Goal: Task Accomplishment & Management: Manage account settings

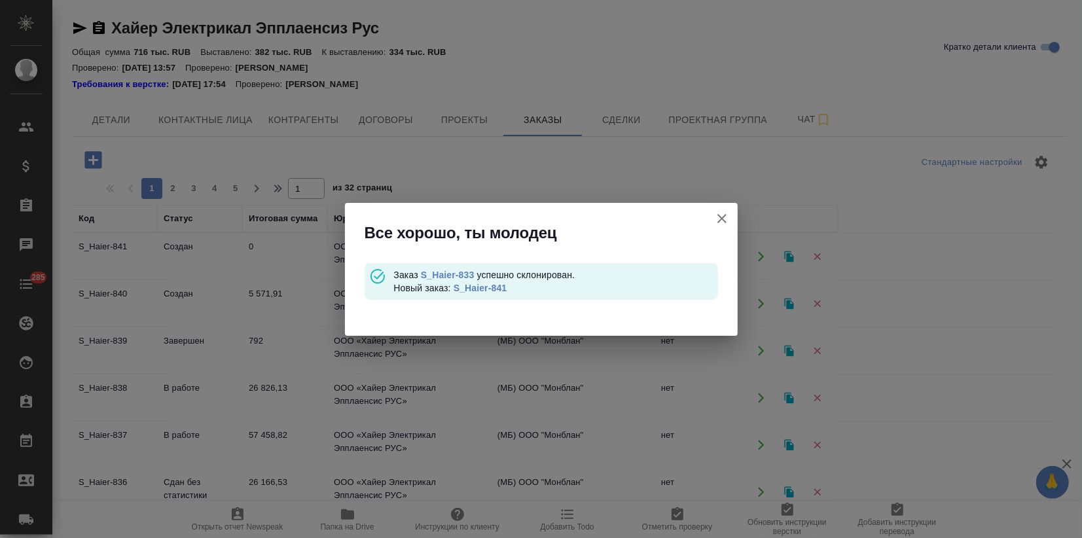
scroll to position [145, 0]
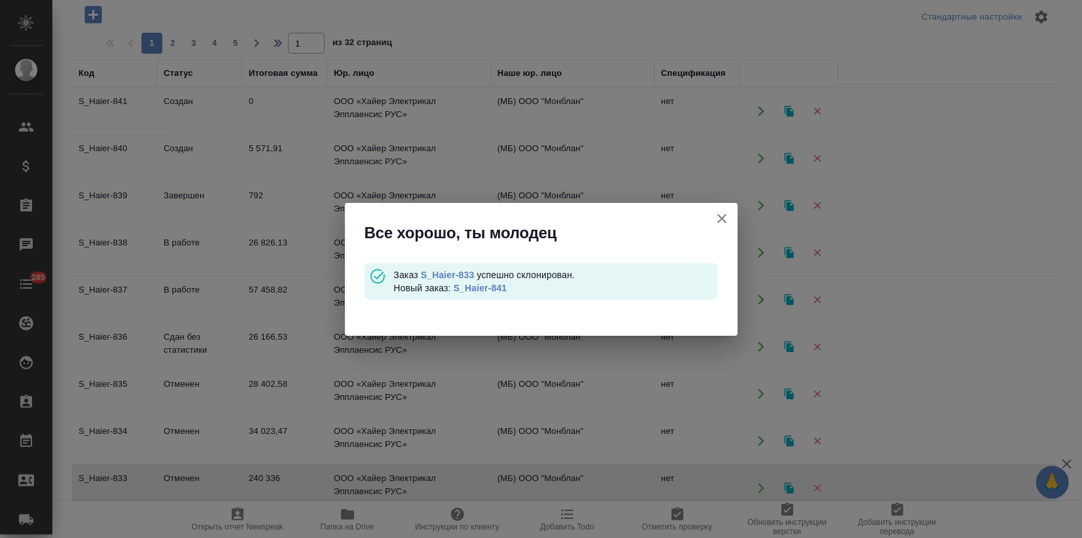
click at [723, 215] on icon "button" at bounding box center [722, 219] width 16 height 16
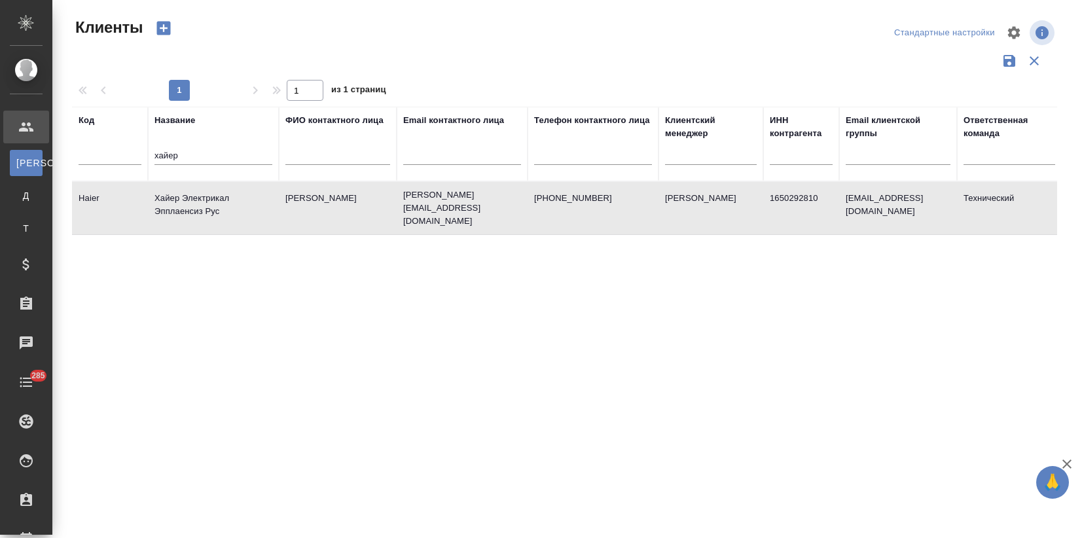
select select "RU"
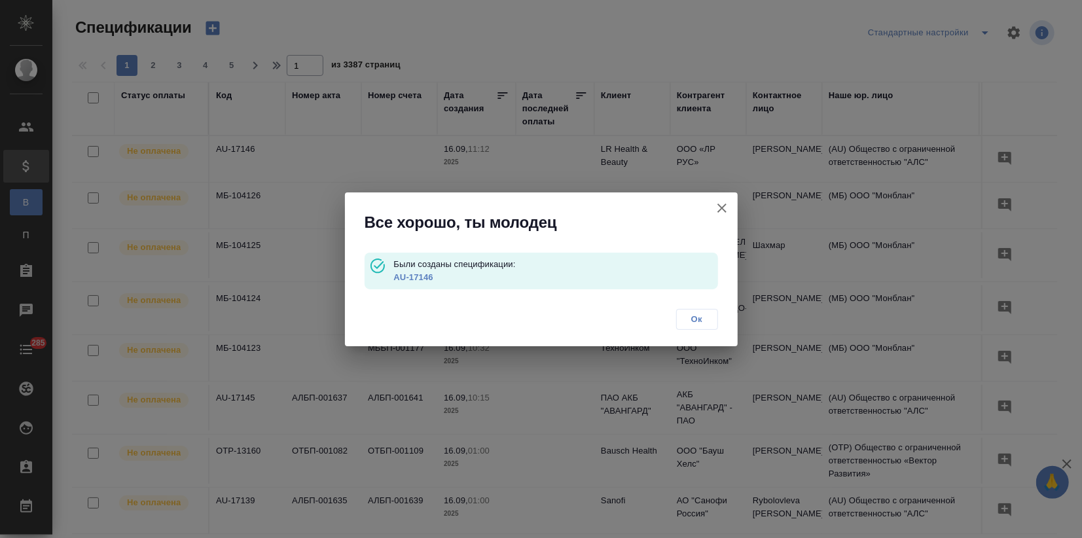
drag, startPoint x: 720, startPoint y: 209, endPoint x: 32, endPoint y: 259, distance: 690.1
click at [718, 208] on icon "button" at bounding box center [722, 208] width 16 height 16
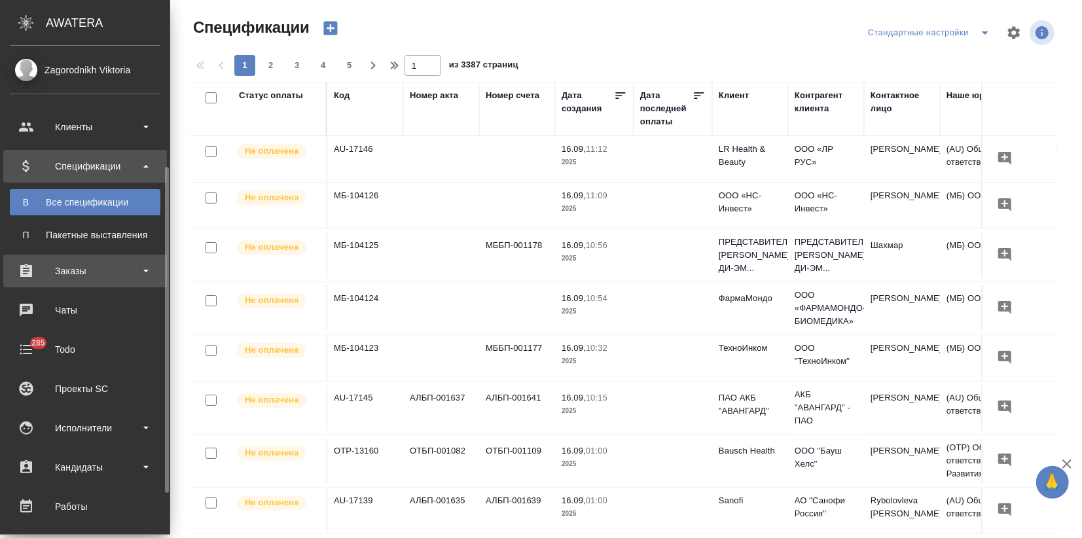
scroll to position [73, 0]
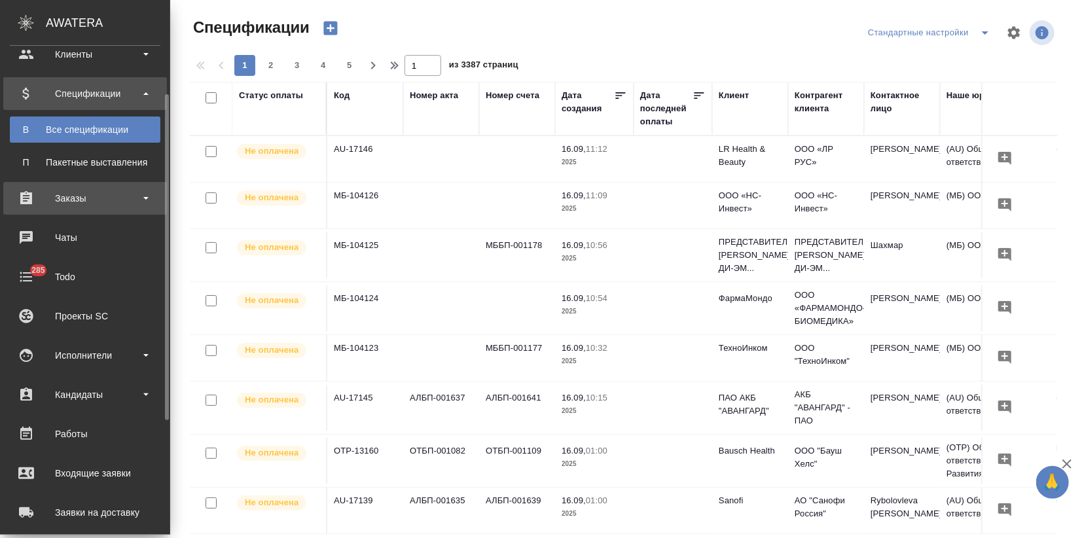
click at [84, 194] on div "Заказы" at bounding box center [85, 199] width 151 height 20
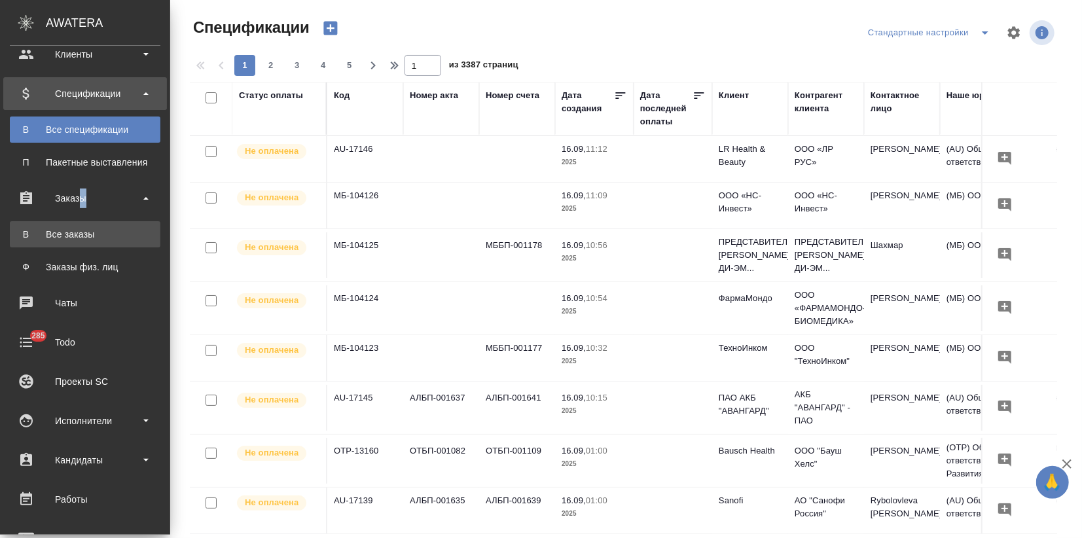
click at [71, 240] on div "Все заказы" at bounding box center [85, 234] width 138 height 13
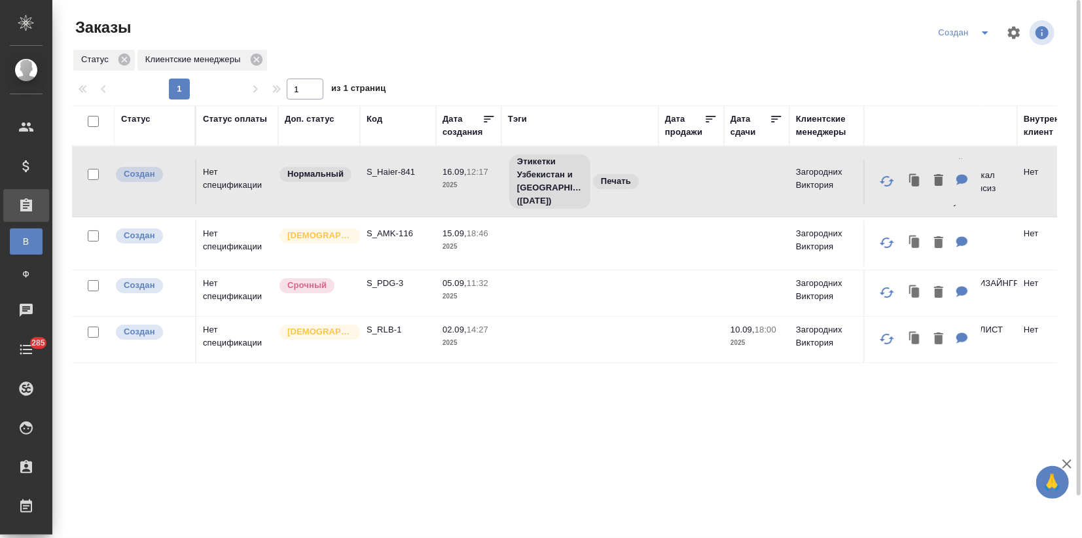
click at [382, 256] on td "S_AMK-116" at bounding box center [398, 244] width 76 height 46
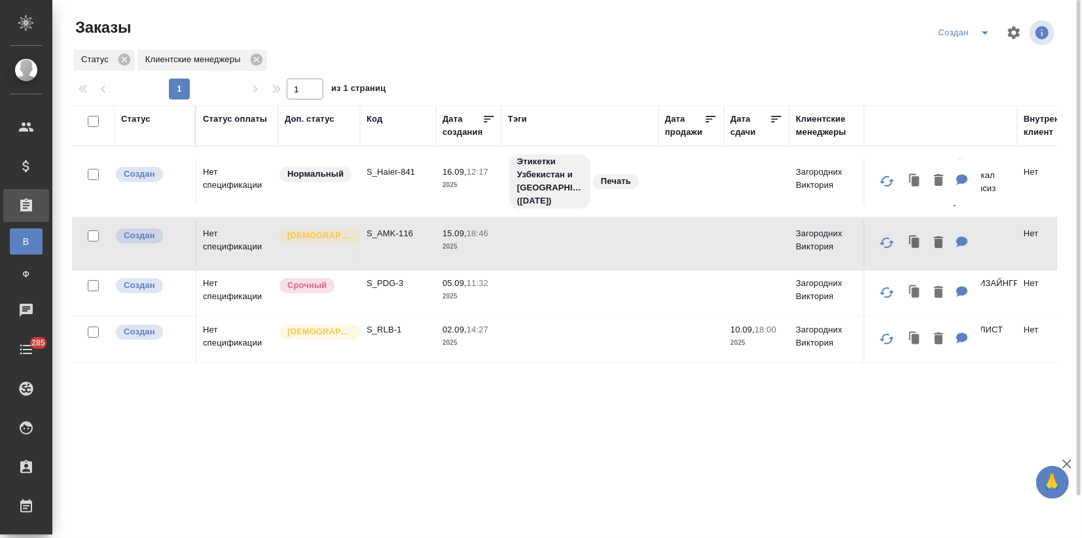
click at [382, 256] on td "S_AMK-116" at bounding box center [398, 244] width 76 height 46
click at [351, 238] on div "[DEMOGRAPHIC_DATA]" at bounding box center [315, 236] width 75 height 18
click at [351, 238] on span "[DEMOGRAPHIC_DATA]" at bounding box center [320, 235] width 81 height 13
click at [388, 255] on td "S_AMK-116" at bounding box center [398, 244] width 76 height 46
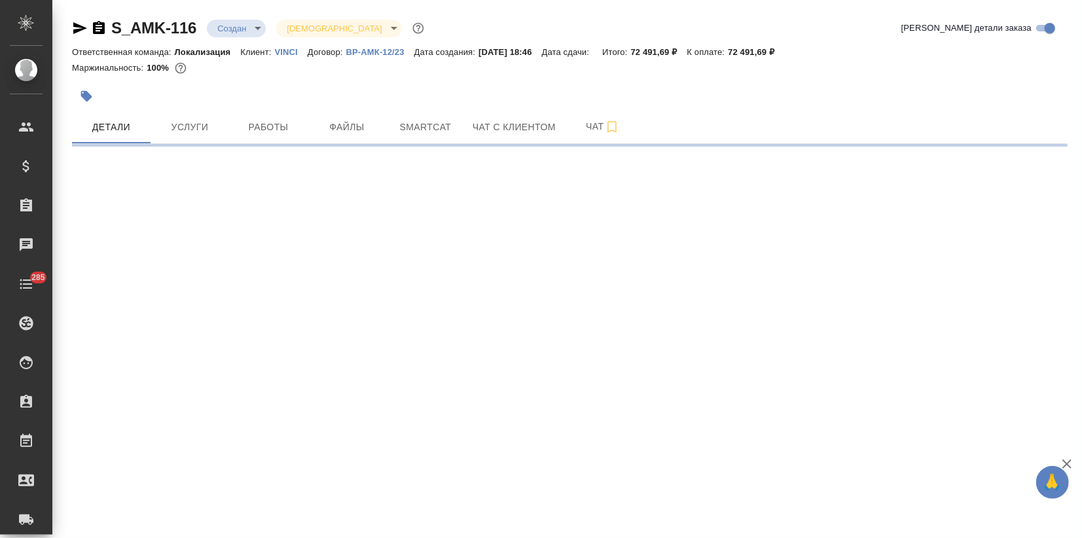
select select "RU"
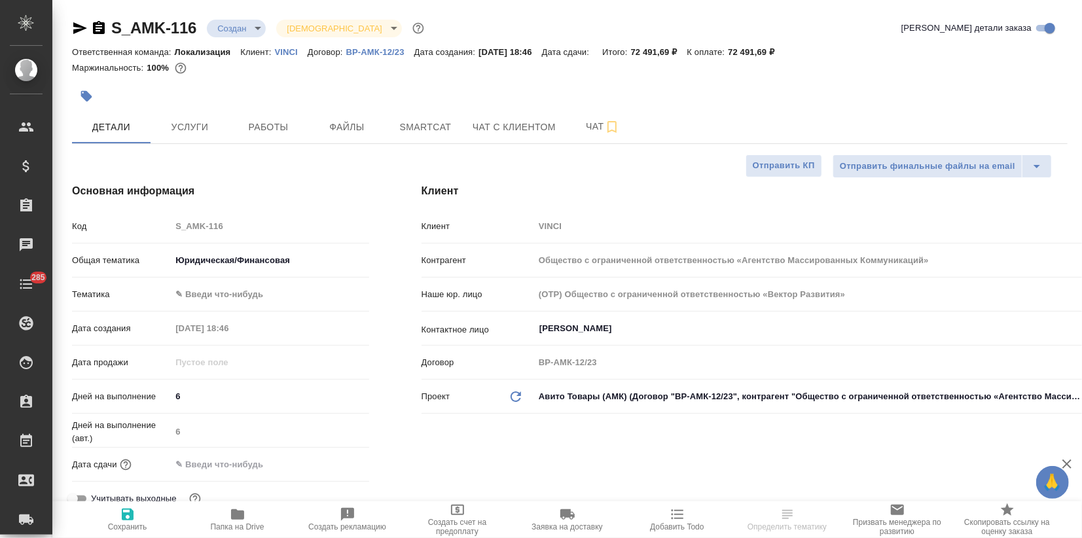
type textarea "x"
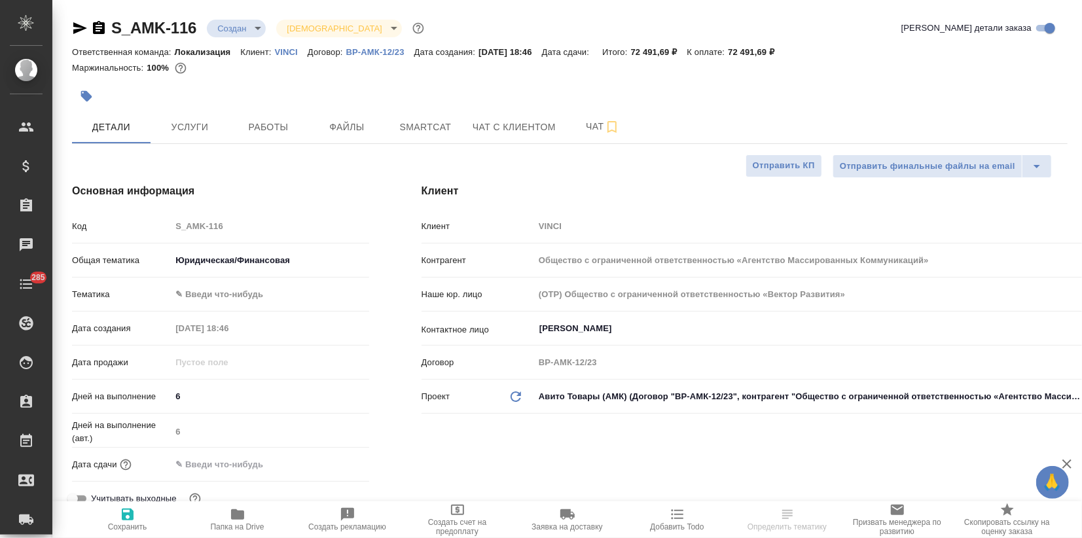
type textarea "x"
click at [1070, 464] on icon "button" at bounding box center [1068, 464] width 16 height 16
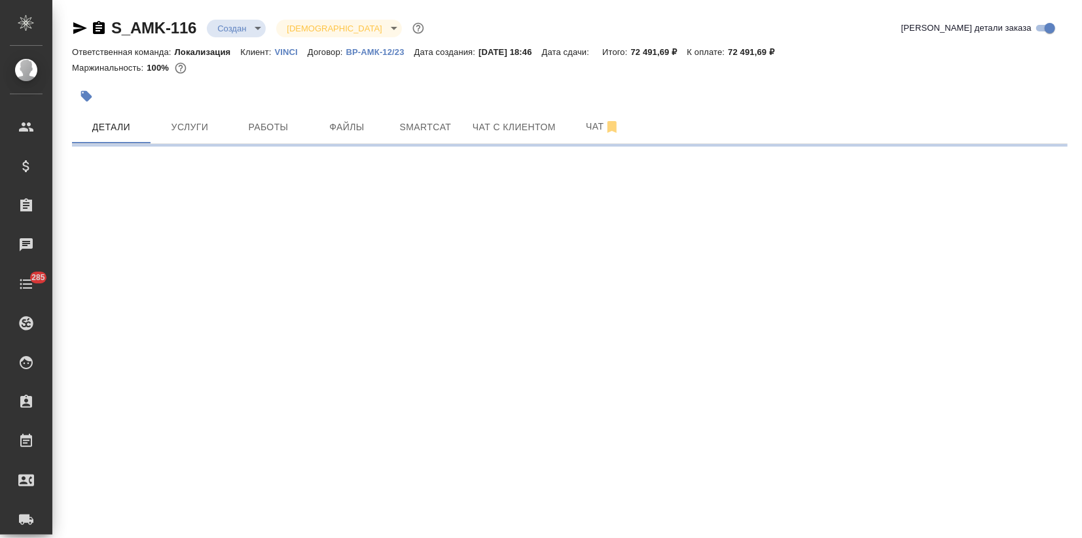
select select "RU"
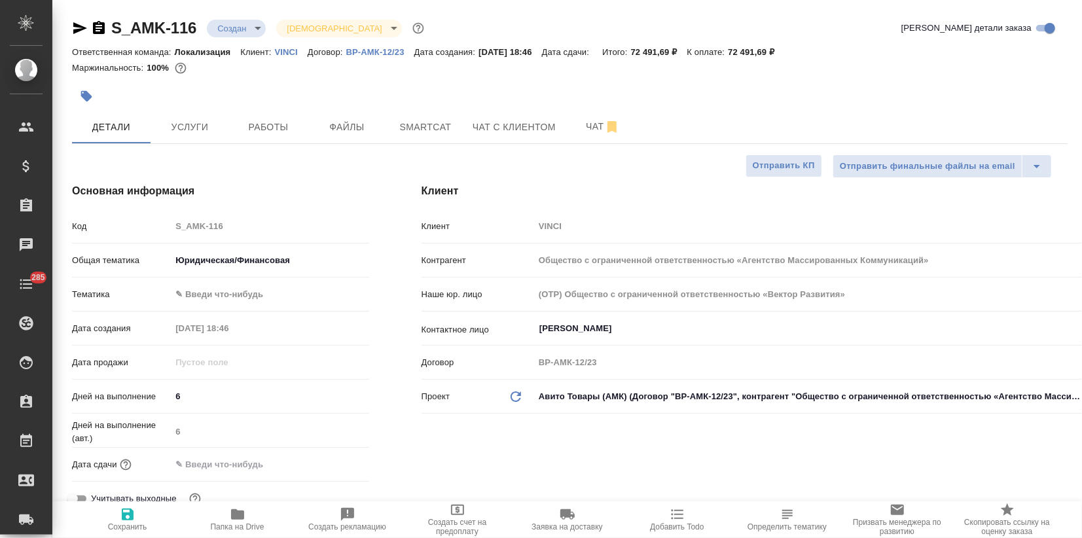
type textarea "x"
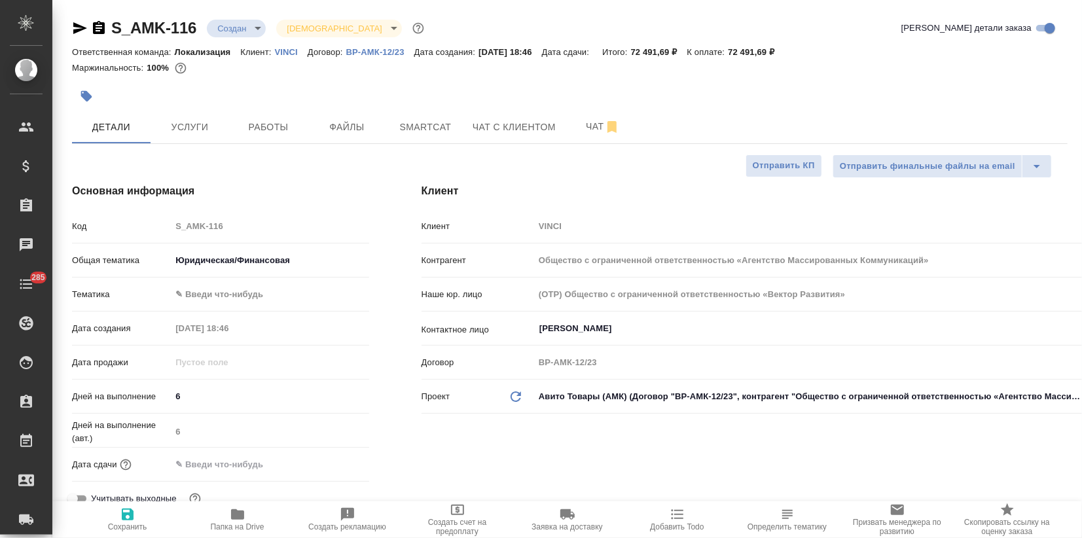
type textarea "x"
click at [183, 140] on button "Услуги" at bounding box center [190, 127] width 79 height 33
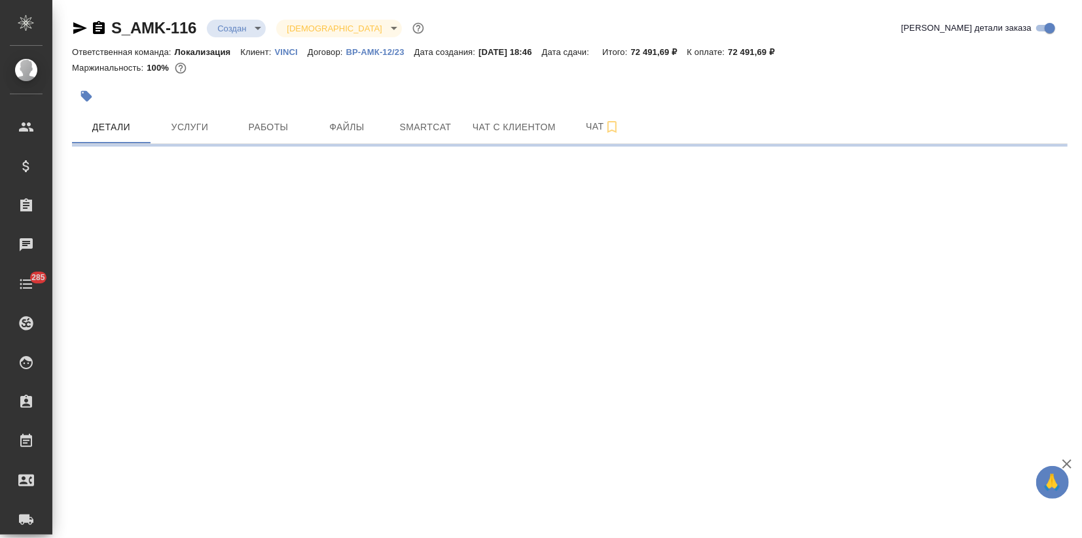
select select "RU"
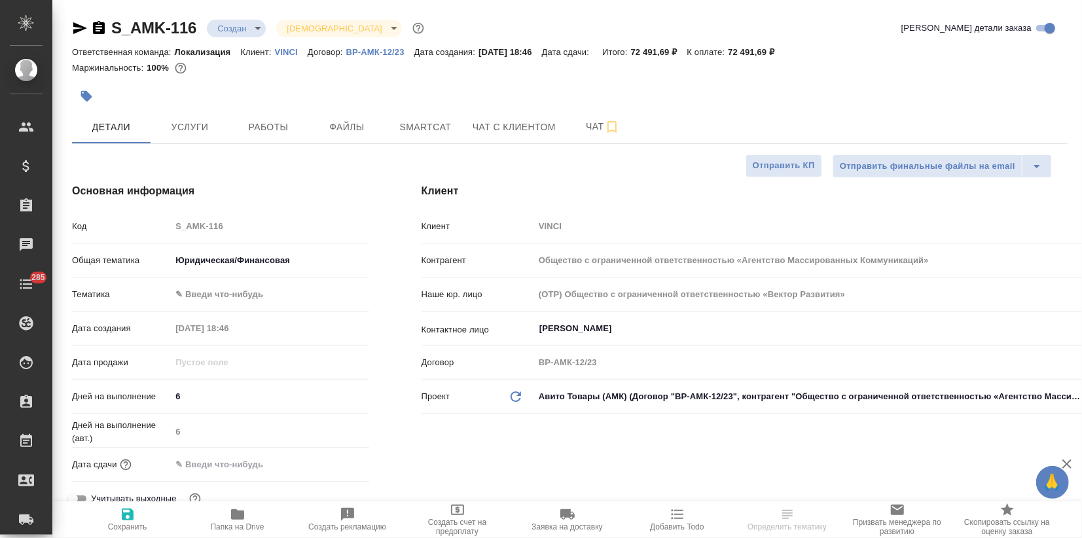
type textarea "x"
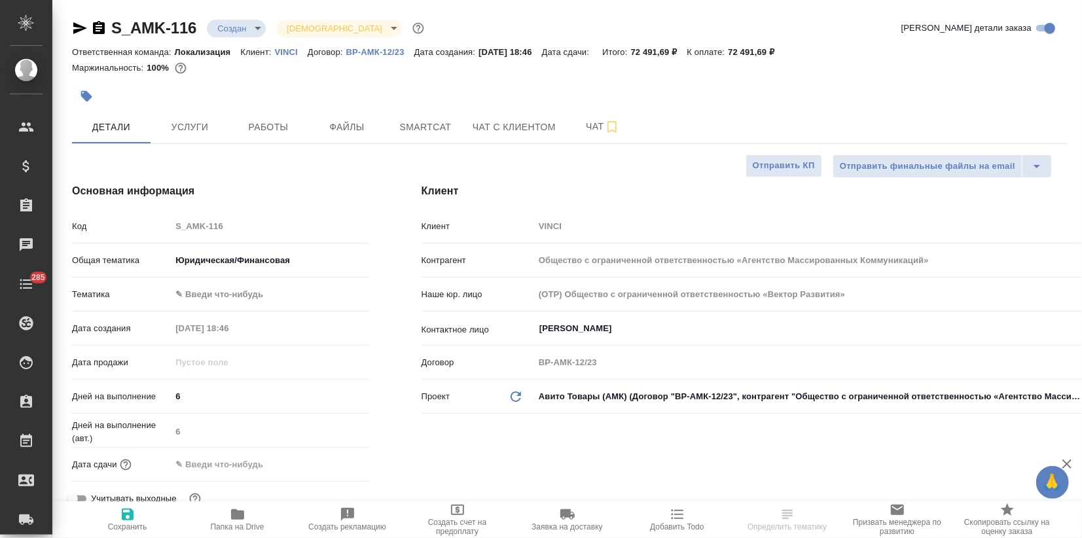
type textarea "x"
type input "Сеитов Павел"
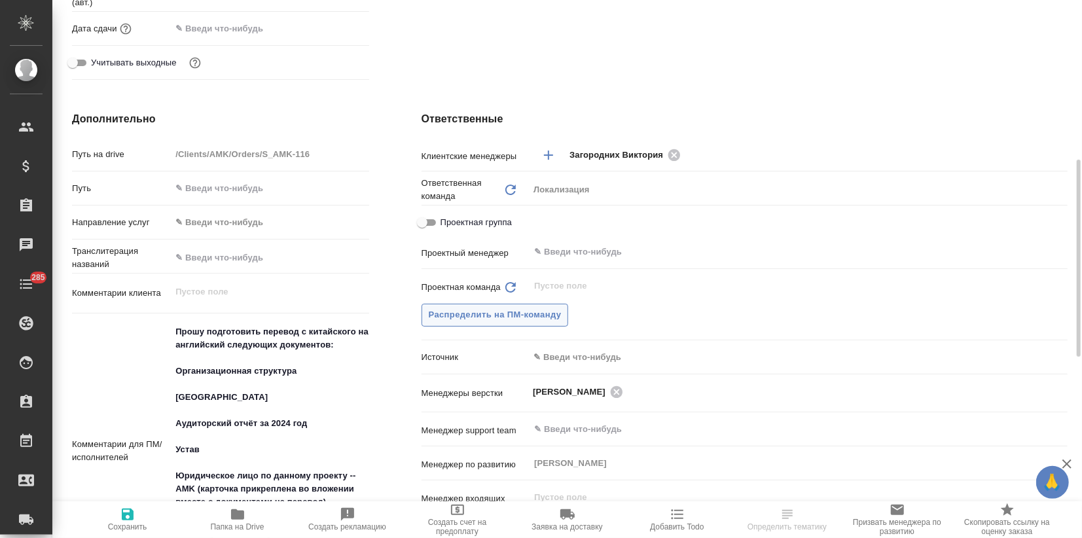
click at [484, 320] on span "Распределить на ПМ-команду" at bounding box center [495, 315] width 133 height 15
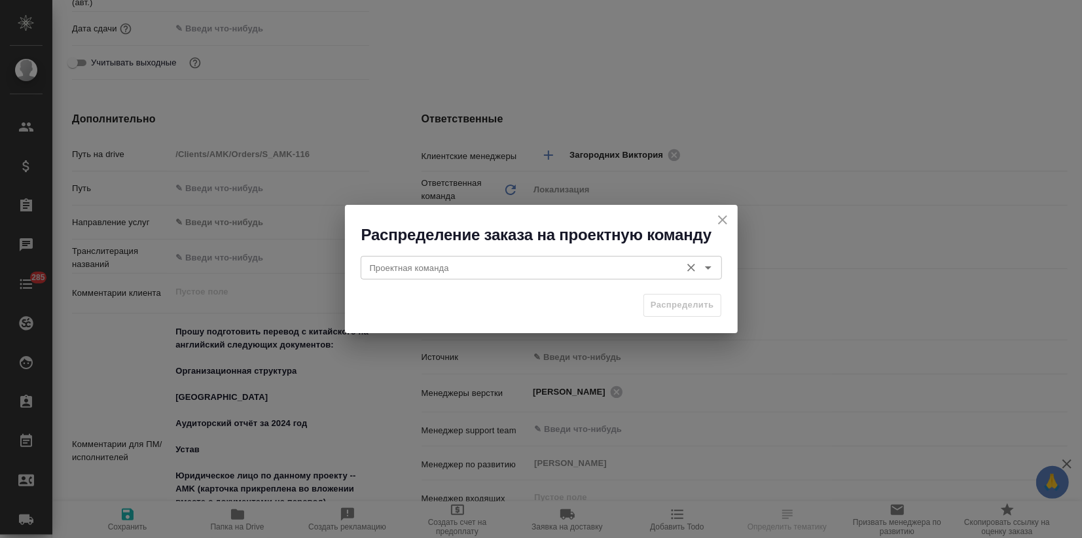
click at [476, 266] on input "Проектная команда" at bounding box center [520, 268] width 310 height 16
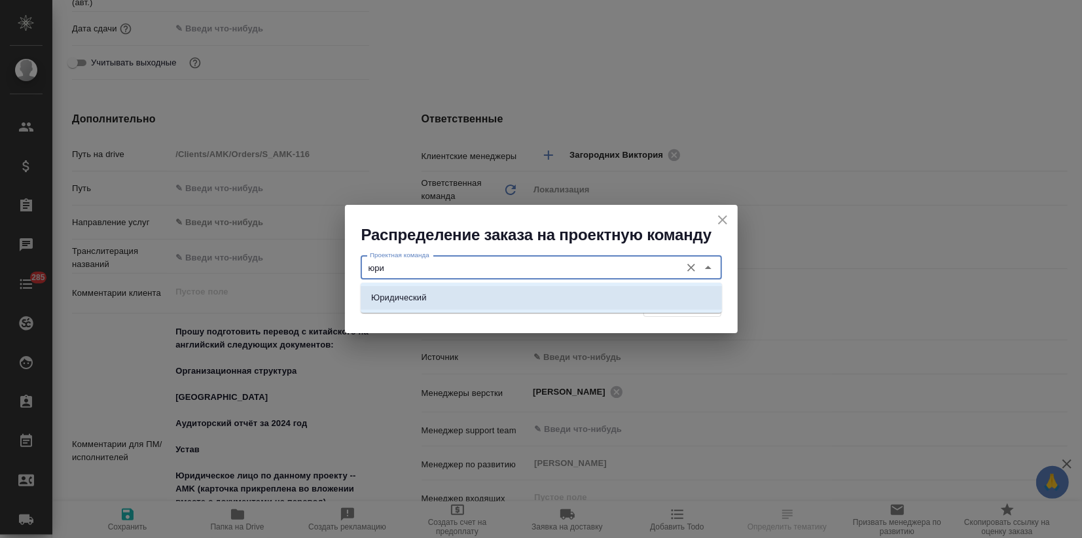
click at [469, 302] on li "Юридический" at bounding box center [541, 298] width 361 height 24
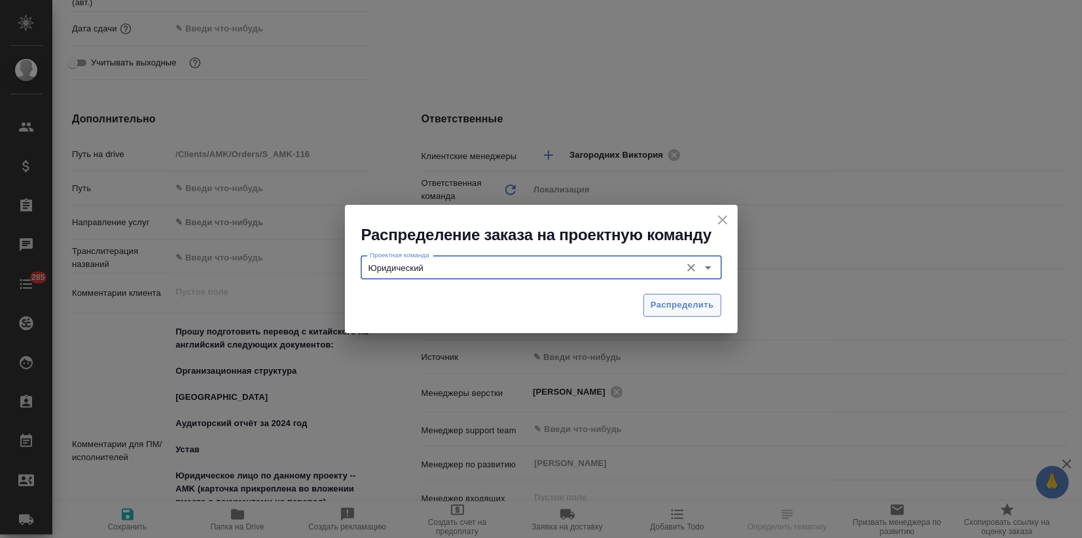
type input "Юридический"
click at [671, 314] on button "Распределить" at bounding box center [683, 305] width 78 height 23
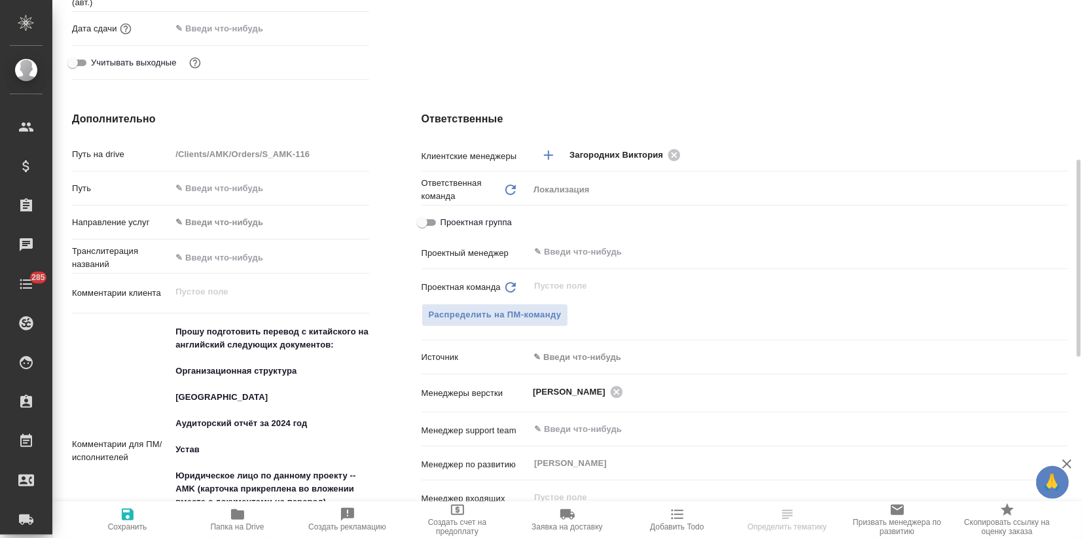
type textarea "x"
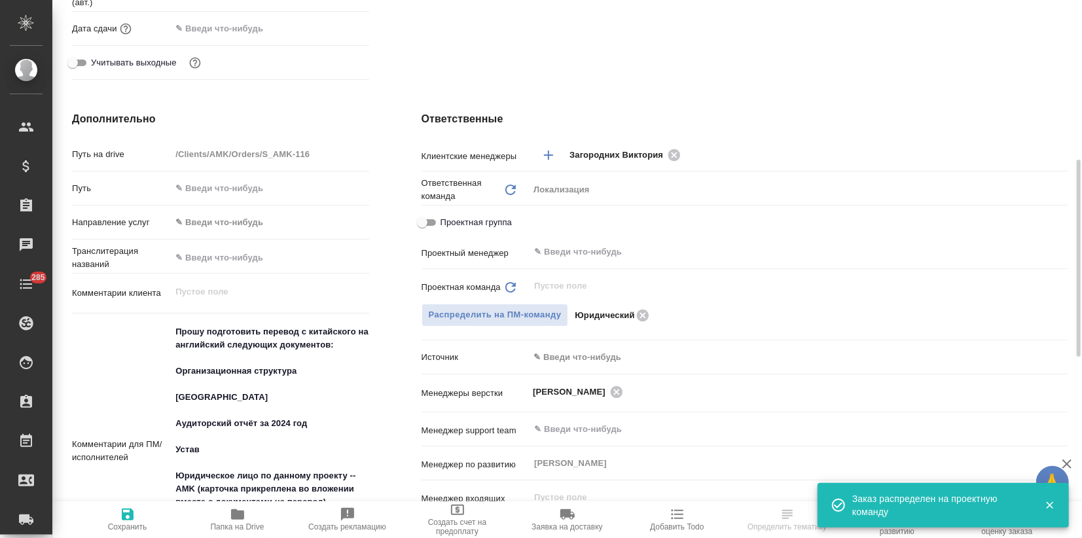
click at [143, 524] on span "Сохранить" at bounding box center [127, 527] width 39 height 9
type textarea "x"
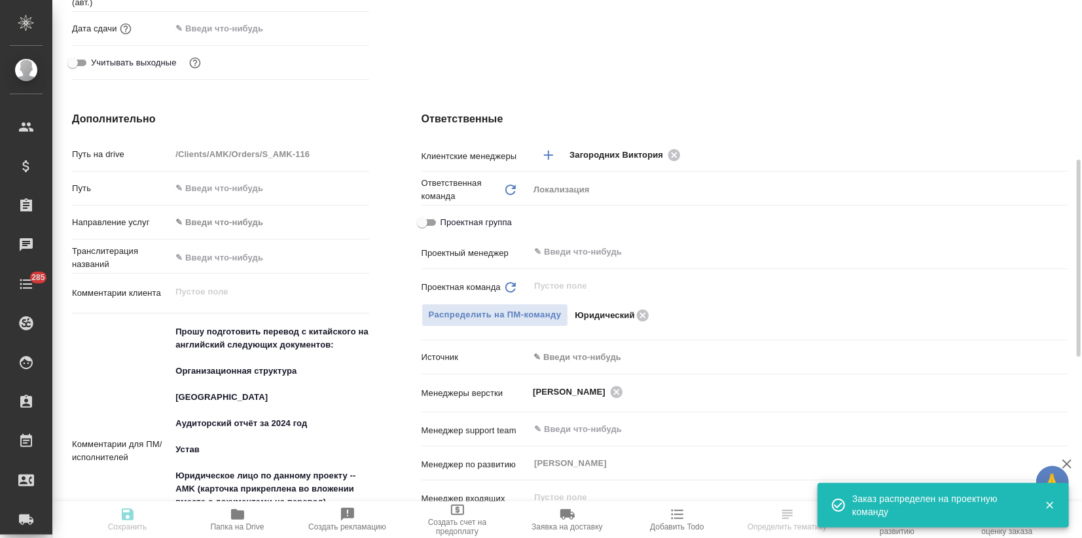
type textarea "x"
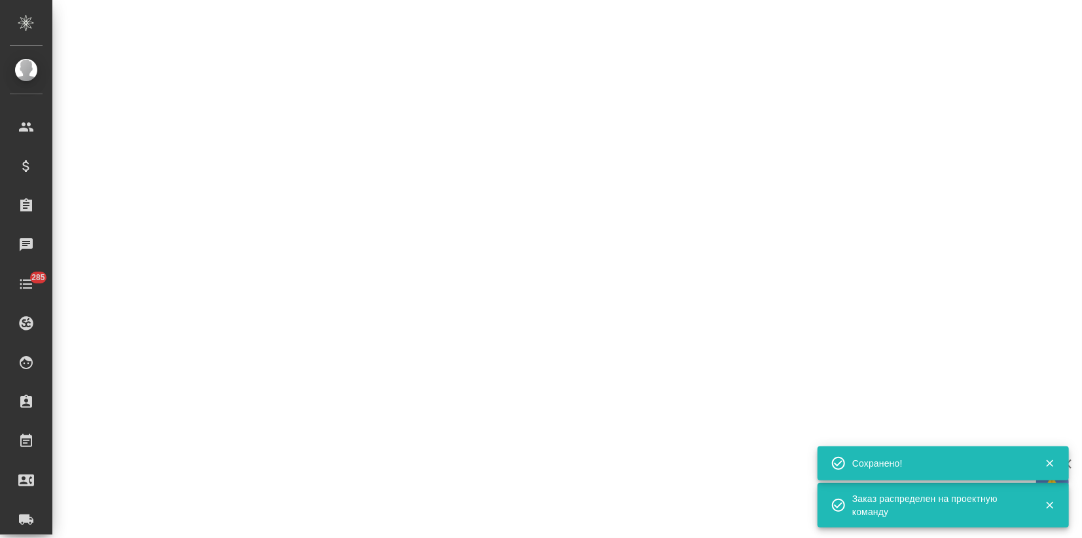
select select "RU"
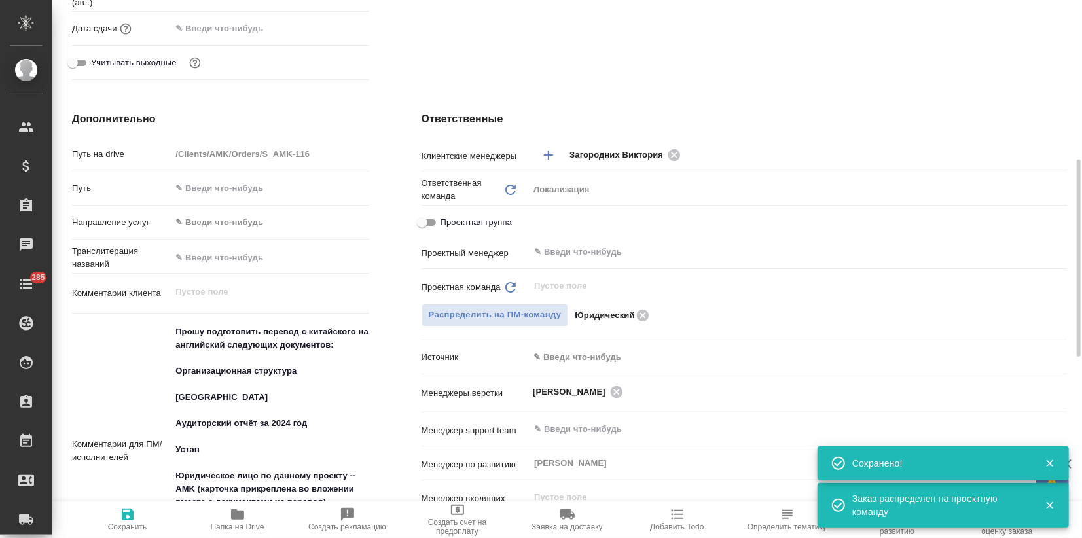
scroll to position [218, 0]
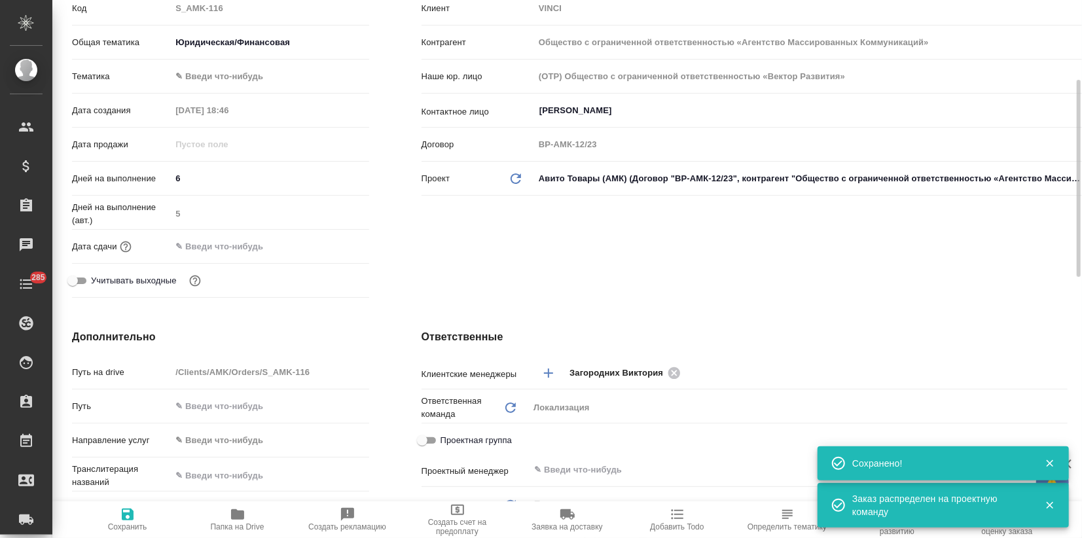
click at [238, 247] on input "text" at bounding box center [228, 246] width 115 height 19
click at [330, 246] on icon "button" at bounding box center [332, 246] width 16 height 16
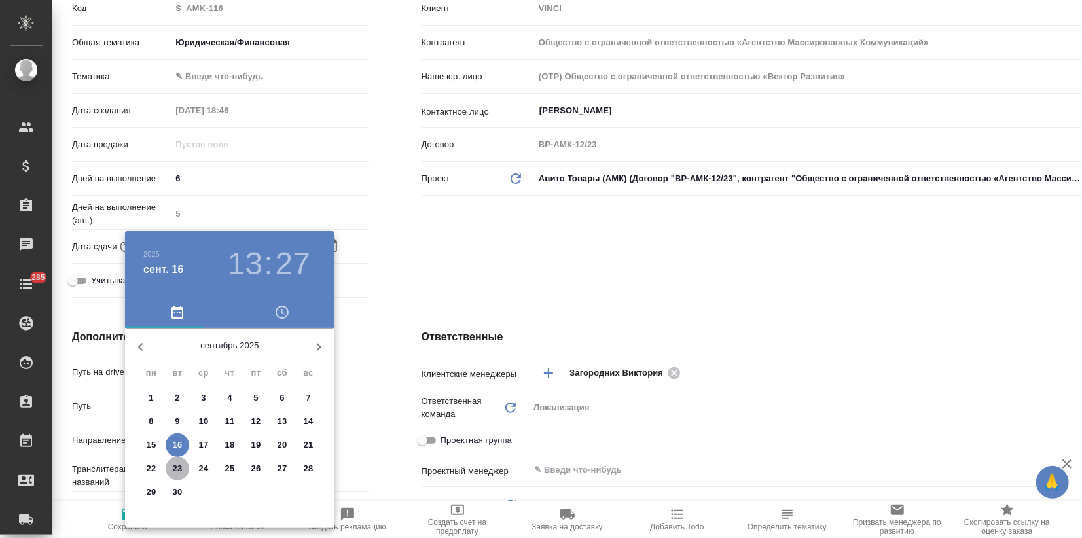
click at [177, 469] on p "23" at bounding box center [178, 468] width 10 height 13
type input "23.09.2025 13:27"
type textarea "x"
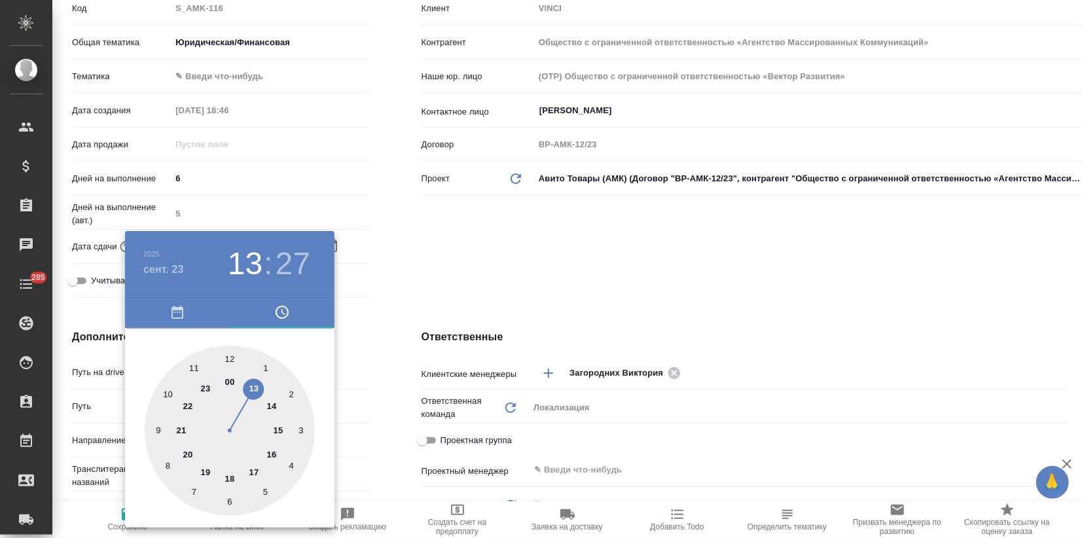
click at [272, 454] on div at bounding box center [230, 431] width 170 height 170
type input "23.09.2025 16:27"
type textarea "x"
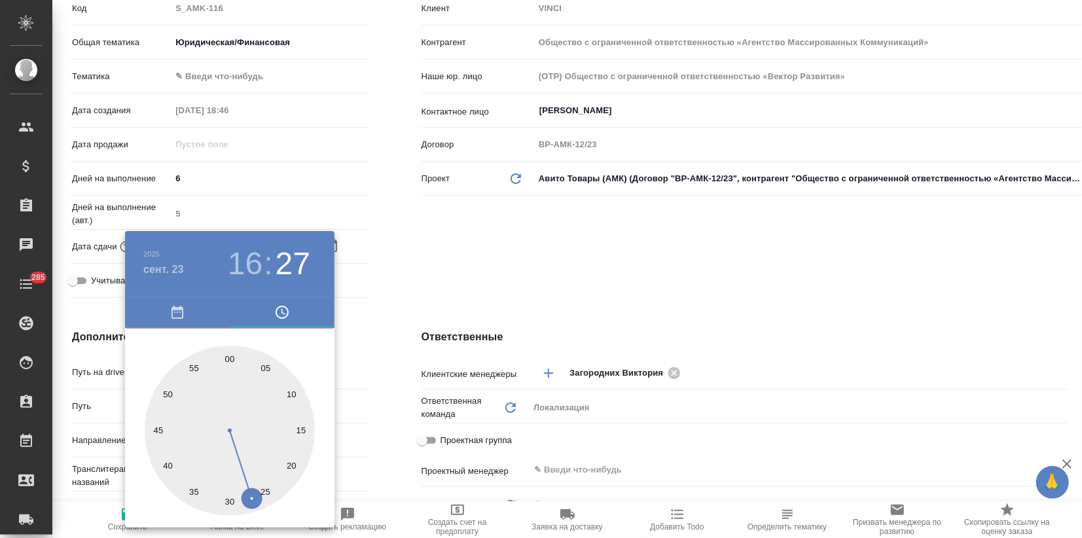
click at [233, 358] on div at bounding box center [230, 431] width 170 height 170
type input "[DATE] 16:00"
type textarea "x"
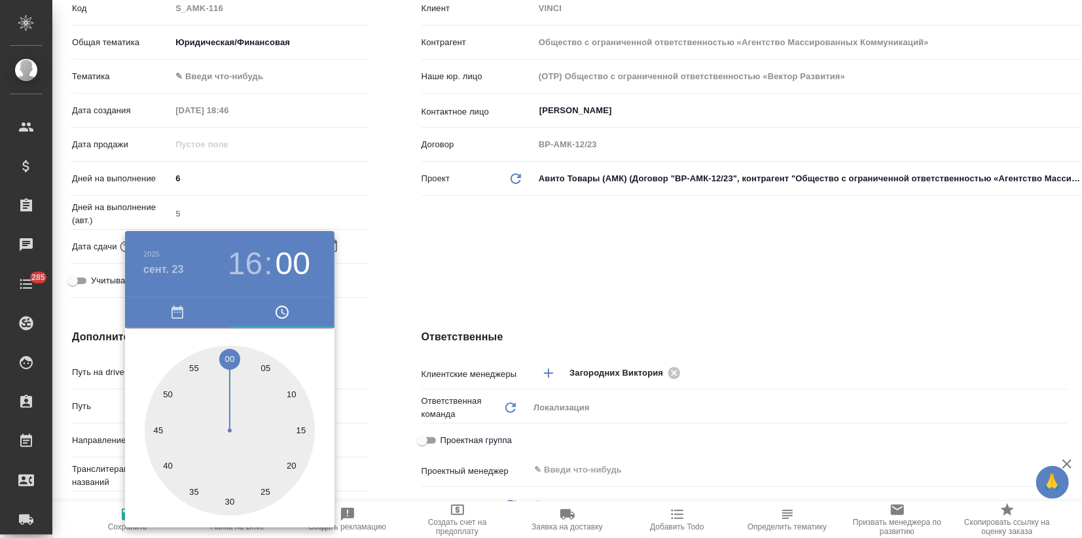
click at [435, 252] on div at bounding box center [541, 269] width 1082 height 538
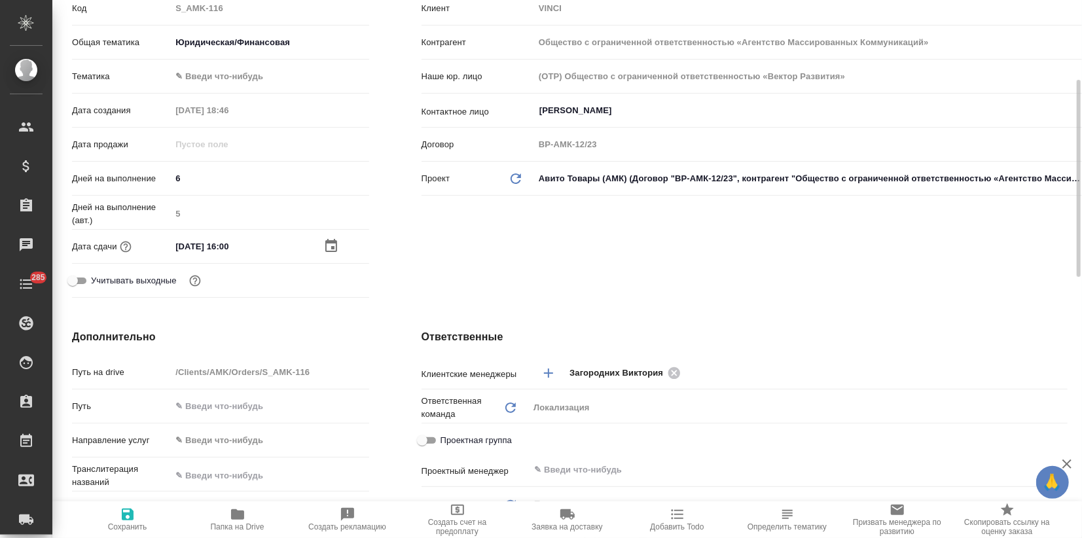
click at [130, 517] on icon "button" at bounding box center [128, 515] width 12 height 12
type textarea "x"
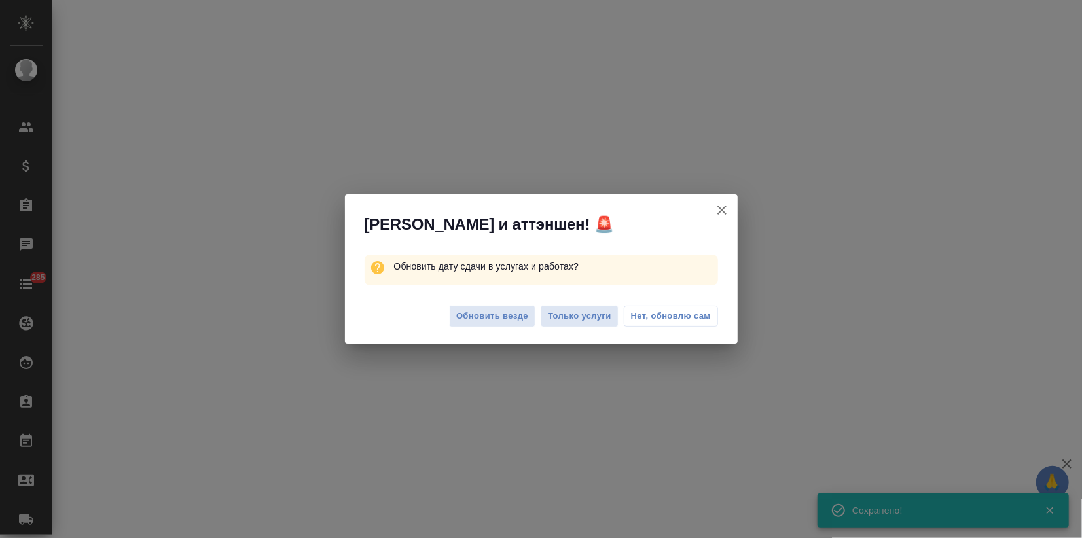
select select "RU"
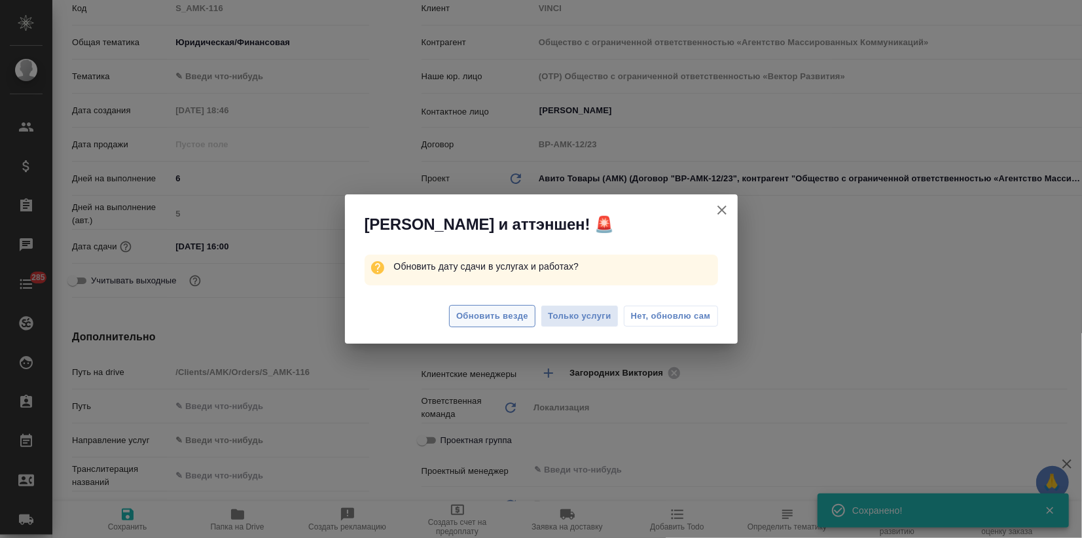
type textarea "x"
click at [485, 310] on span "Обновить везде" at bounding box center [492, 316] width 72 height 15
type textarea "x"
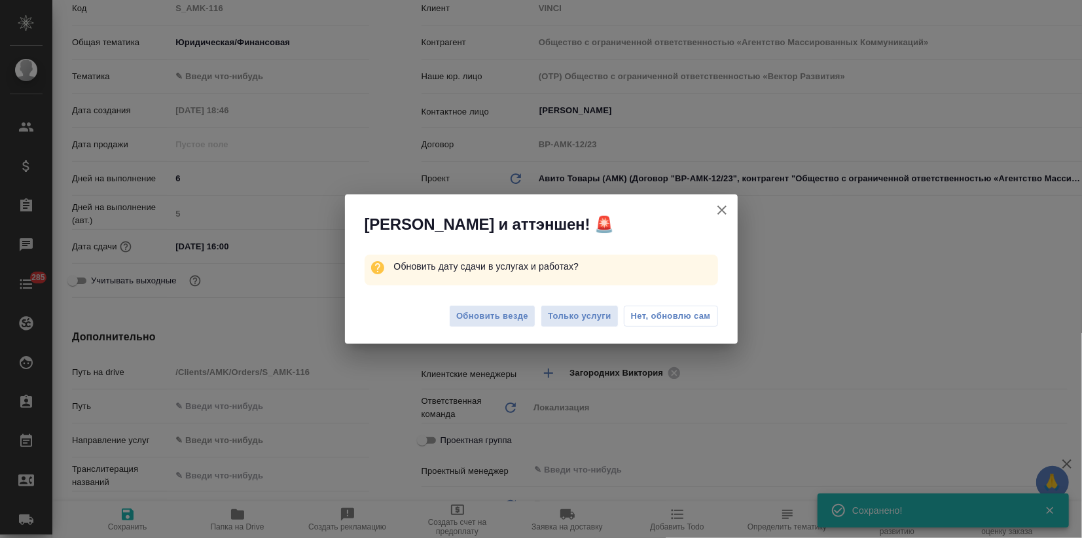
type textarea "x"
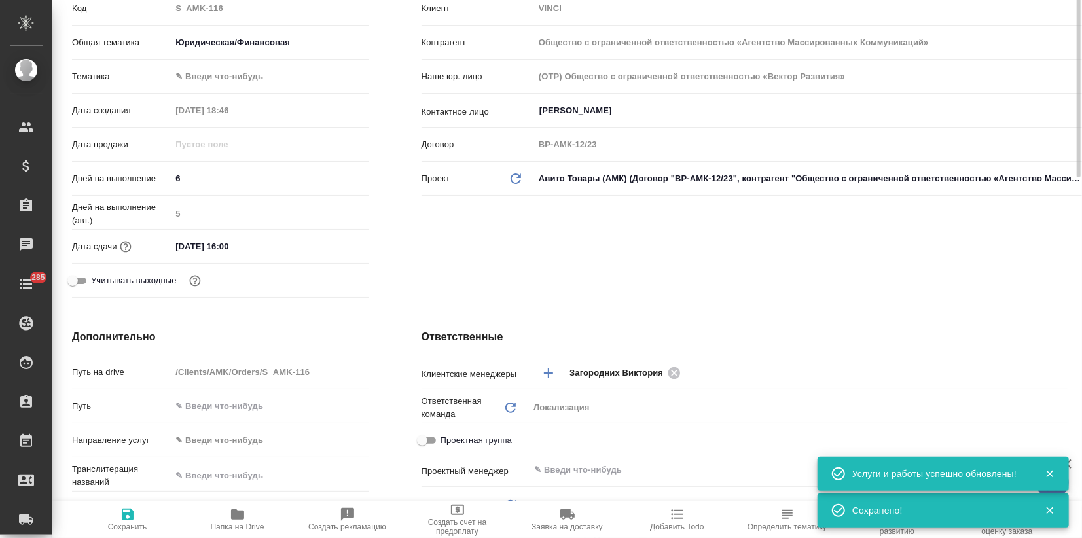
scroll to position [0, 0]
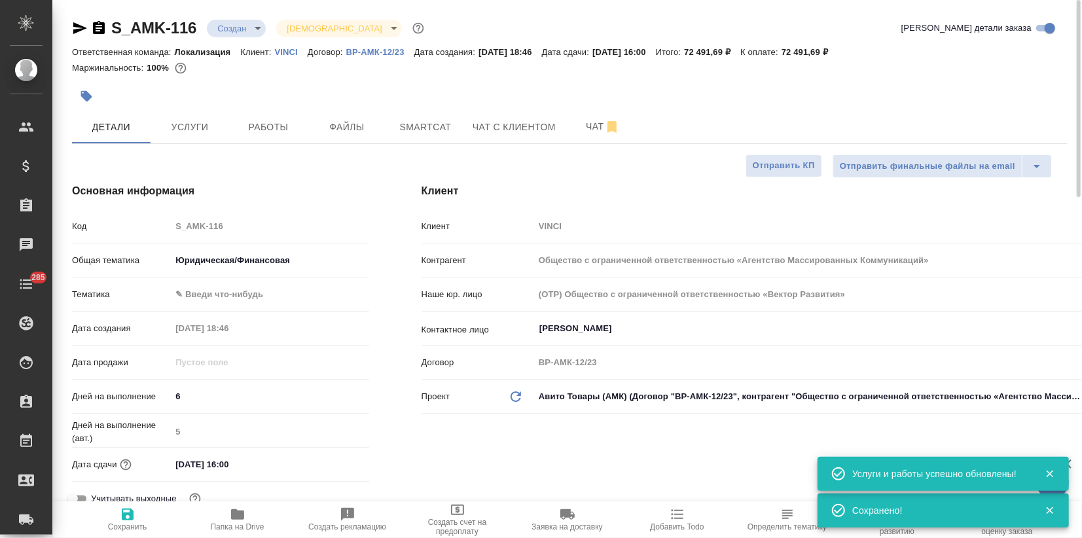
click at [250, 36] on body "🙏 .cls-1 fill:#fff; AWATERA Zagorodnikh Viktoria Клиенты Спецификации Заказы 0 …" at bounding box center [541, 269] width 1082 height 538
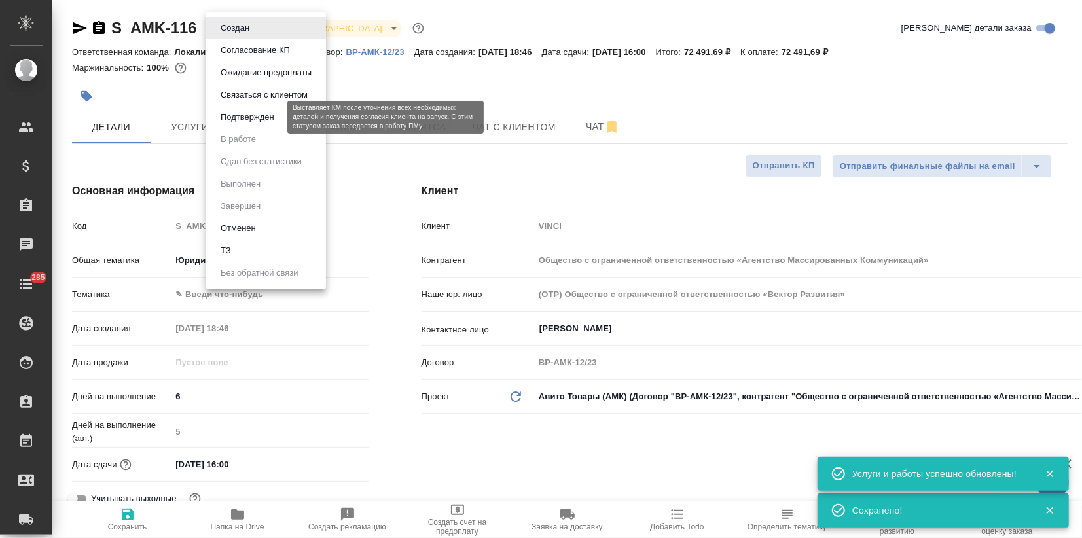
click at [259, 120] on button "Подтвержден" at bounding box center [248, 117] width 62 height 14
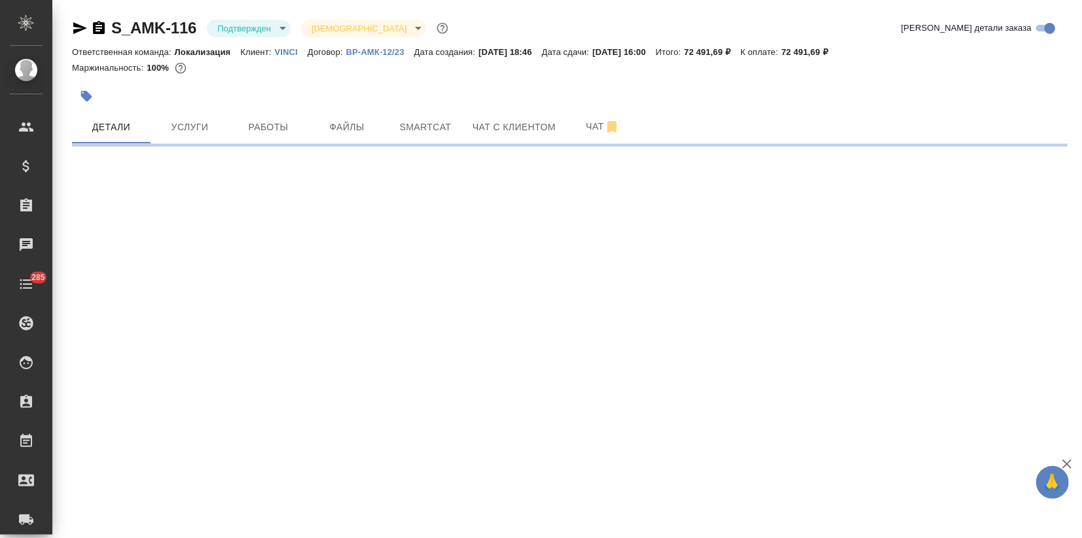
select select "RU"
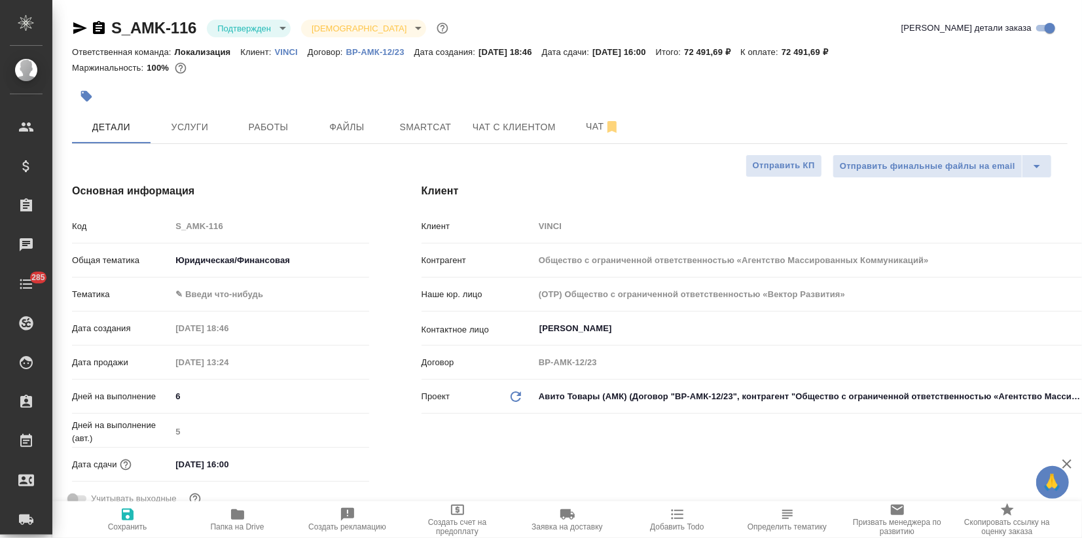
type textarea "x"
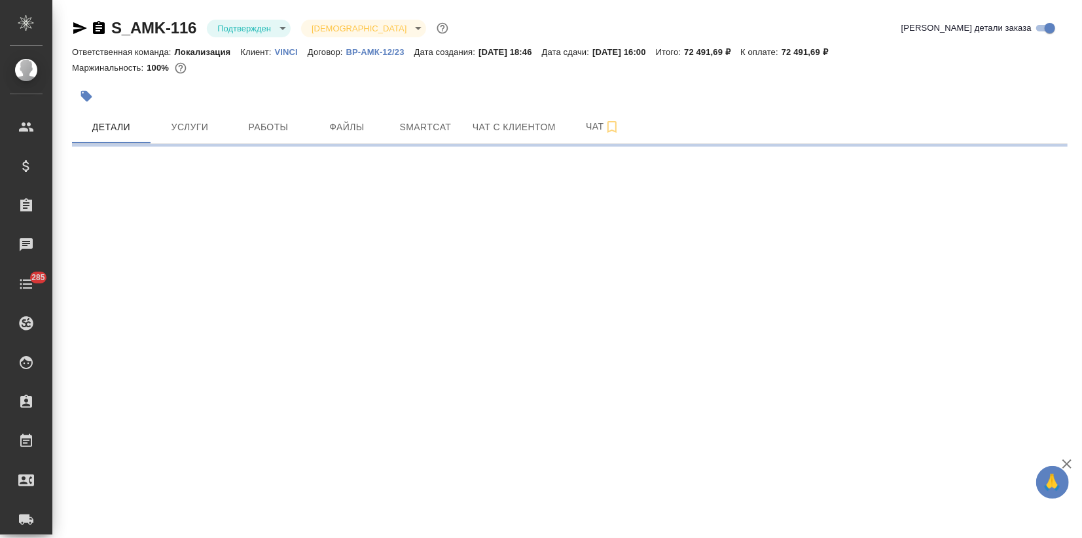
select select "RU"
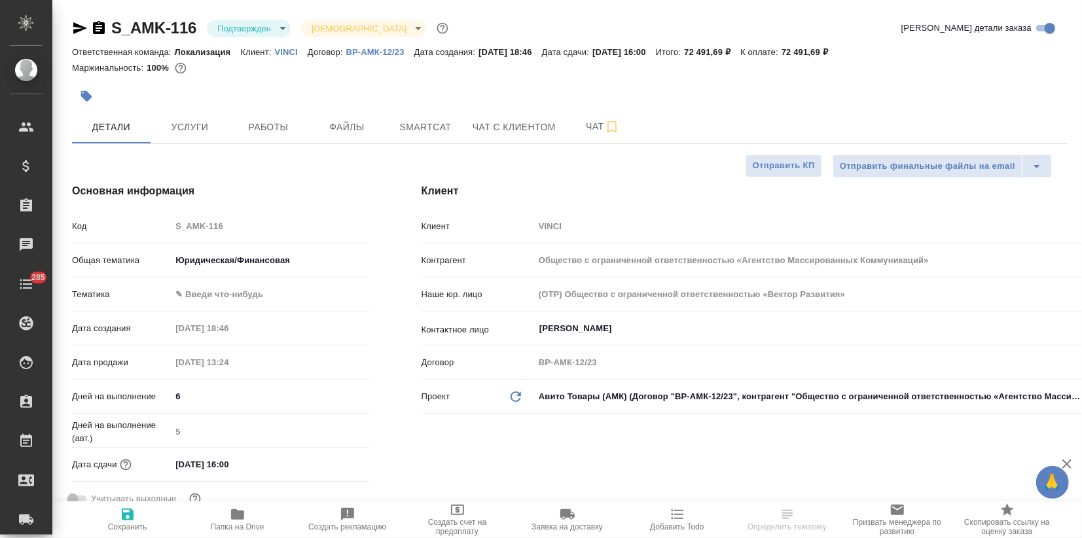
type textarea "x"
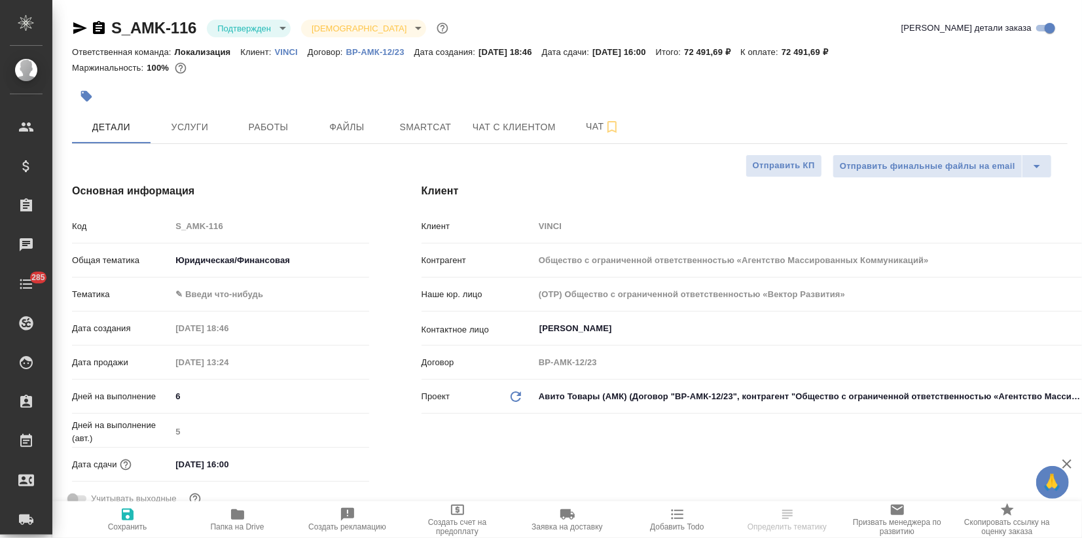
type textarea "x"
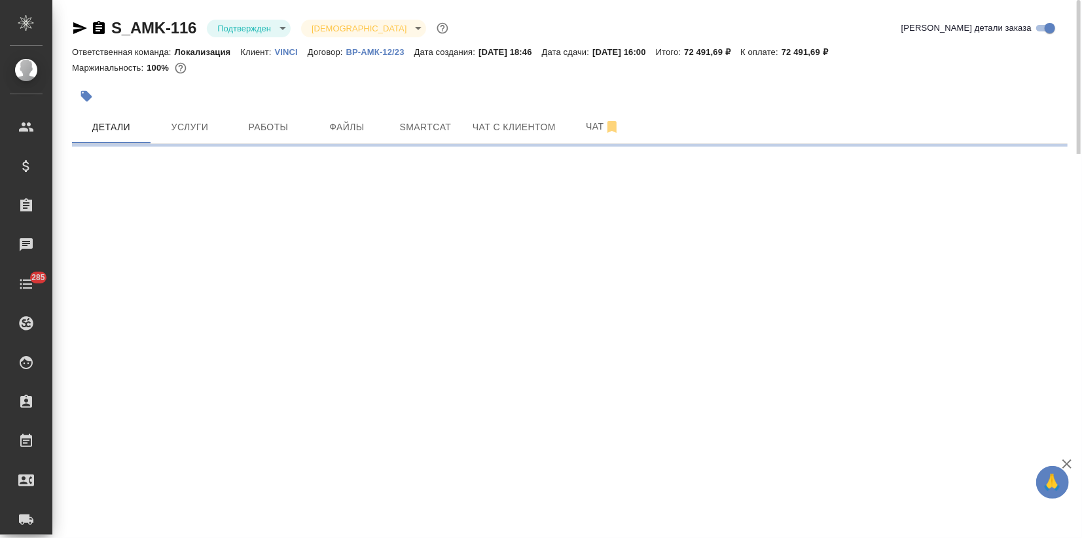
select select "RU"
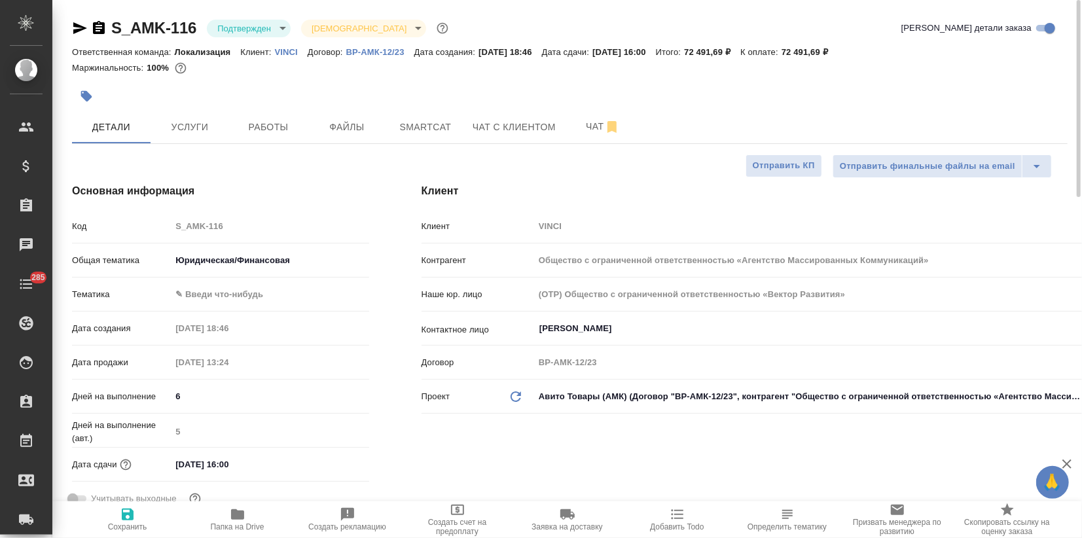
type textarea "x"
click at [198, 138] on button "Услуги" at bounding box center [190, 127] width 79 height 33
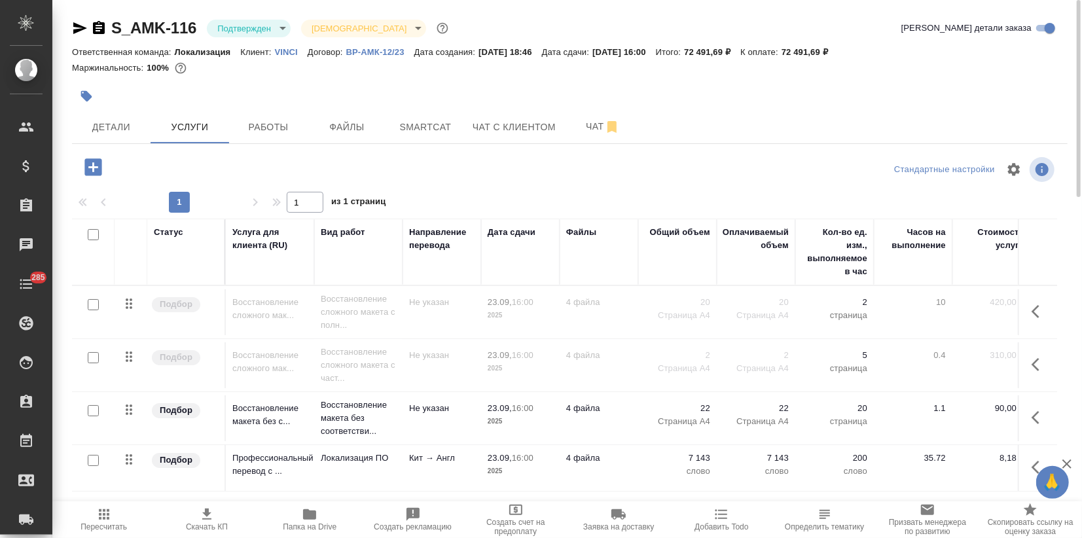
click at [94, 301] on input "checkbox" at bounding box center [93, 304] width 11 height 11
checkbox input "true"
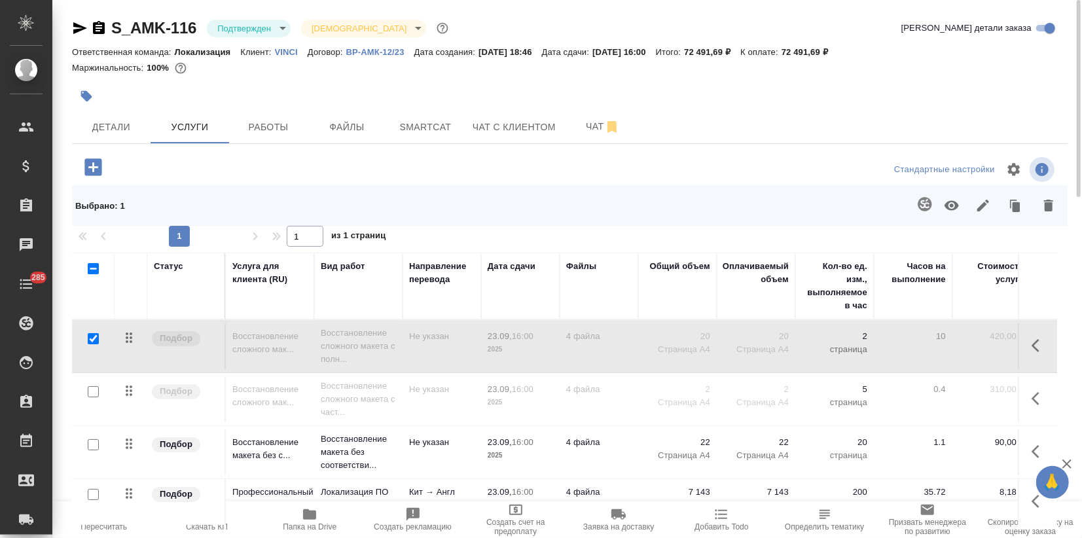
click at [96, 388] on input "checkbox" at bounding box center [93, 391] width 11 height 11
checkbox input "true"
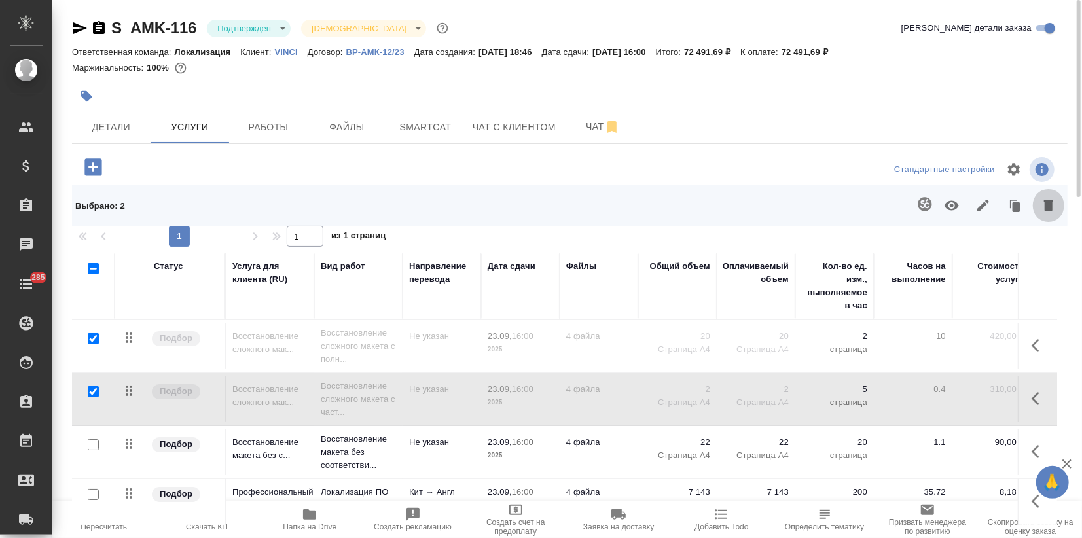
click at [1054, 203] on icon "button" at bounding box center [1049, 206] width 16 height 16
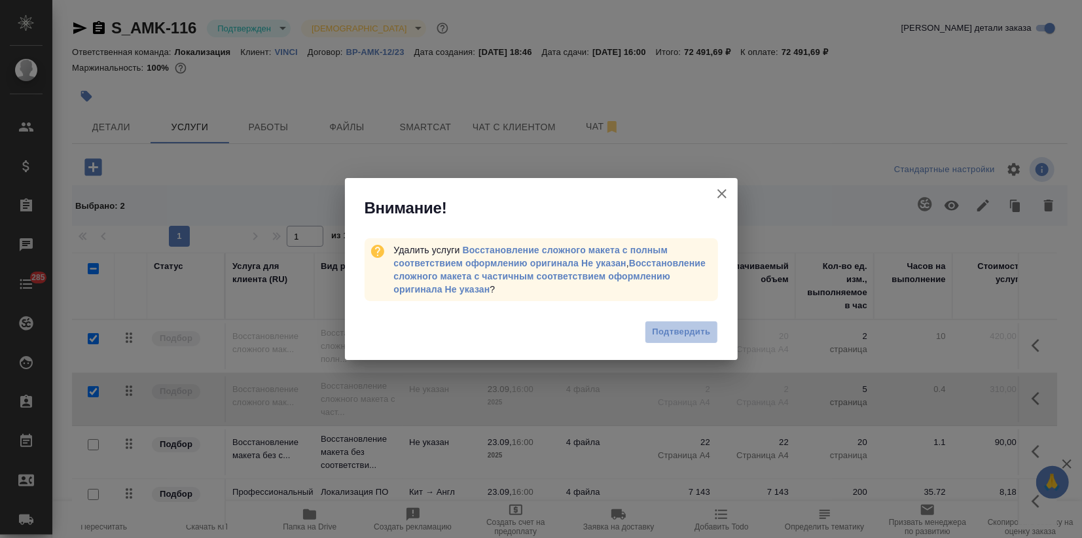
click at [686, 335] on span "Подтвердить" at bounding box center [681, 332] width 58 height 15
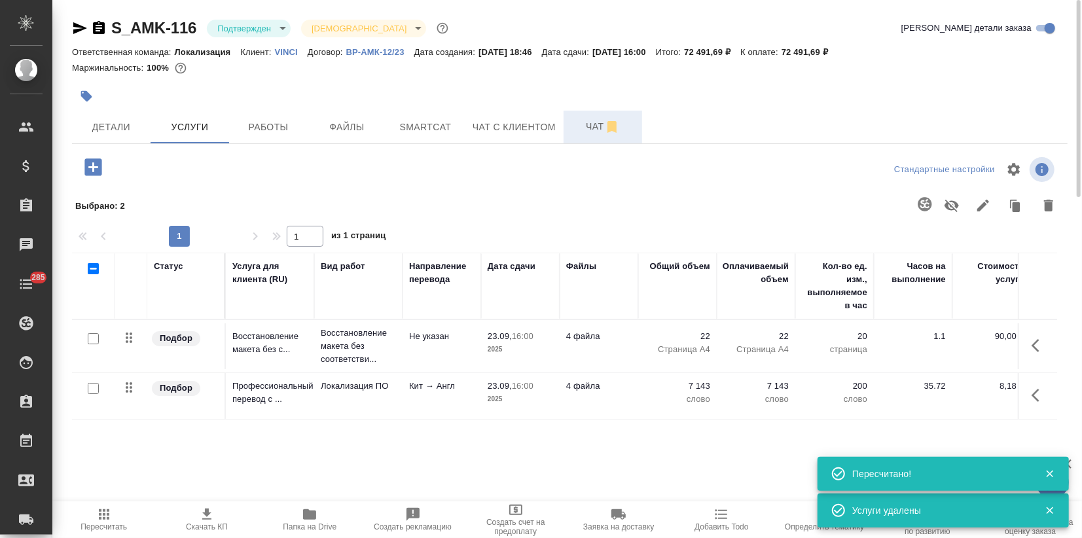
click at [590, 120] on span "Чат" at bounding box center [603, 127] width 63 height 16
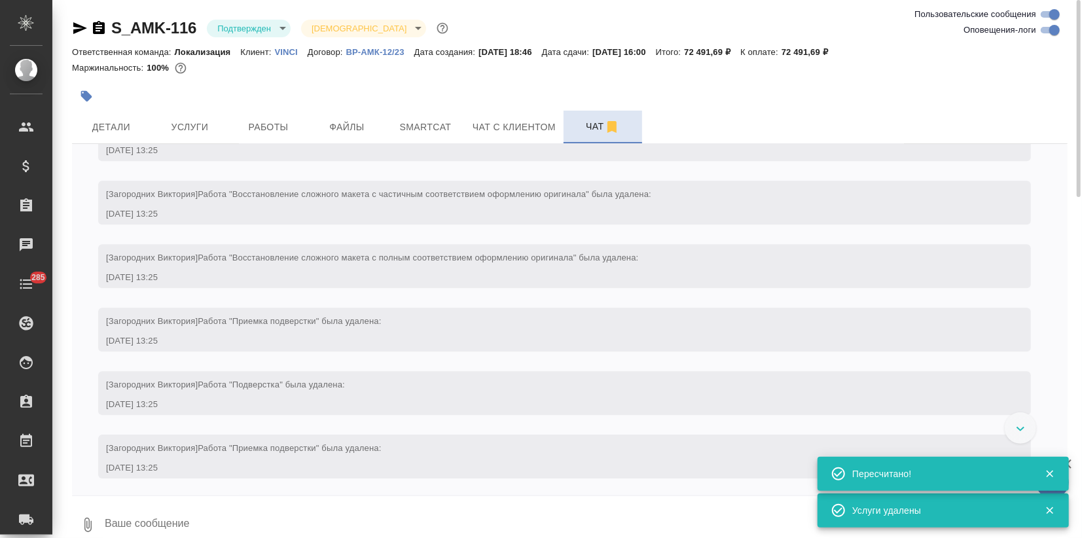
scroll to position [2503, 0]
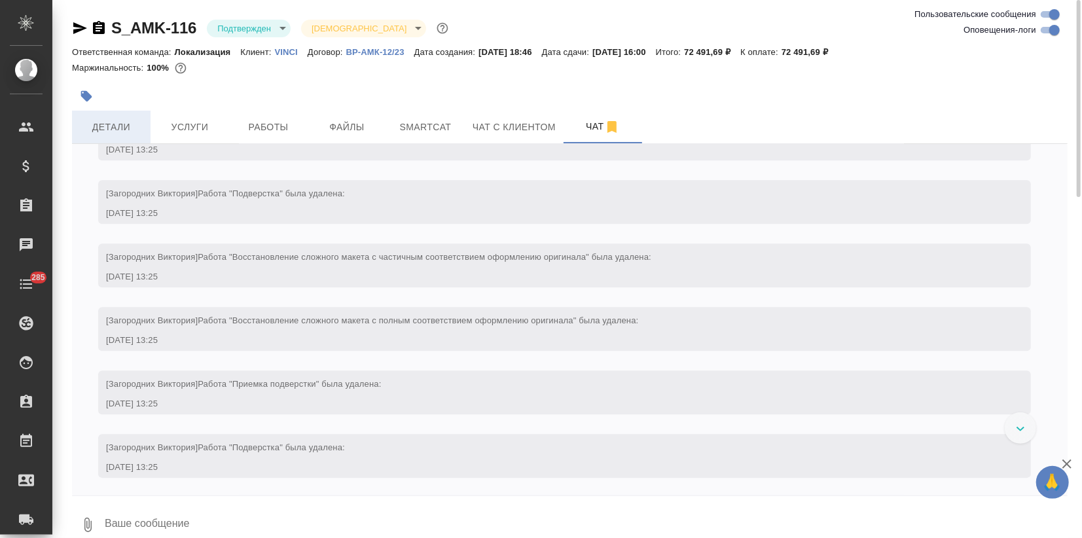
click at [124, 111] on button "Детали" at bounding box center [111, 127] width 79 height 33
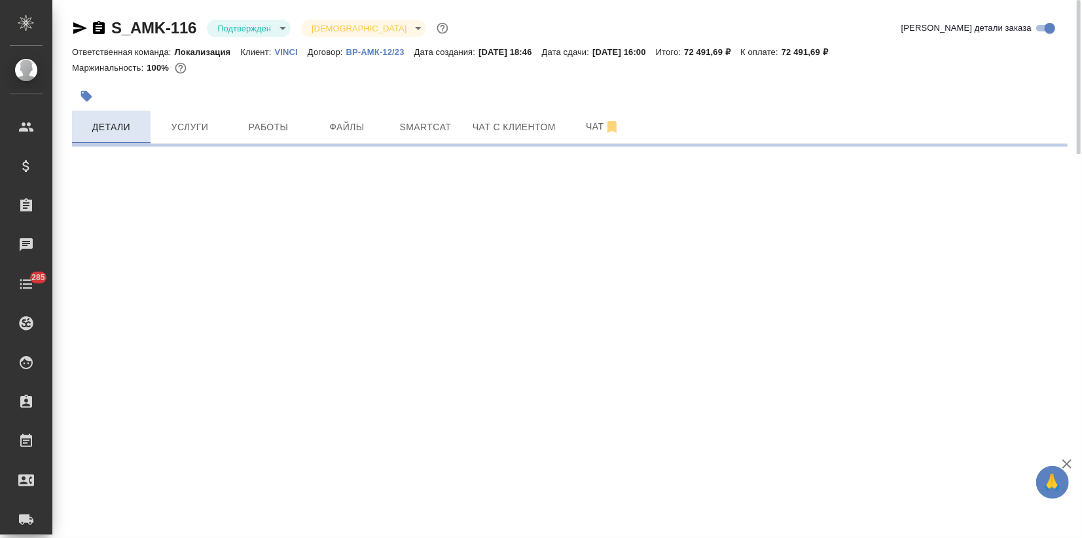
select select "RU"
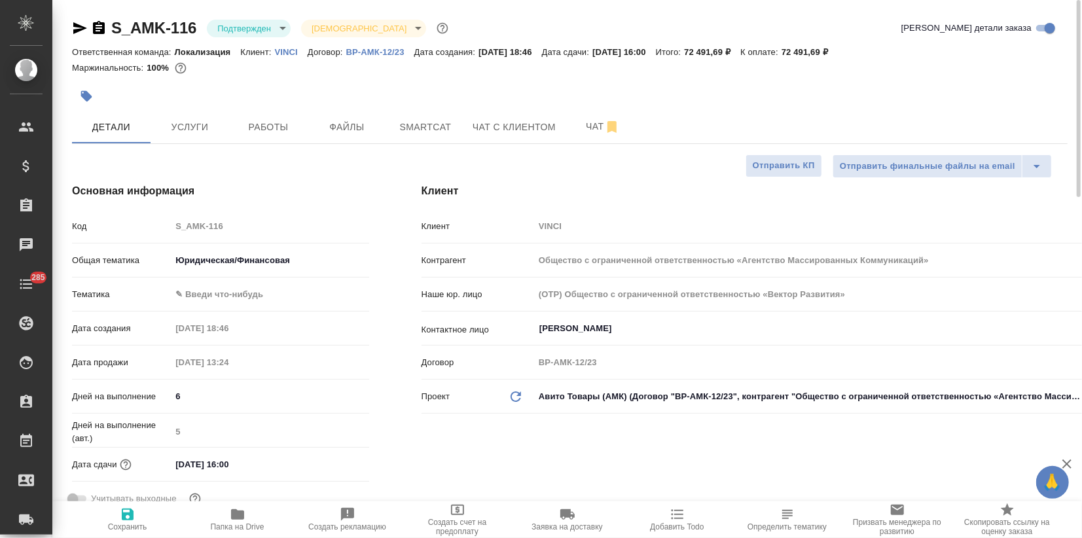
type textarea "x"
click at [95, 98] on button "button" at bounding box center [86, 96] width 29 height 29
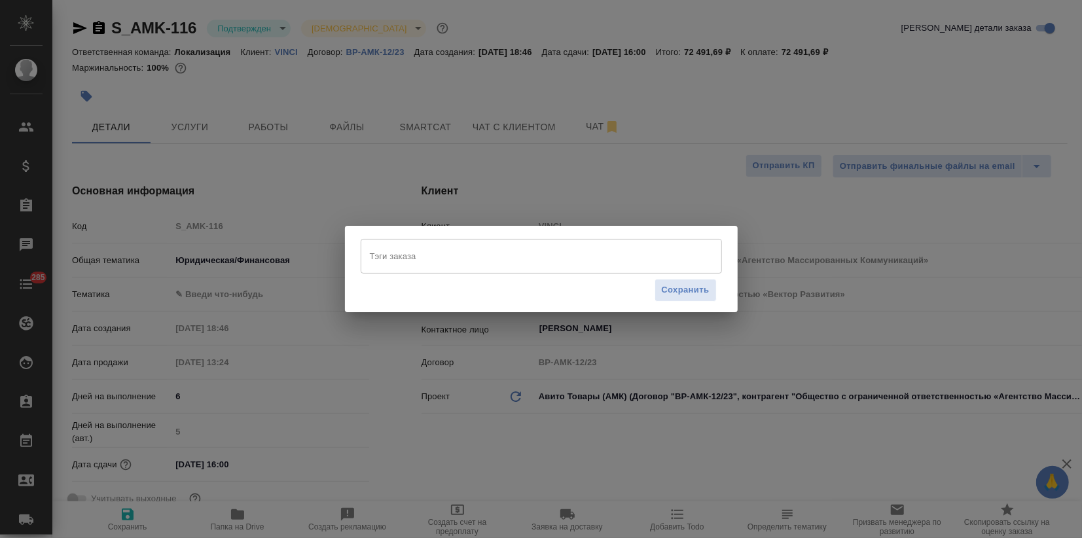
click at [424, 246] on input "Тэги заказа" at bounding box center [529, 256] width 325 height 22
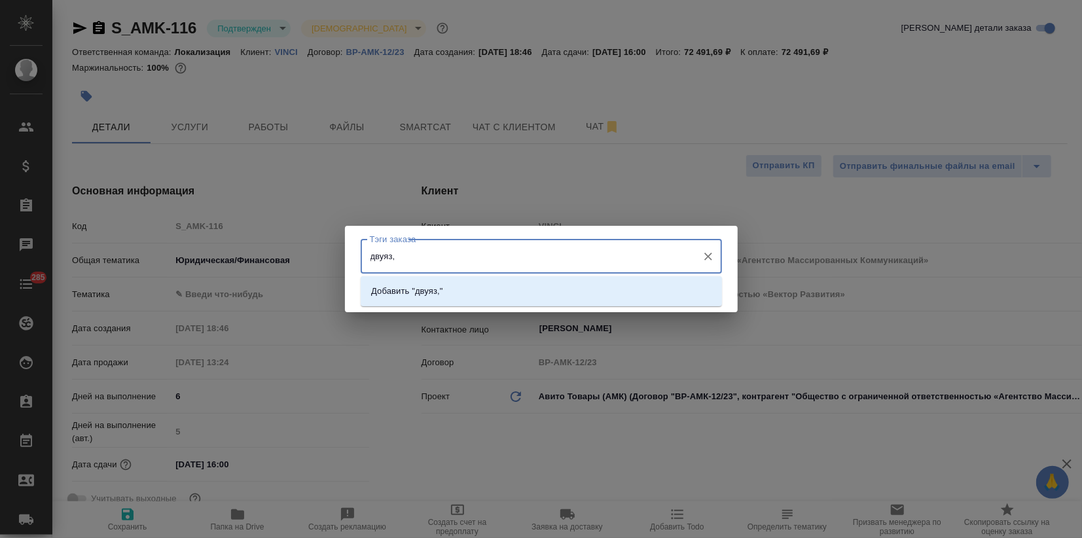
type input "двуяз"
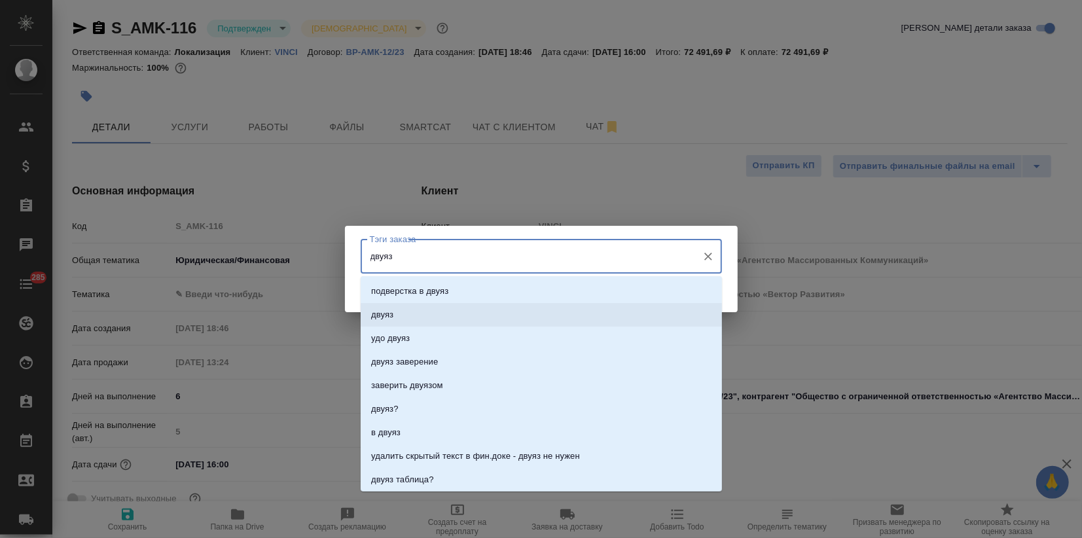
click at [393, 312] on p "двуяз" at bounding box center [382, 314] width 22 height 13
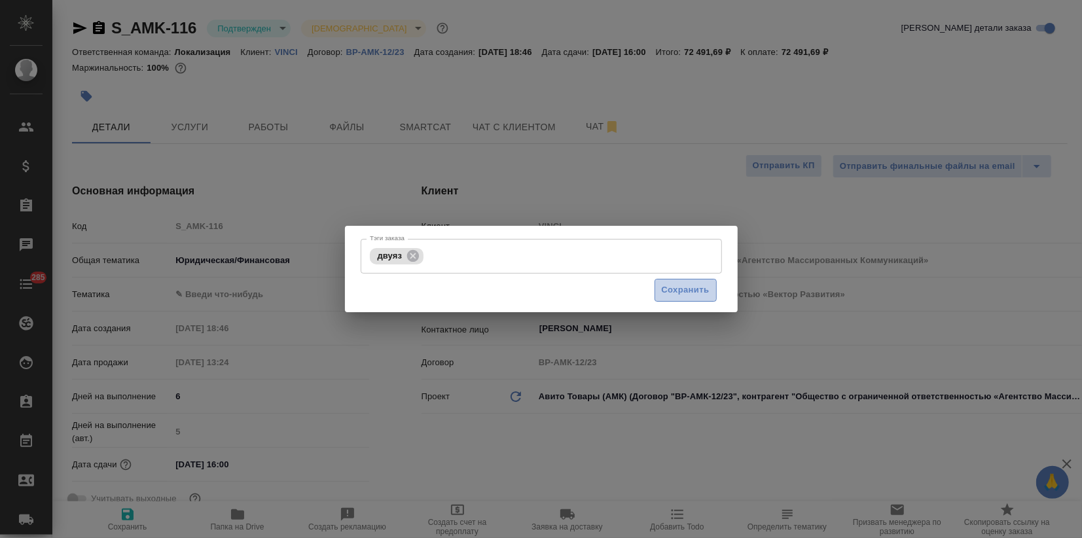
click at [665, 288] on span "Сохранить" at bounding box center [686, 290] width 48 height 15
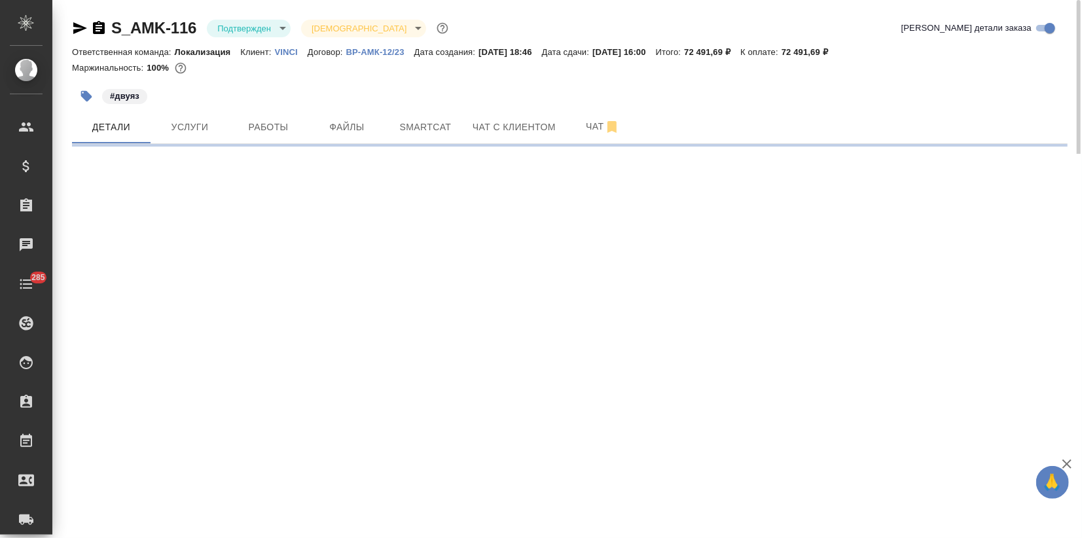
select select "RU"
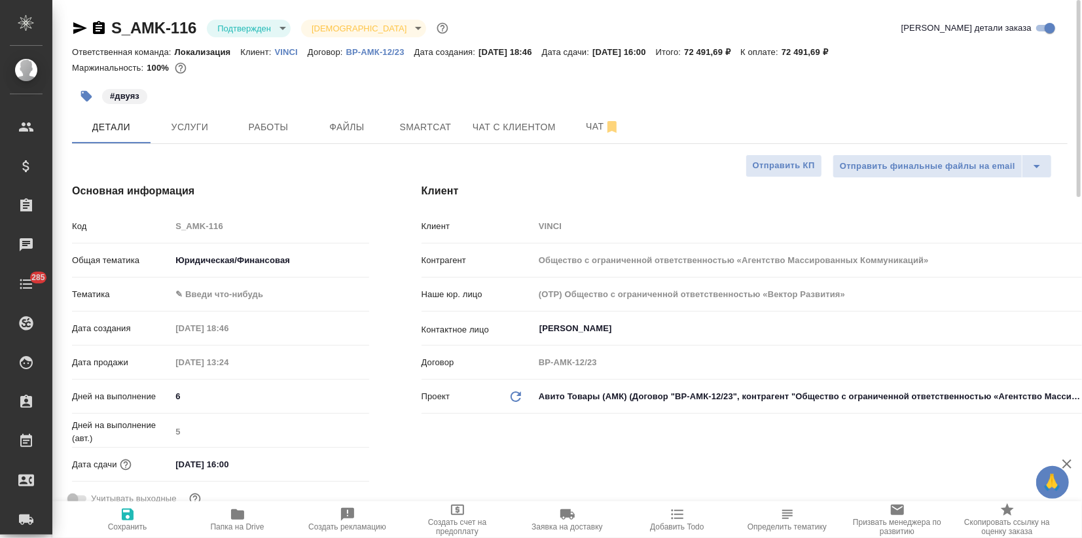
type textarea "x"
click at [80, 98] on icon "button" at bounding box center [86, 96] width 13 height 13
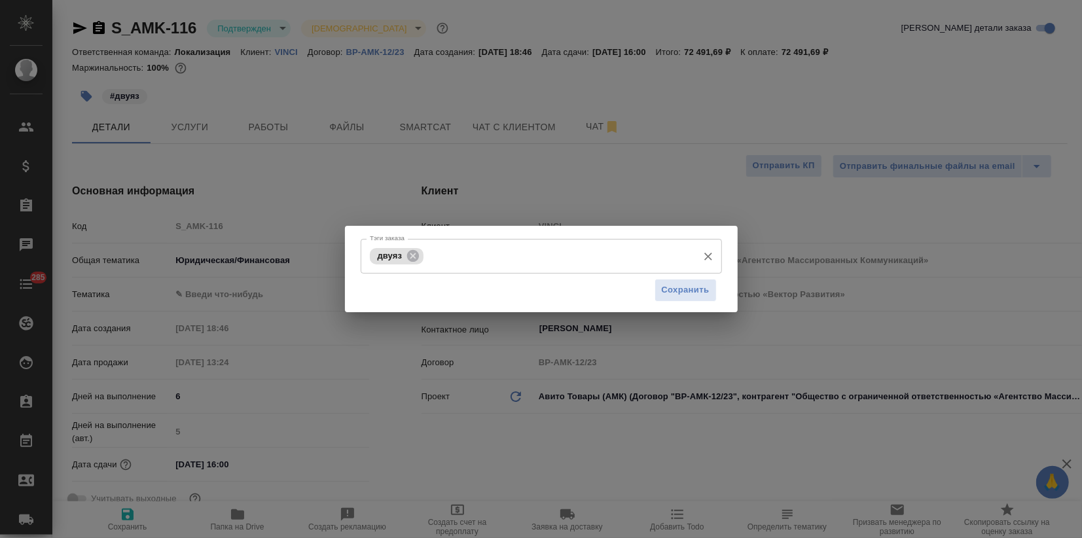
click at [487, 255] on input "Тэги заказа" at bounding box center [559, 256] width 264 height 22
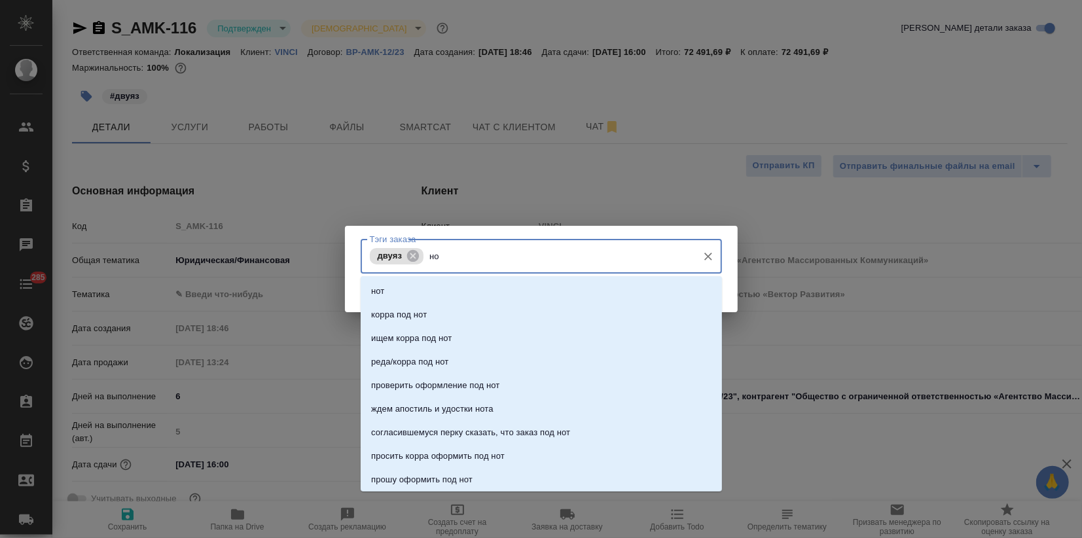
type input "н"
type input "под нот"
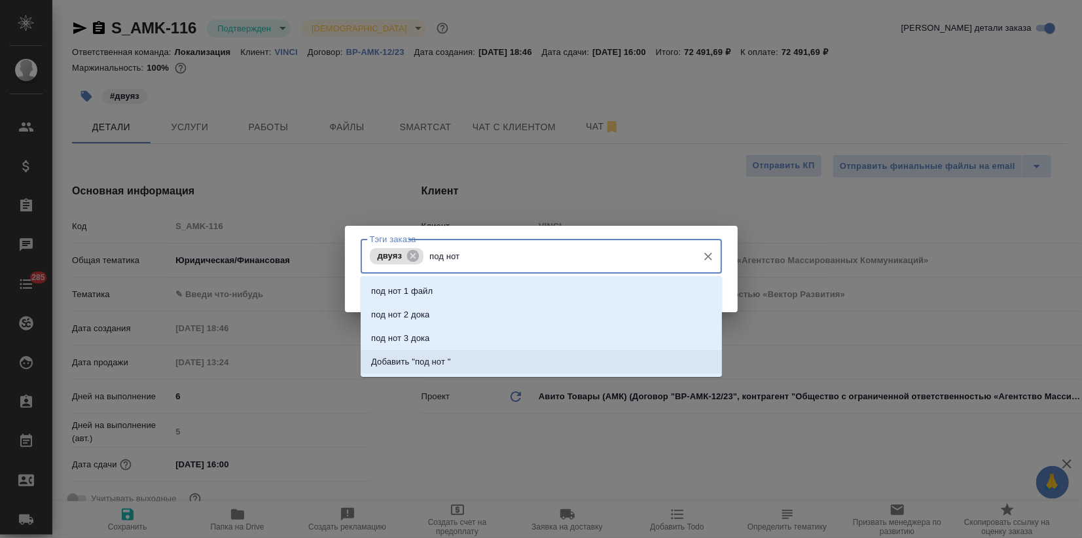
click at [451, 360] on li "Добавить "под нот "" at bounding box center [541, 362] width 361 height 24
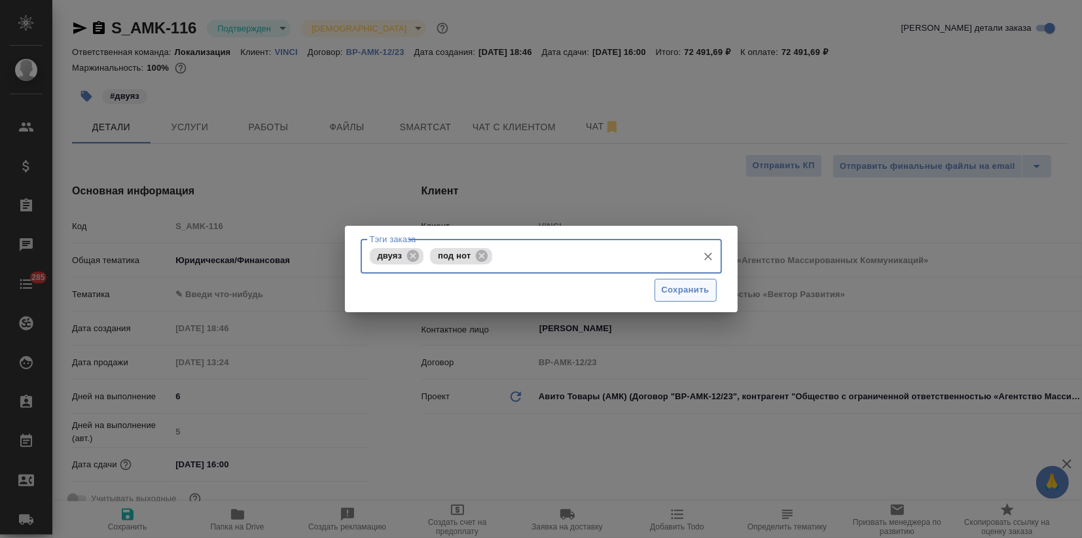
click at [671, 285] on span "Сохранить" at bounding box center [686, 290] width 48 height 15
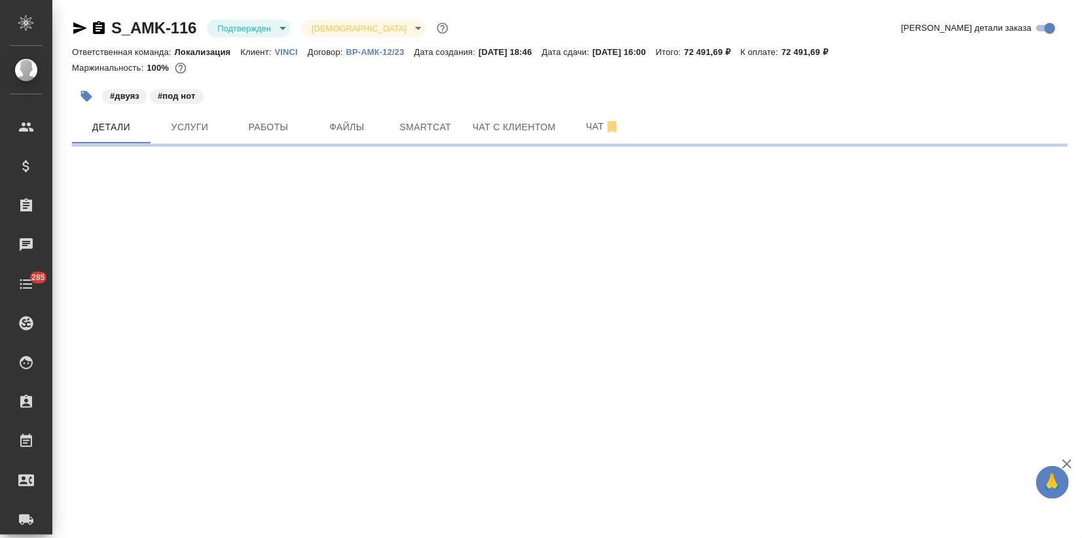
select select "RU"
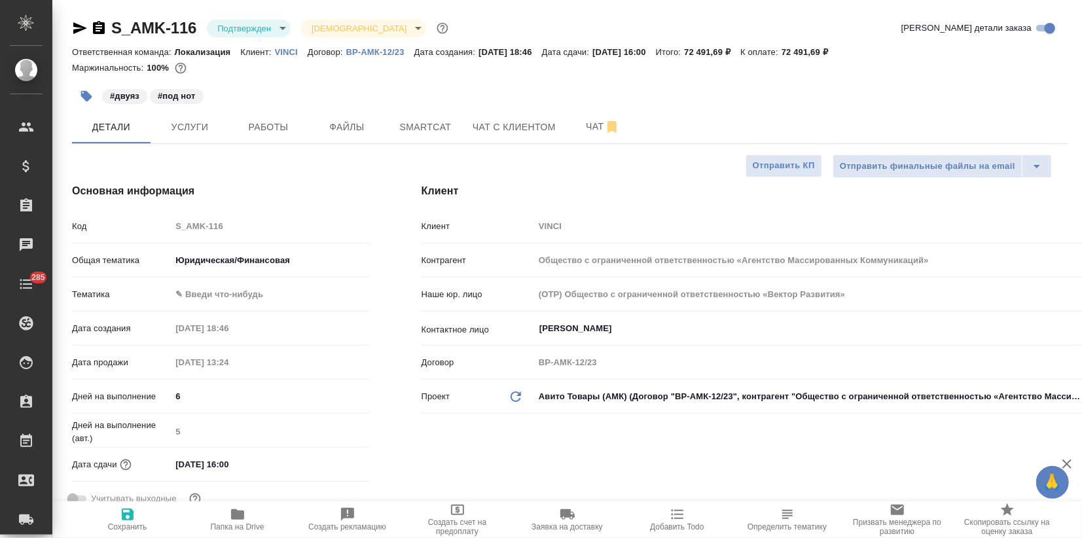
type textarea "x"
click at [173, 138] on button "Услуги" at bounding box center [190, 127] width 79 height 33
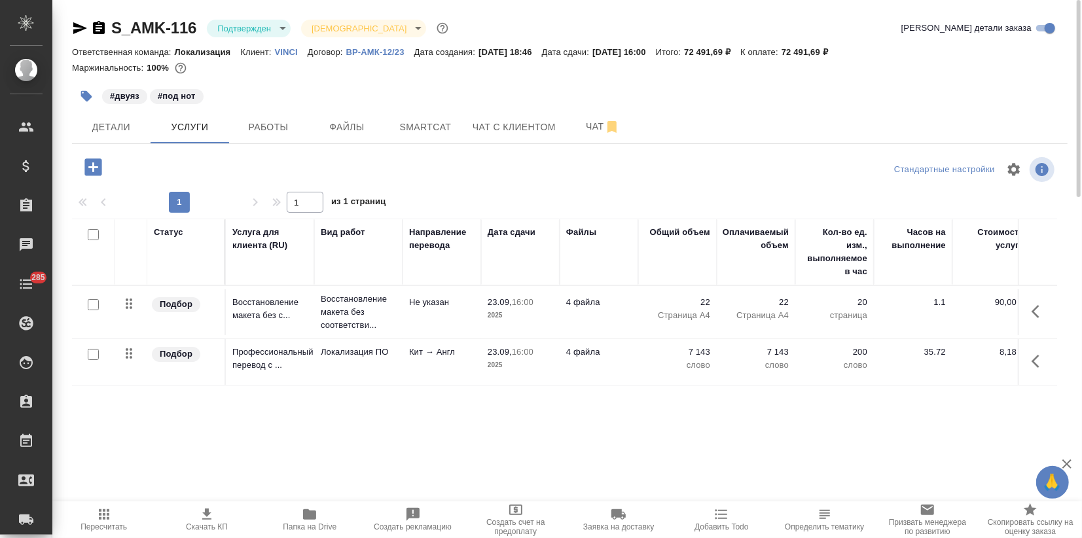
click at [98, 169] on icon "button" at bounding box center [92, 166] width 17 height 17
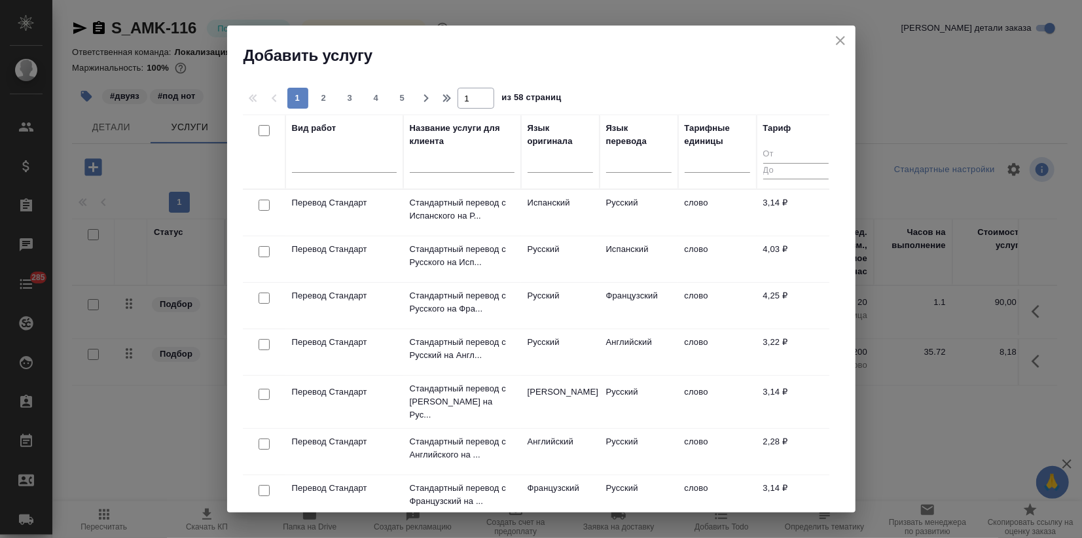
click at [598, 168] on th "Язык оригинала" at bounding box center [560, 152] width 79 height 75
click at [606, 168] on div at bounding box center [638, 159] width 65 height 19
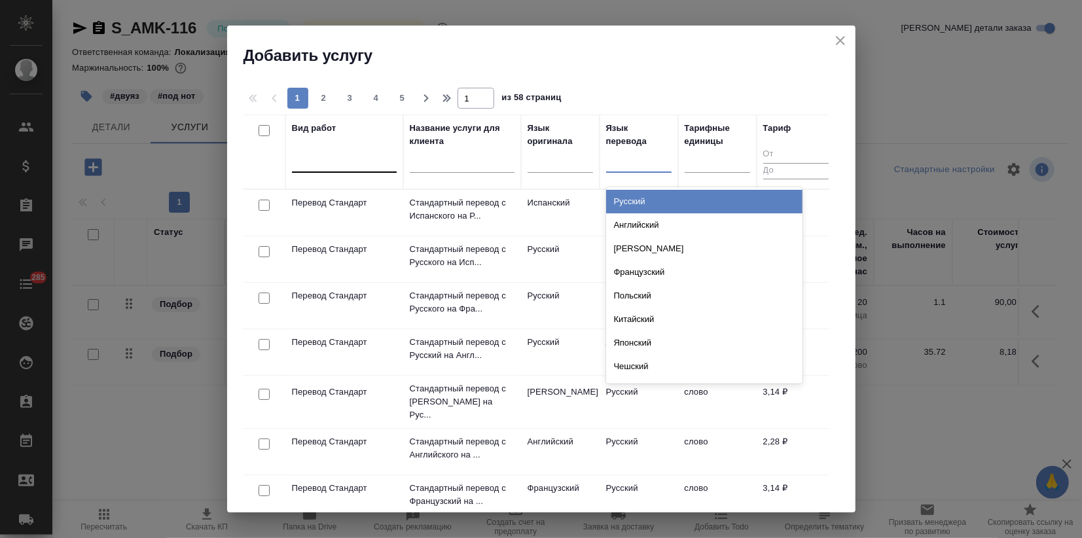
click at [360, 159] on div at bounding box center [344, 159] width 105 height 19
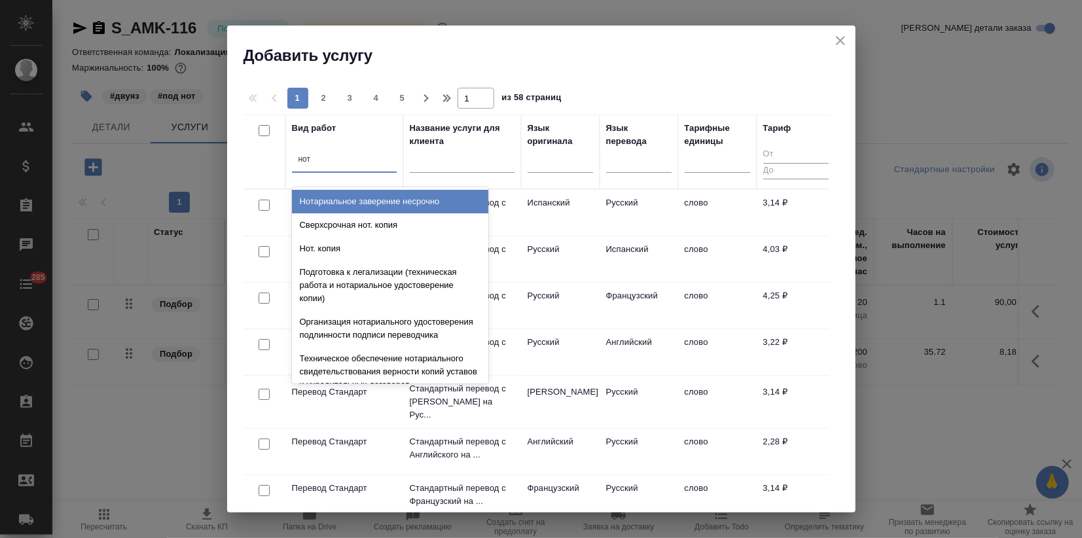
type input "нота"
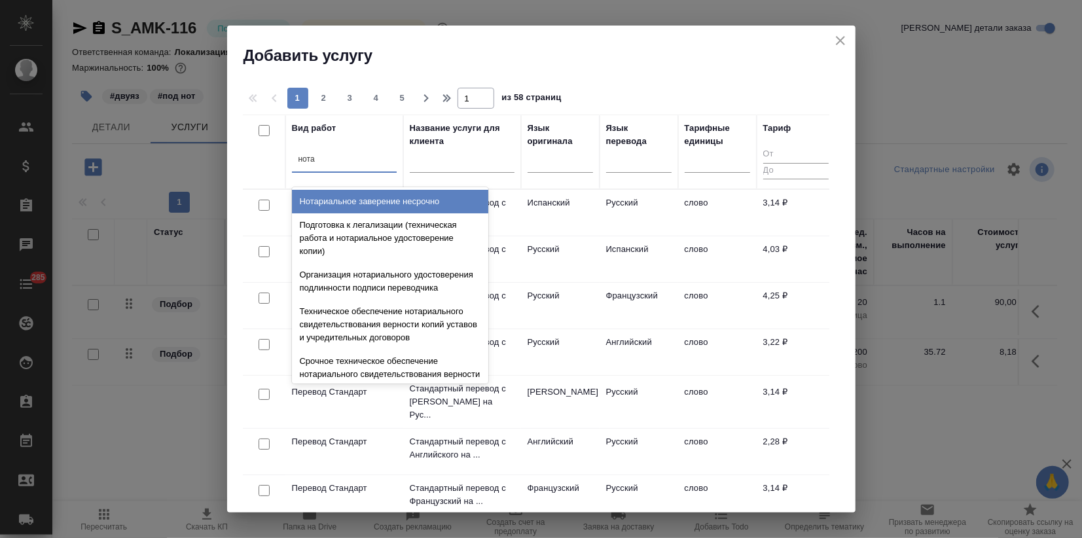
click at [380, 194] on div "Нотариальное заверение несрочно" at bounding box center [390, 202] width 196 height 24
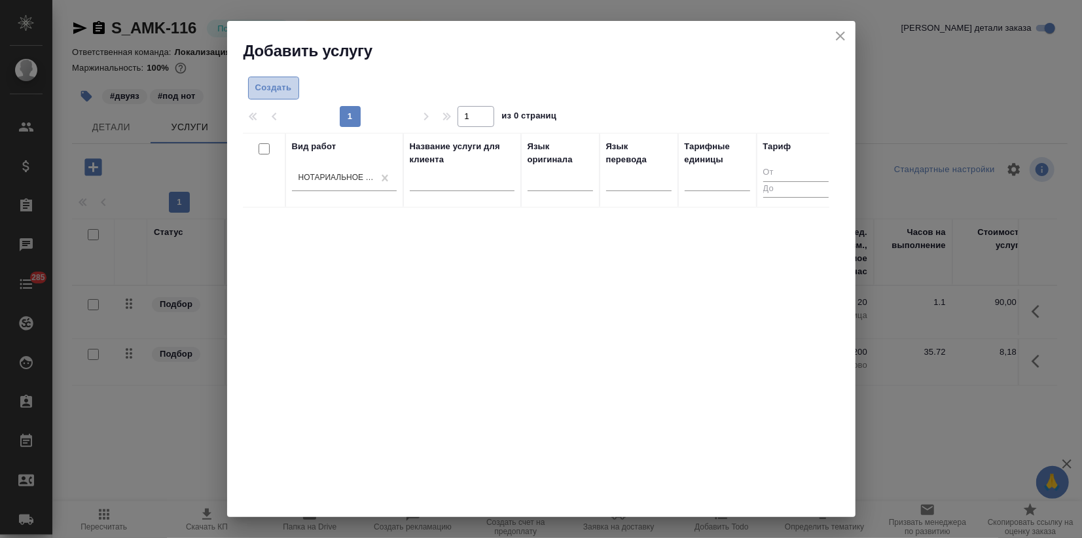
click at [287, 90] on span "Создать" at bounding box center [273, 88] width 37 height 15
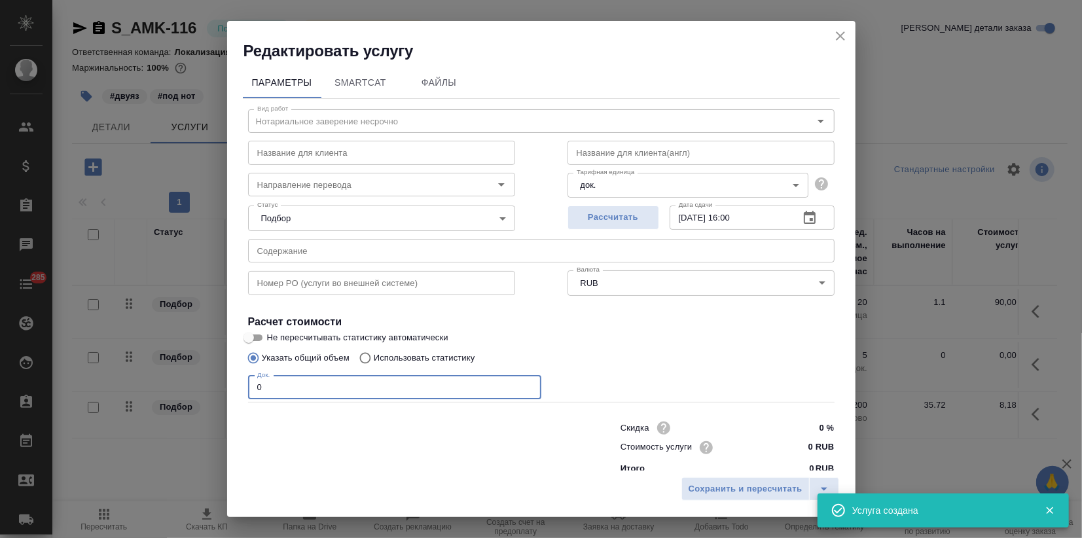
drag, startPoint x: 289, startPoint y: 380, endPoint x: 185, endPoint y: 396, distance: 105.2
click at [206, 395] on div "Редактировать услугу Параметры SmartCat Файлы Вид работ Нотариальное заверение …" at bounding box center [541, 269] width 1082 height 538
type input "4"
click at [701, 492] on span "Сохранить и пересчитать" at bounding box center [746, 489] width 114 height 15
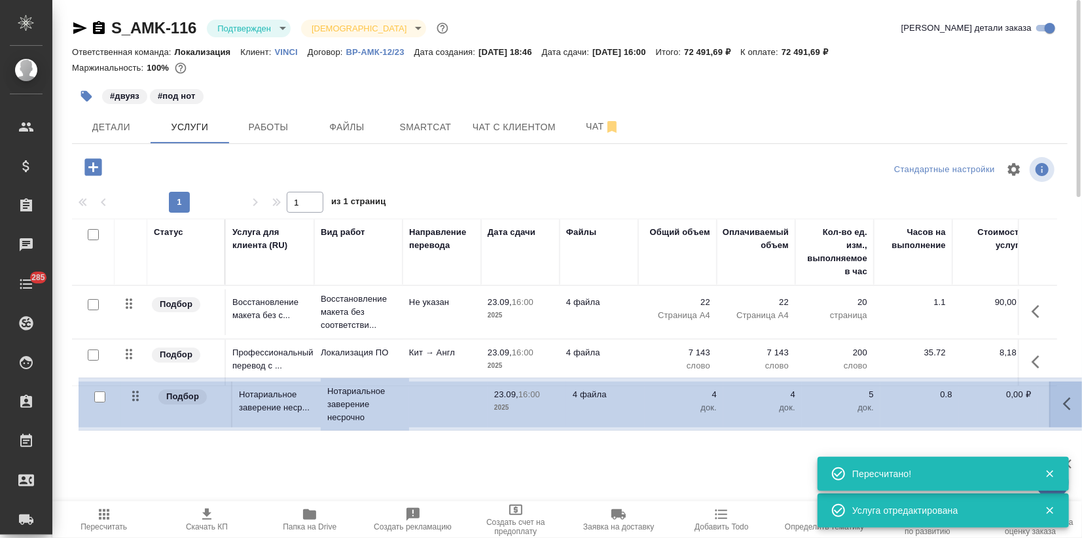
drag, startPoint x: 129, startPoint y: 355, endPoint x: 138, endPoint y: 403, distance: 49.3
click at [138, 403] on table "Статус Услуга для клиента (RU) Вид работ Направление перевода Дата сдачи Файлы …" at bounding box center [689, 329] width 1234 height 220
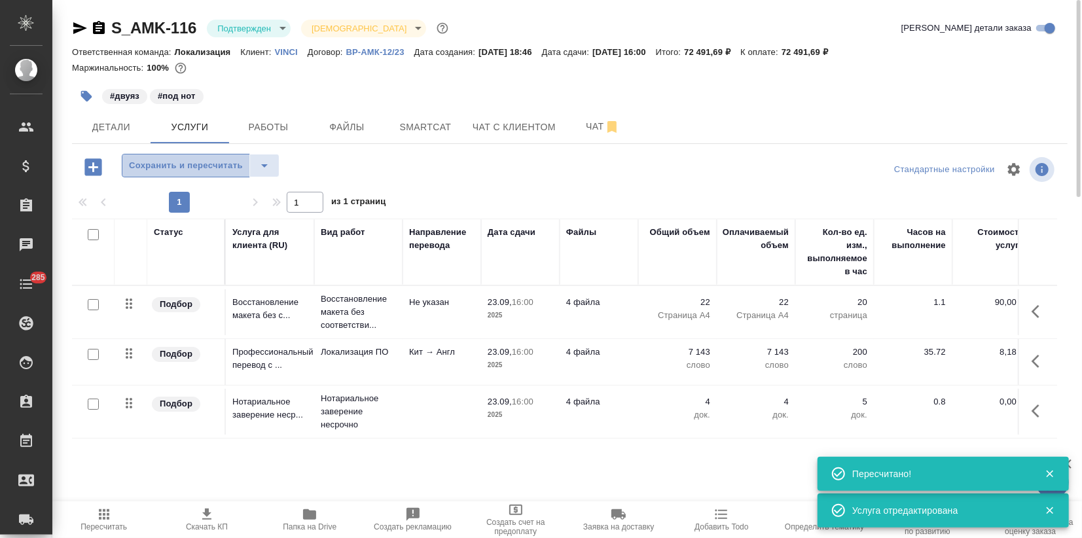
click at [199, 168] on span "Сохранить и пересчитать" at bounding box center [186, 165] width 114 height 15
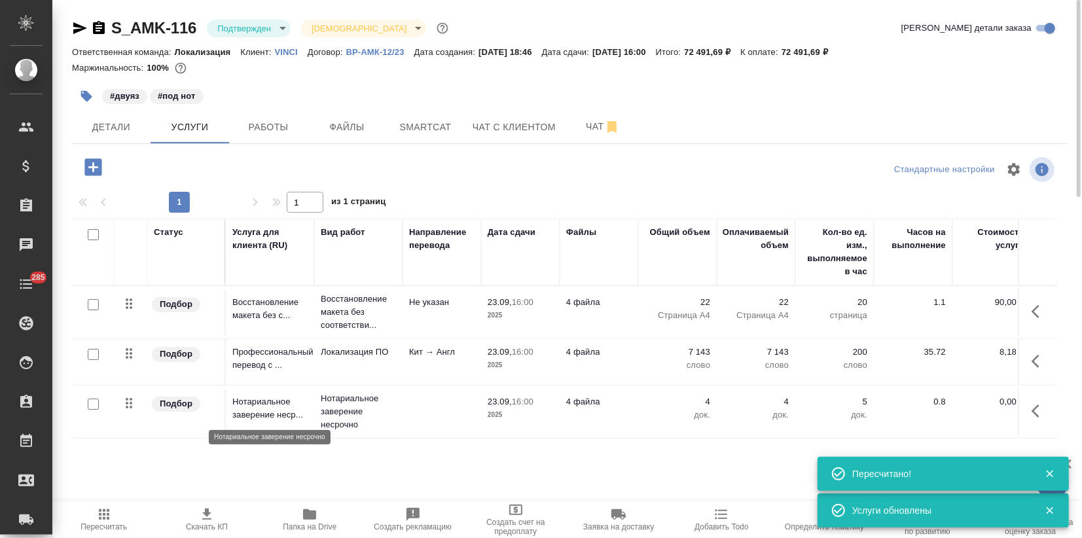
click at [295, 404] on p "Нотариальное заверение неср..." at bounding box center [269, 409] width 75 height 26
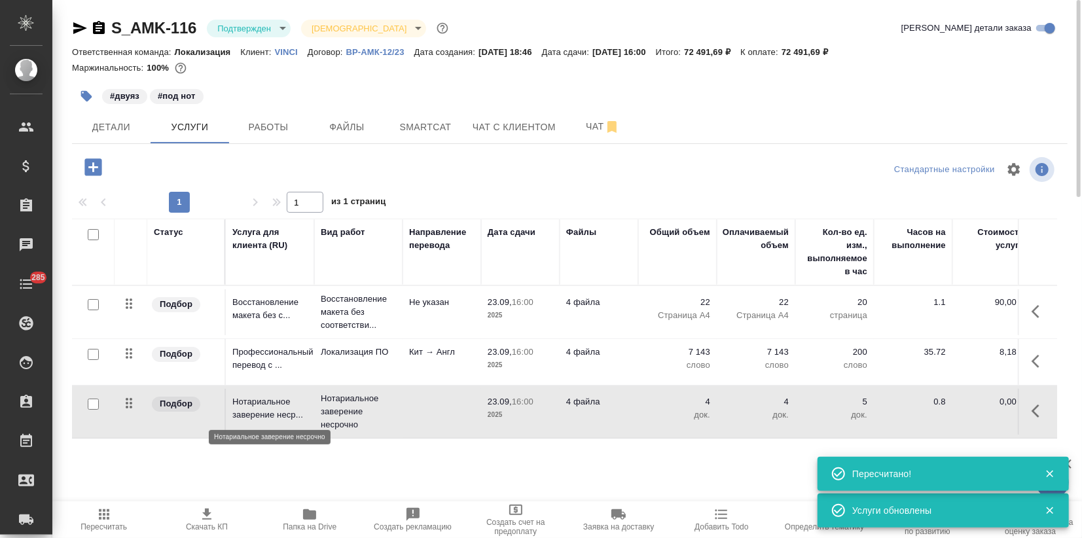
click at [295, 404] on p "Нотариальное заверение неср..." at bounding box center [269, 409] width 75 height 26
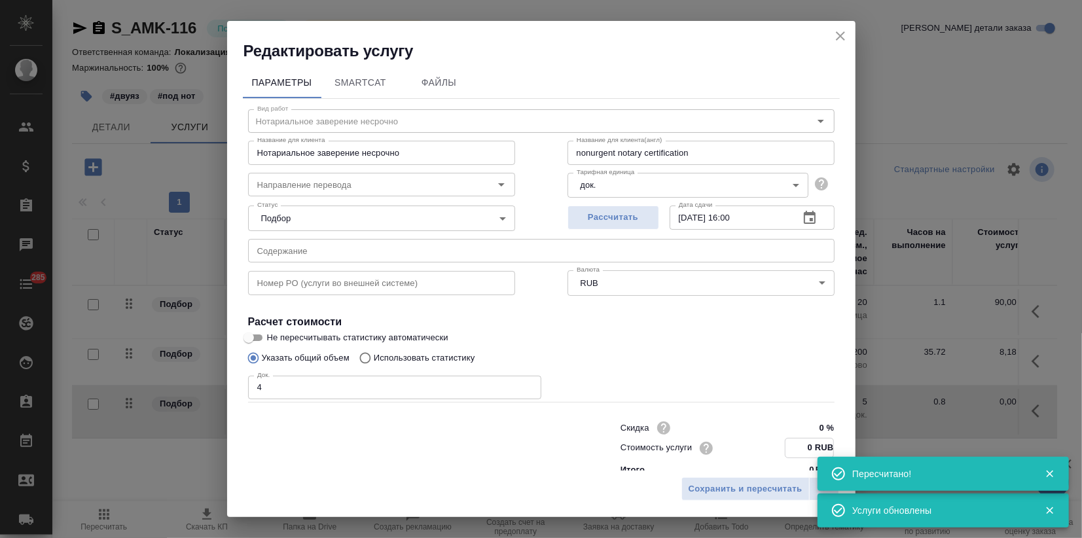
click at [800, 451] on input "0 RUB" at bounding box center [810, 448] width 48 height 19
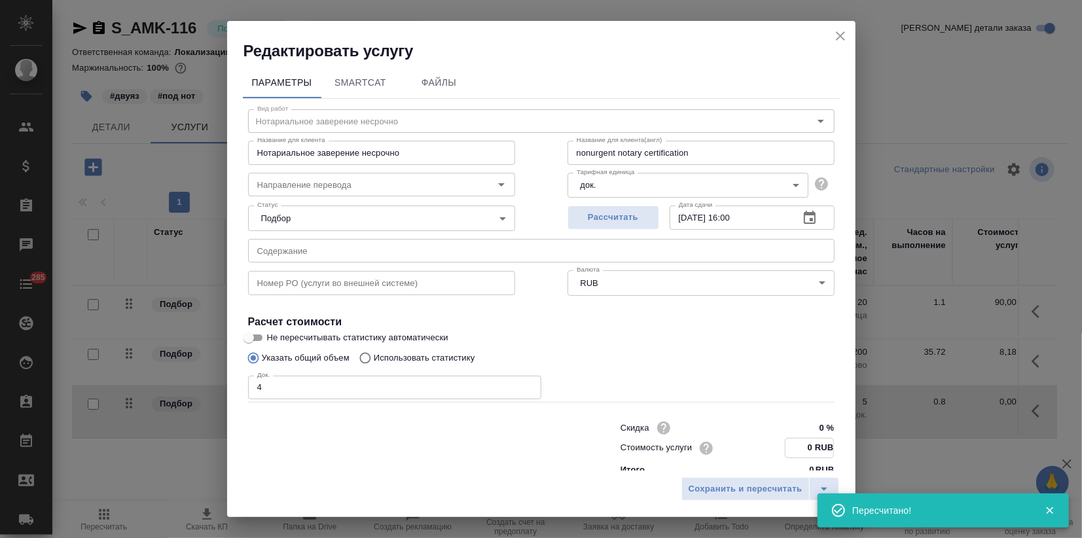
drag, startPoint x: 795, startPoint y: 449, endPoint x: 790, endPoint y: 464, distance: 16.6
click at [796, 449] on input "0 RUB" at bounding box center [810, 448] width 48 height 19
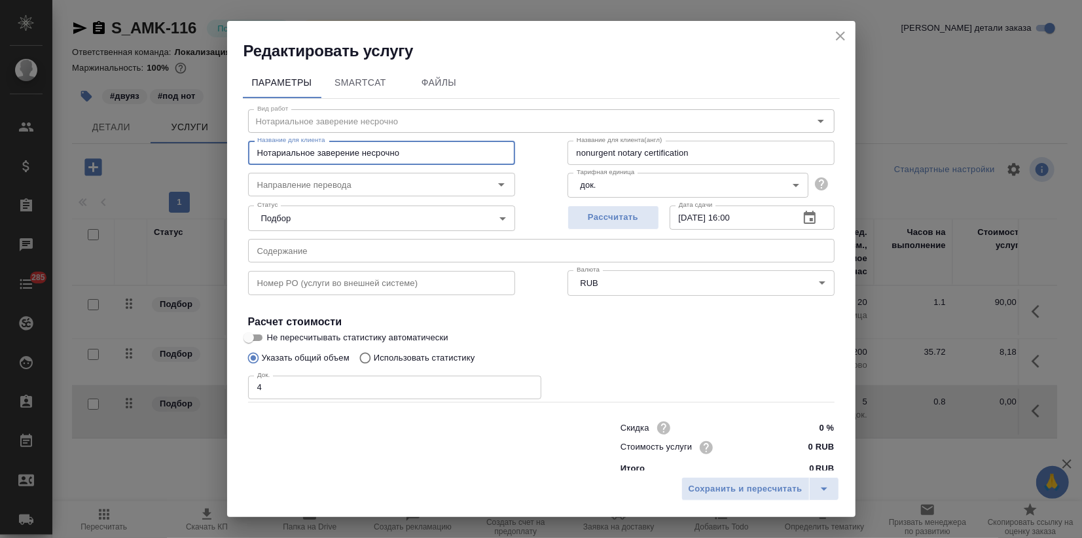
drag, startPoint x: 362, startPoint y: 152, endPoint x: 399, endPoint y: 165, distance: 38.9
click at [403, 159] on input "Нотариальное заверение несрочно" at bounding box center [381, 153] width 267 height 24
drag, startPoint x: 371, startPoint y: 157, endPoint x: 231, endPoint y: 141, distance: 140.9
click at [231, 141] on div "Параметры SmartCat Файлы Вид работ Нотариальное заверение несрочно Вид работ На…" at bounding box center [541, 266] width 629 height 409
type input "Нотариальное заверение"
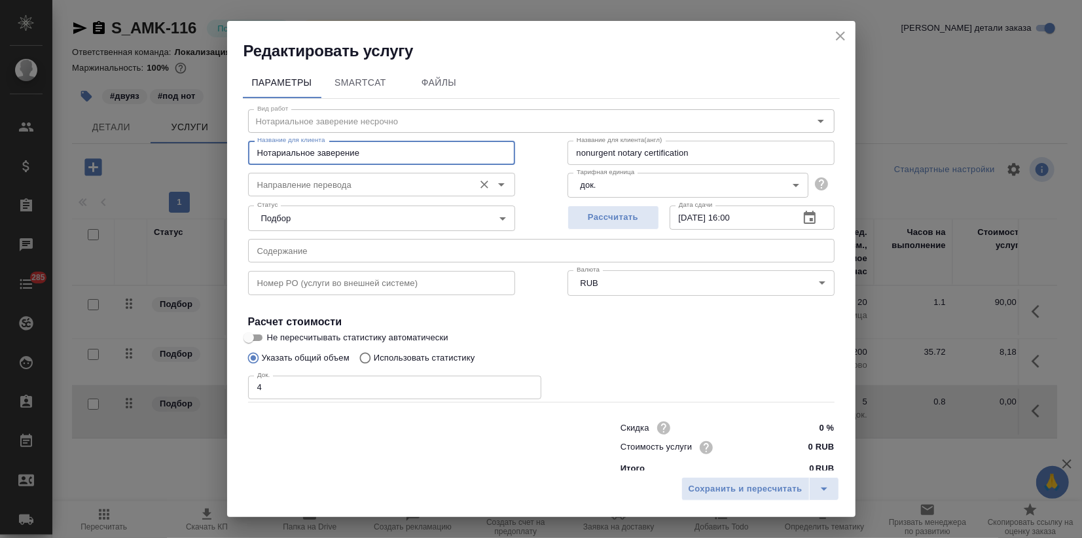
click at [259, 179] on input "Направление перевода" at bounding box center [359, 185] width 215 height 16
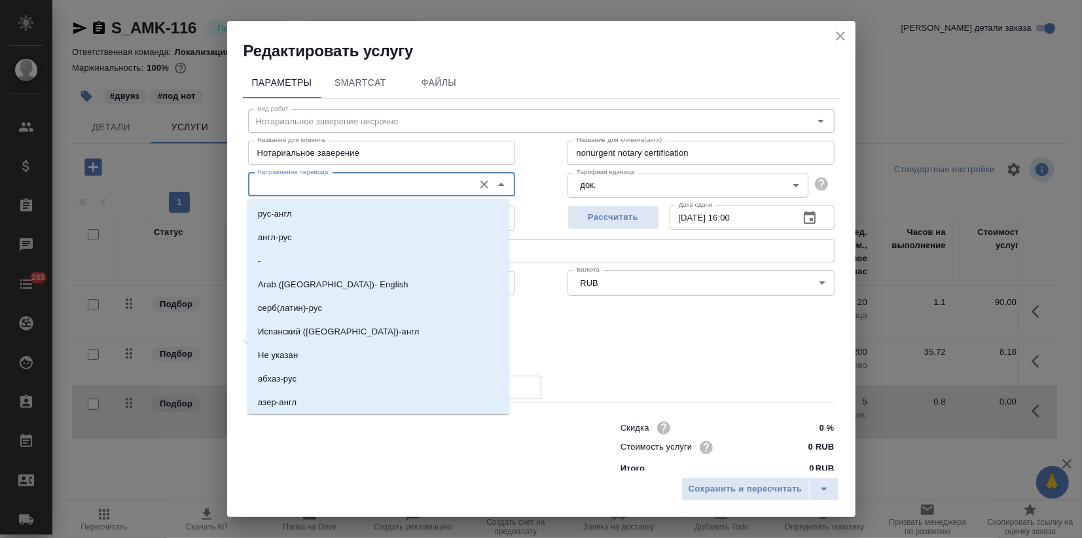
paste input "Нотариальное заверение"
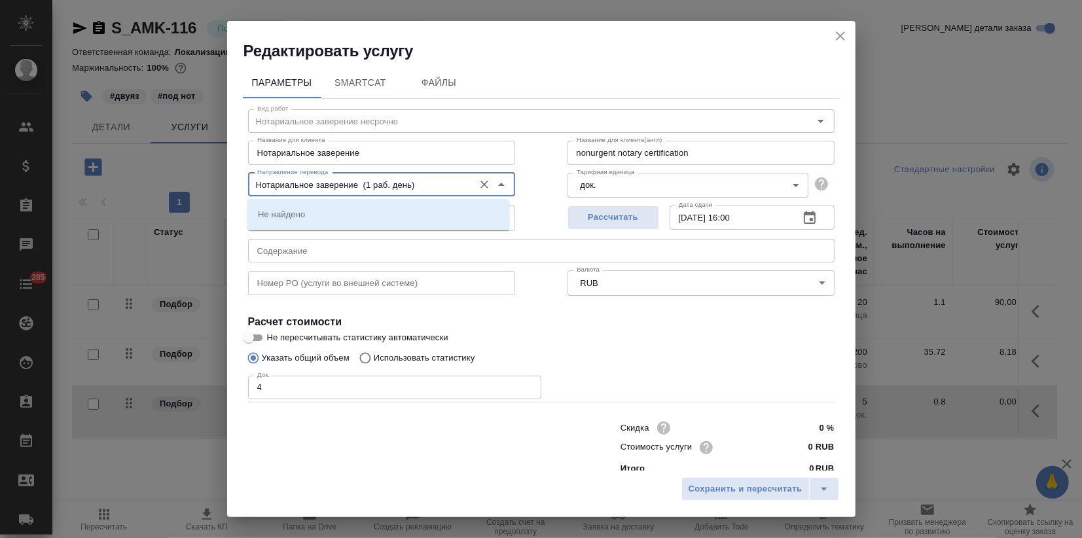
type input "Нотариальное заверение (1 раб. день)"
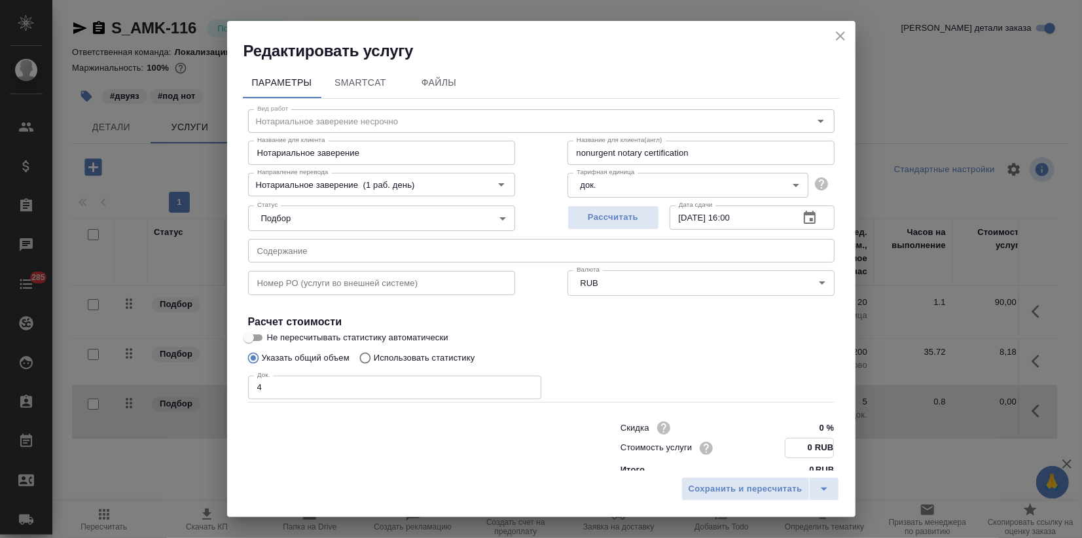
click at [786, 439] on input "0 RUB" at bounding box center [810, 448] width 48 height 19
type input "1200 RUB"
click at [744, 489] on span "Сохранить и пересчитать" at bounding box center [746, 489] width 114 height 15
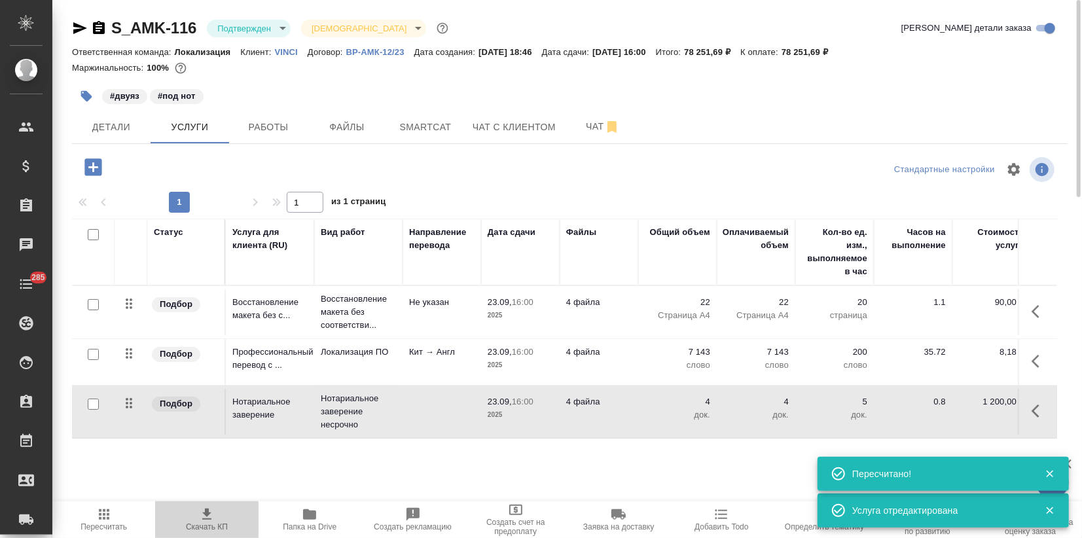
click at [202, 527] on span "Скачать КП" at bounding box center [207, 527] width 42 height 9
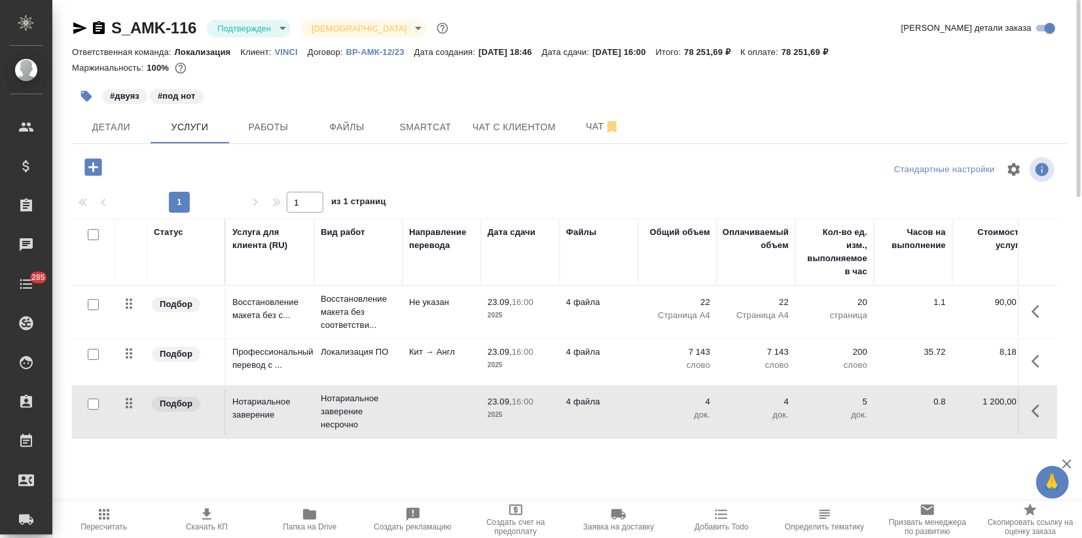
click at [296, 520] on span "Папка на Drive" at bounding box center [310, 519] width 87 height 25
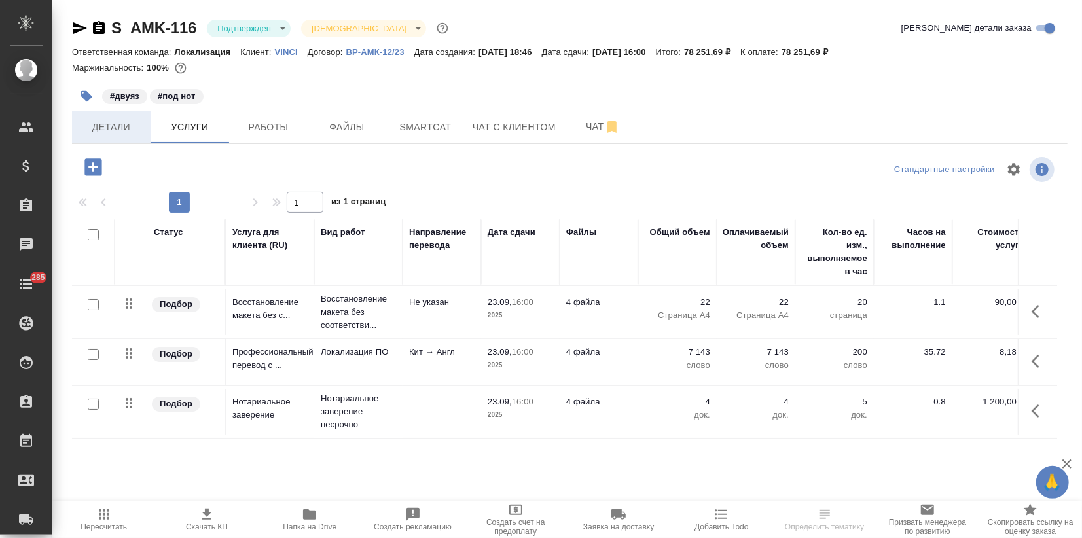
click at [133, 130] on span "Детали" at bounding box center [111, 127] width 63 height 16
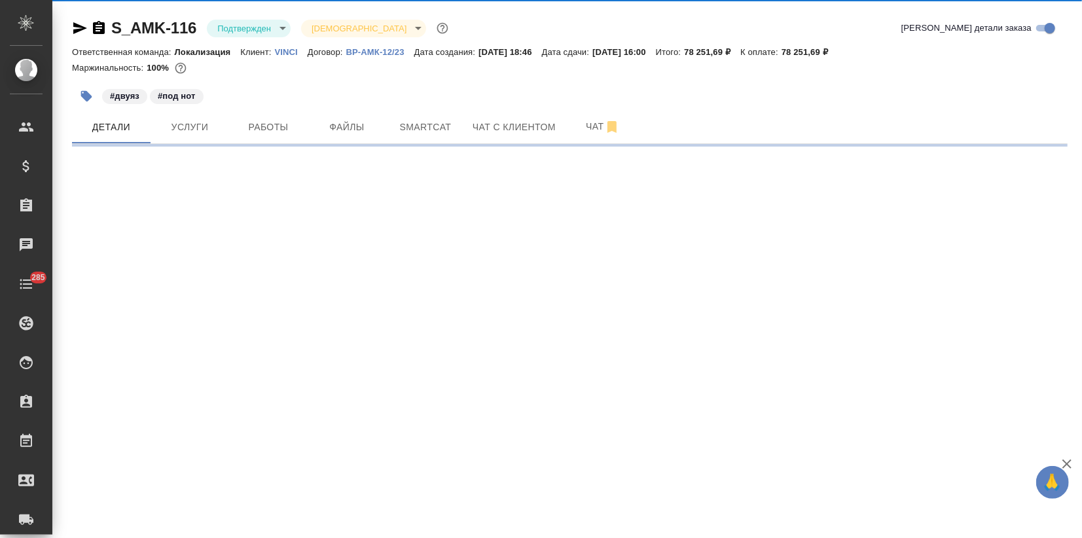
select select "RU"
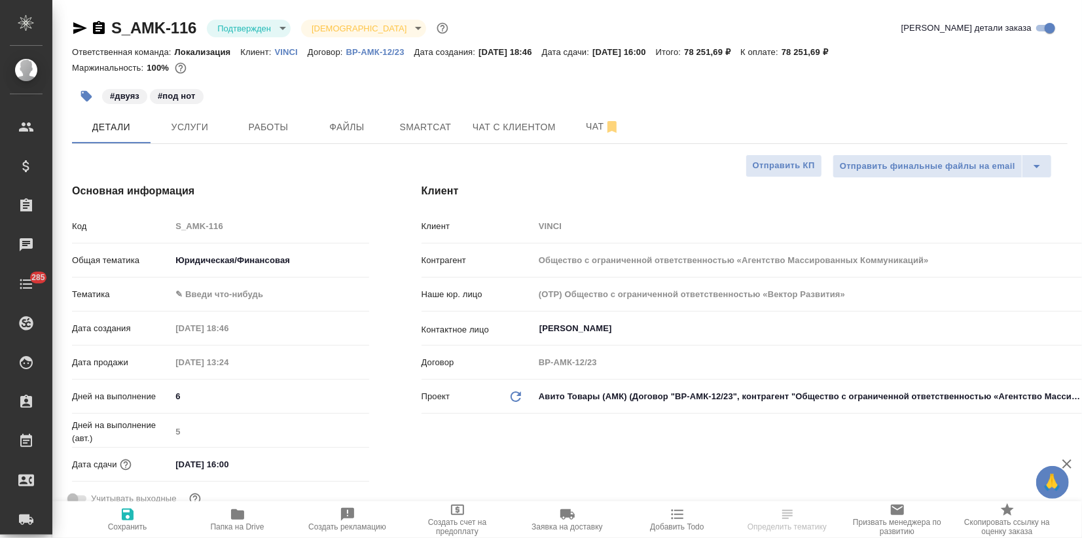
type textarea "x"
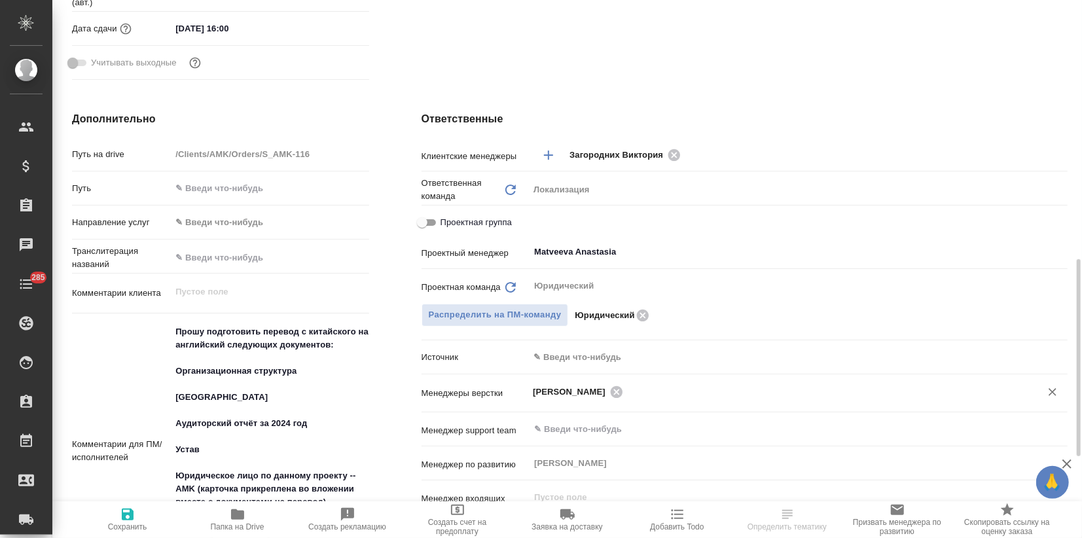
scroll to position [509, 0]
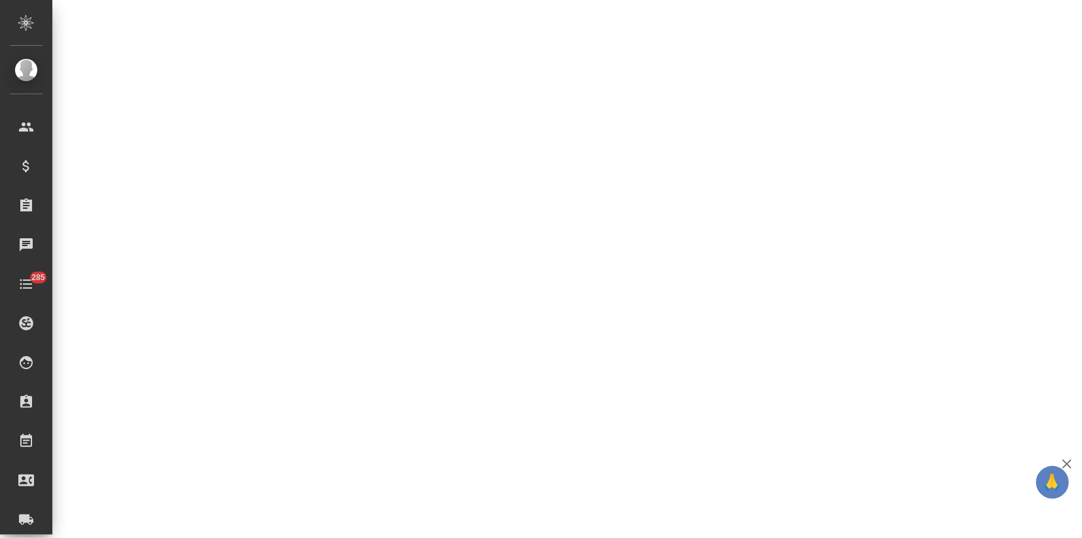
select select "RU"
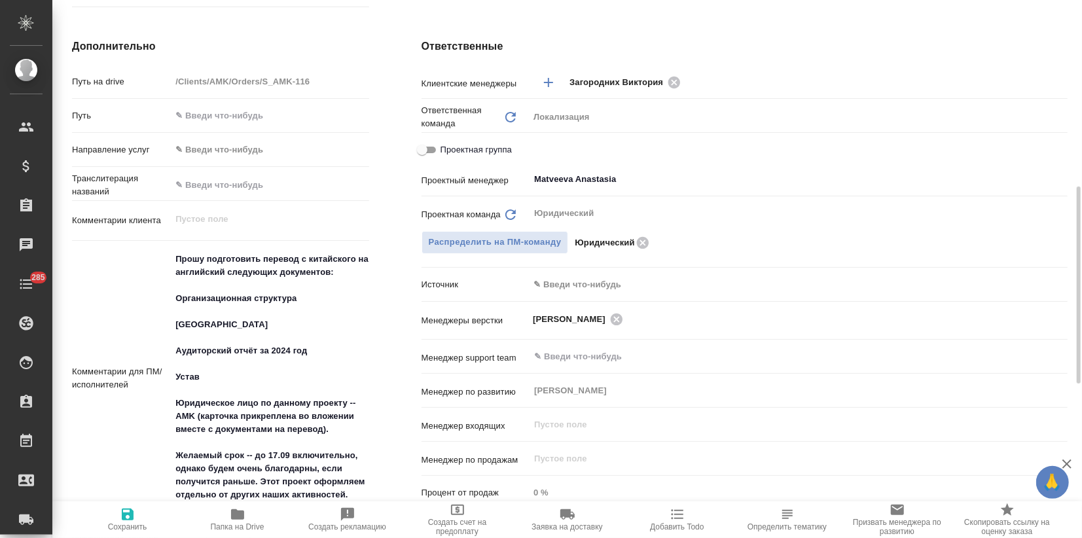
type textarea "x"
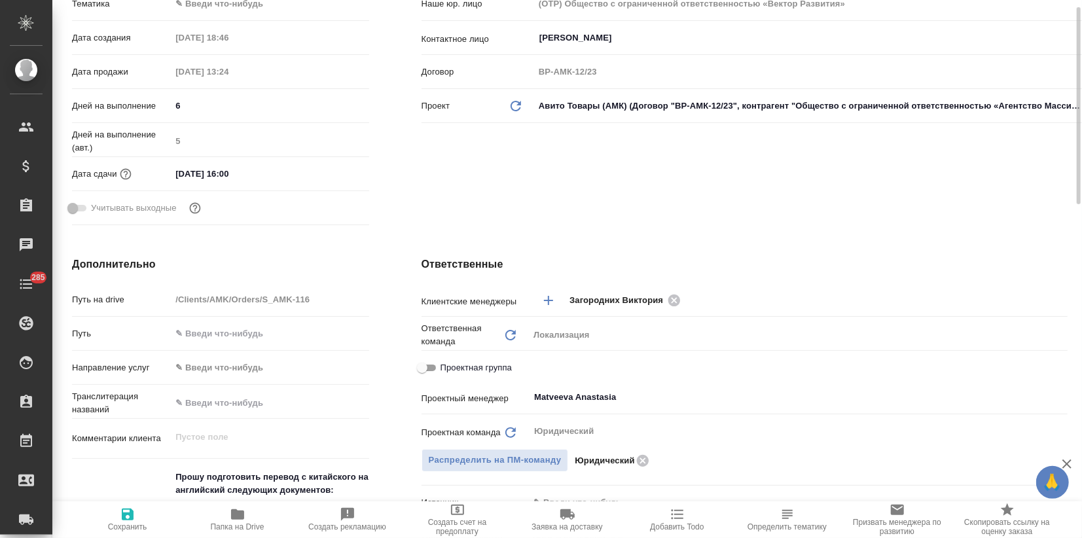
scroll to position [218, 0]
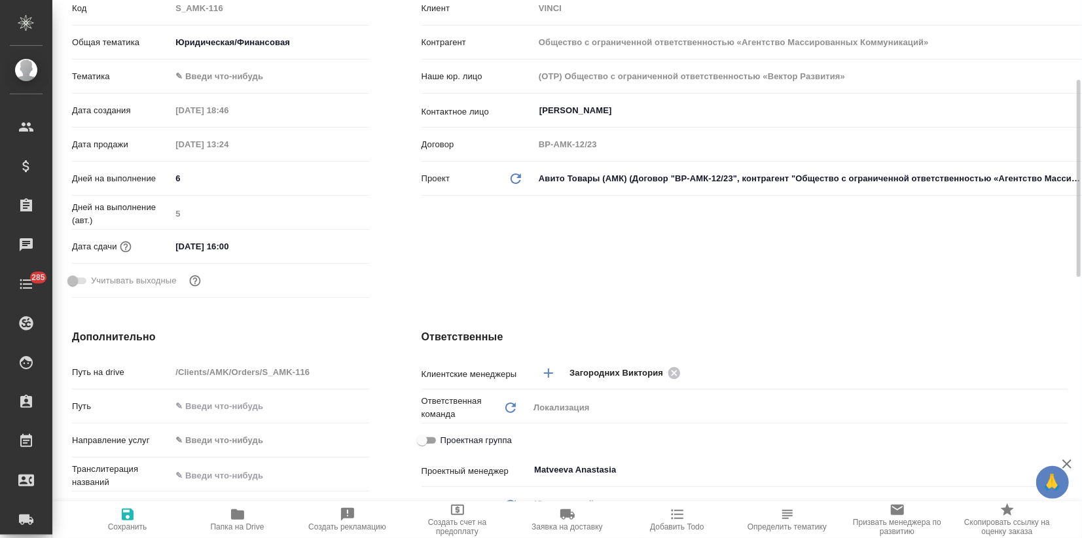
type textarea "x"
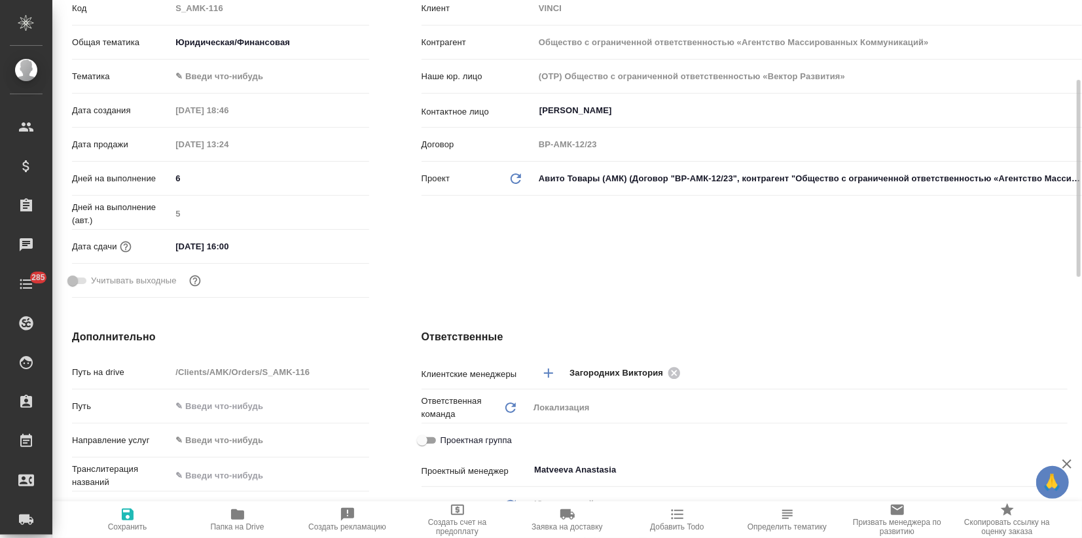
type textarea "x"
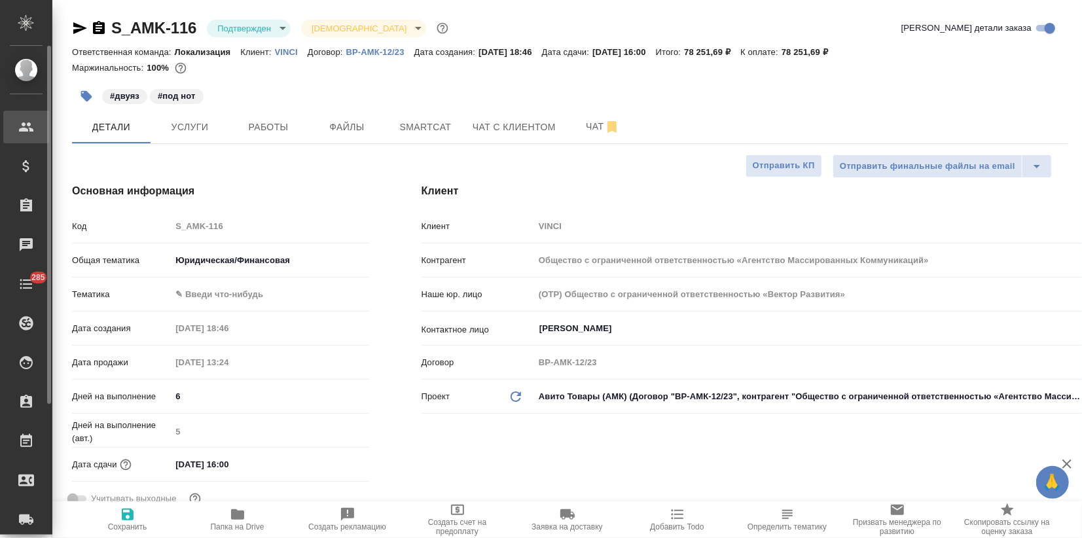
type textarea "x"
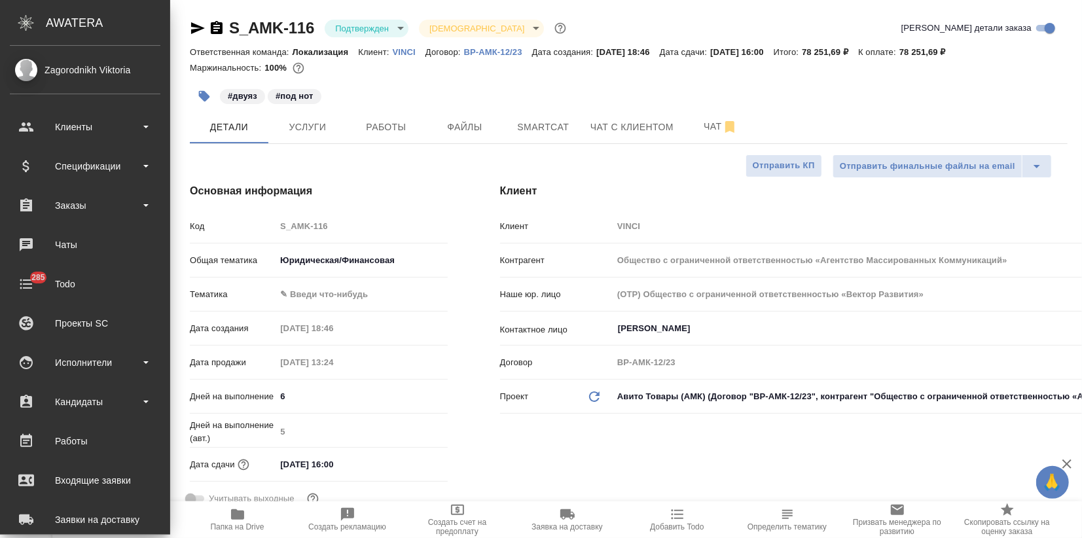
type textarea "x"
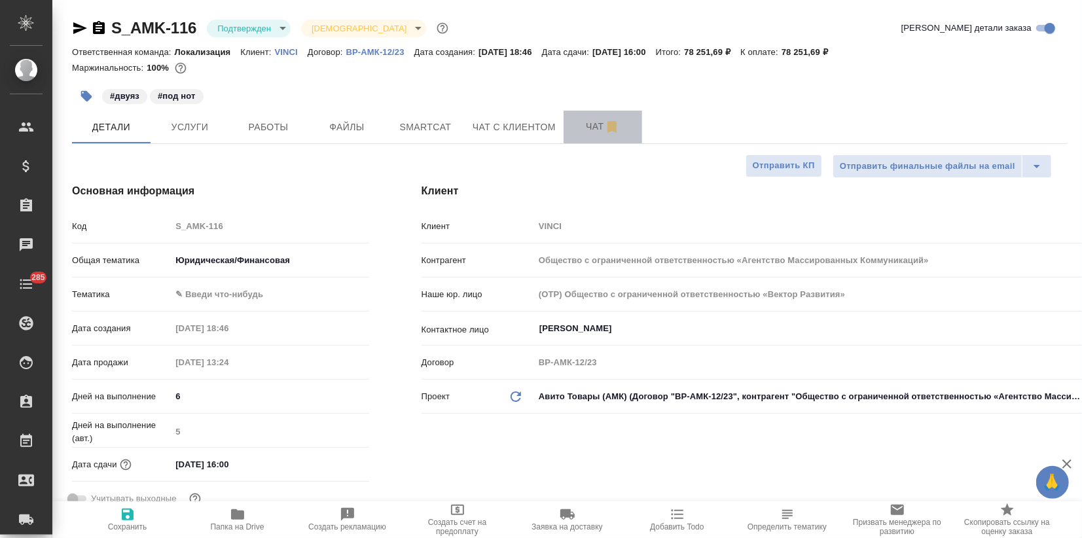
click at [584, 131] on span "Чат" at bounding box center [603, 127] width 63 height 16
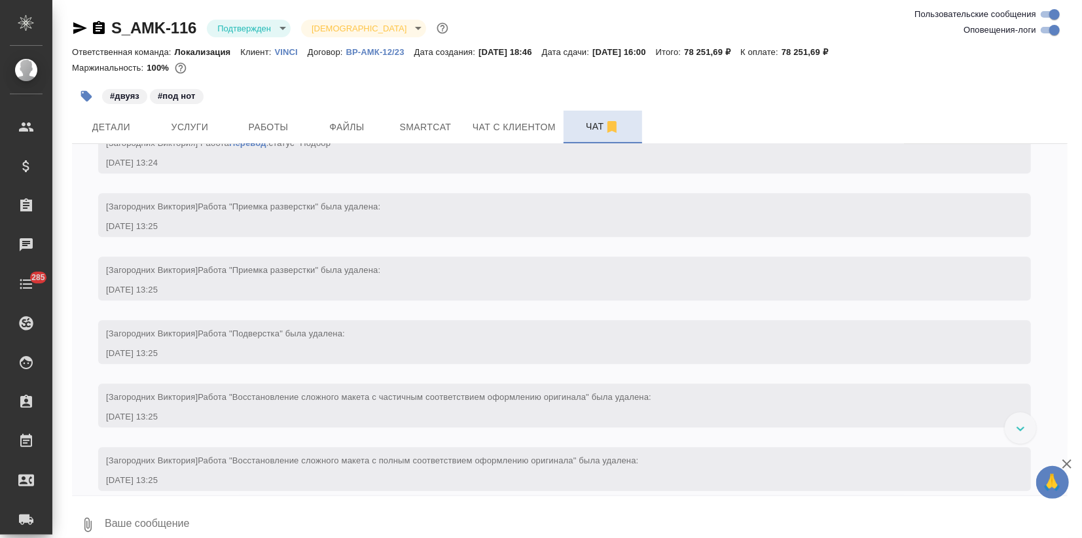
scroll to position [2503, 0]
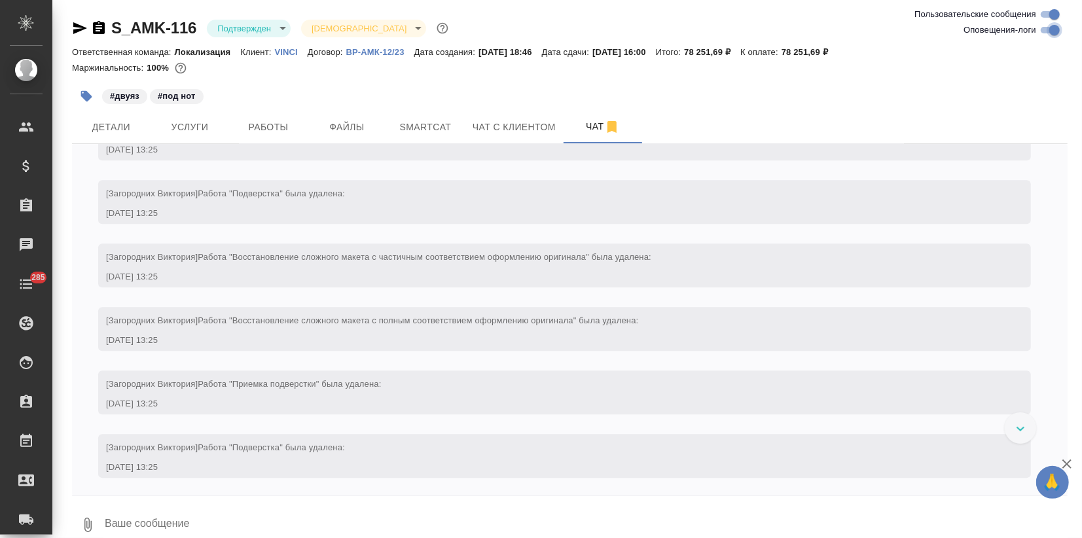
click at [1044, 31] on input "Оповещения-логи" at bounding box center [1054, 30] width 47 height 16
checkbox input "false"
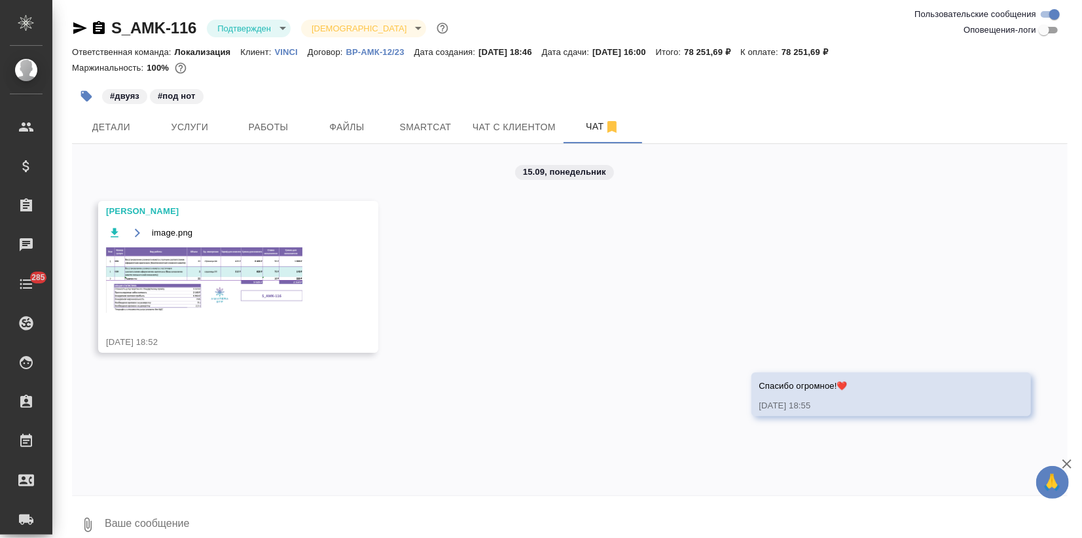
scroll to position [0, 0]
click at [256, 264] on img at bounding box center [204, 280] width 196 height 65
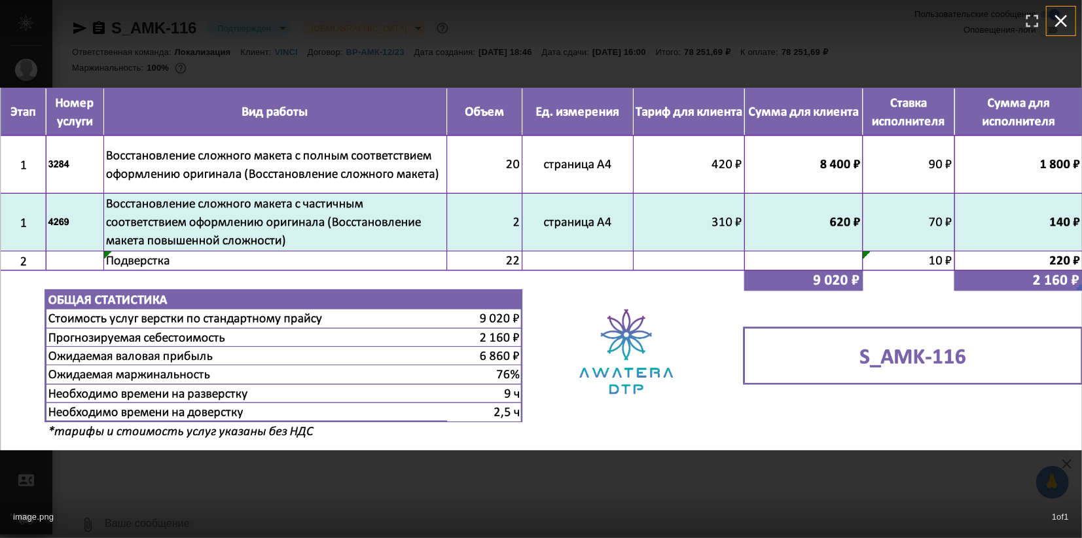
click at [1069, 19] on icon "button" at bounding box center [1061, 20] width 21 height 21
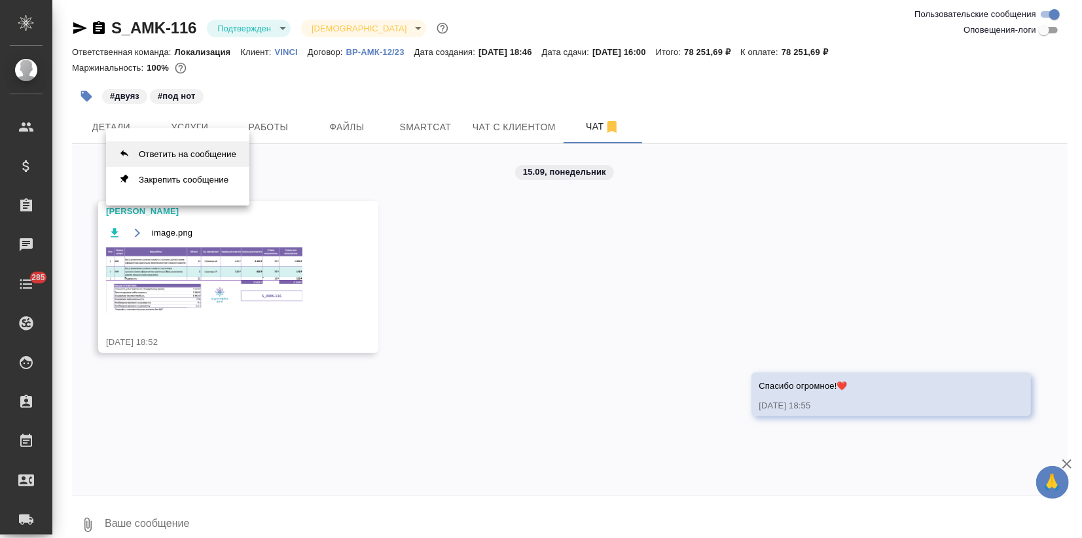
click at [229, 157] on button "Ответить на сообщение" at bounding box center [177, 154] width 143 height 26
click at [164, 527] on textarea at bounding box center [585, 525] width 965 height 45
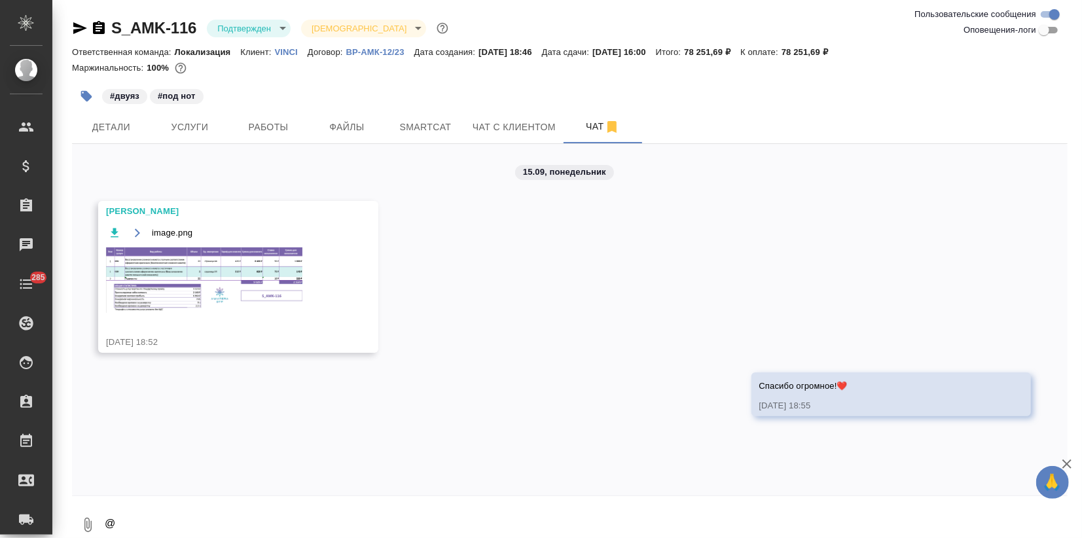
scroll to position [2, 0]
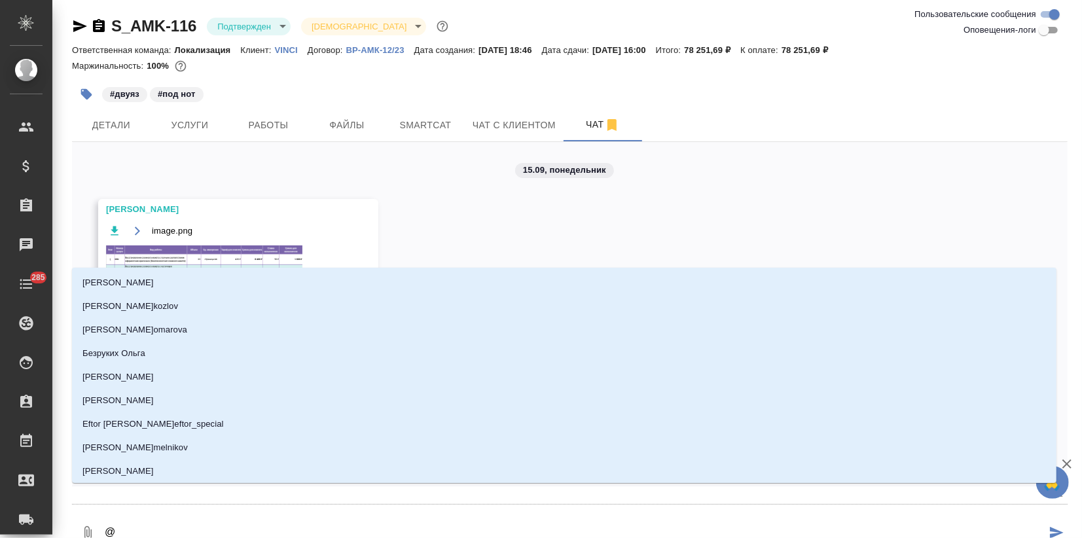
type textarea "@С"
type input "С"
type textarea "@Са"
type input "[PERSON_NAME]"
type textarea "@Саш"
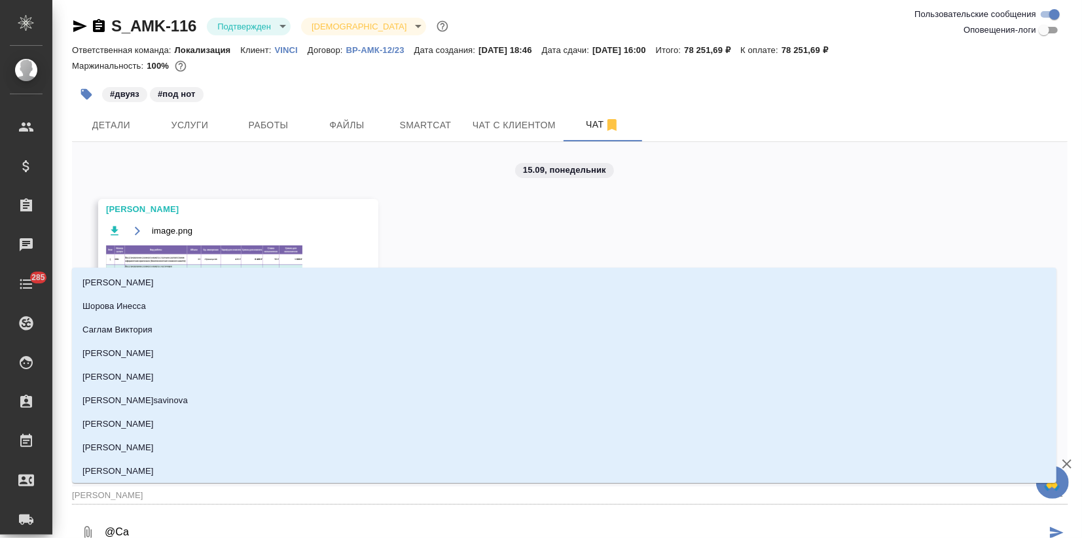
type input "Саш"
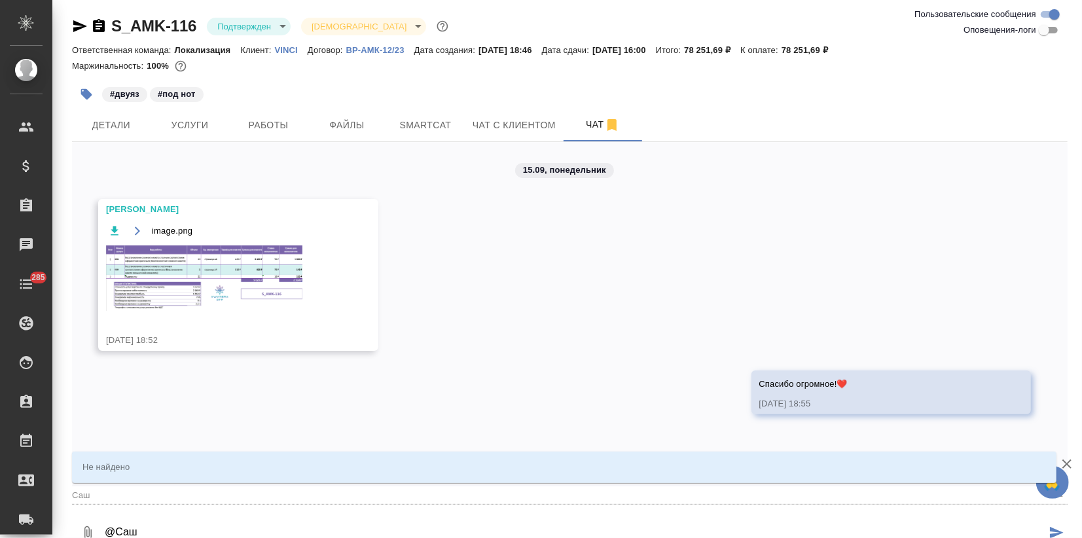
type textarea "@Саш,"
type input "Саш,"
type textarea "@Саш,"
type input "Саш,"
type textarea "@Саш, п"
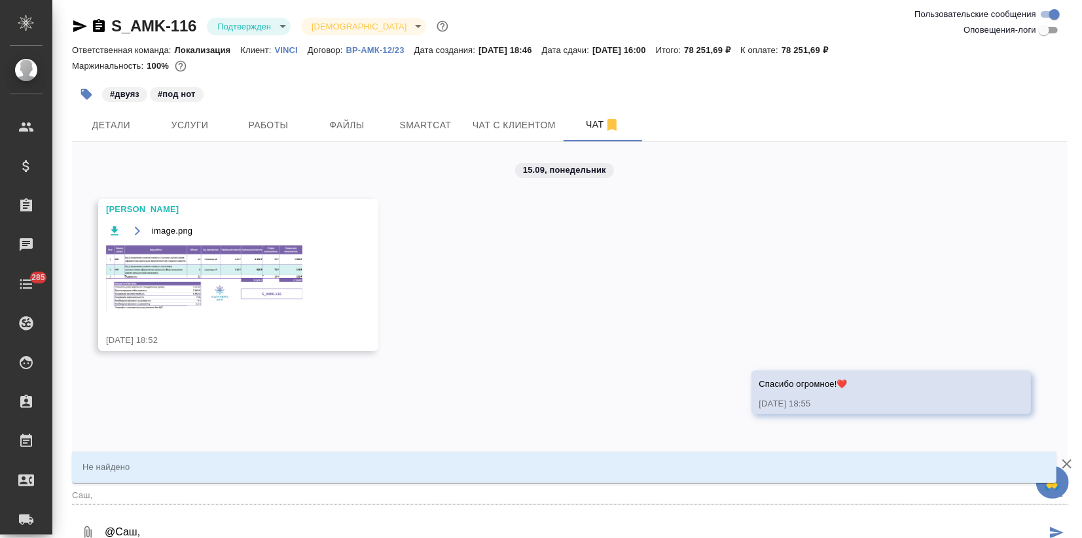
type input "Саш, п"
type textarea "@Саш, пр"
type input "Саш, пр"
type textarea "@Саш, при"
type input "Саш, при"
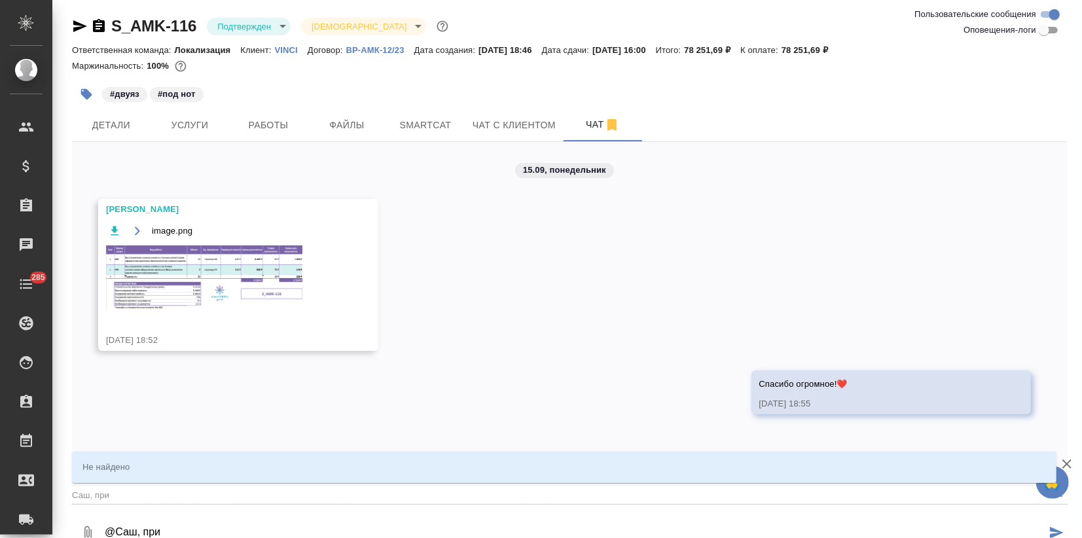
type textarea "@Саш, прив"
type input "Саш, прив"
type textarea "@Саш, приве"
type input "[DEMOGRAPHIC_DATA], приве"
type textarea "@Саш, привет"
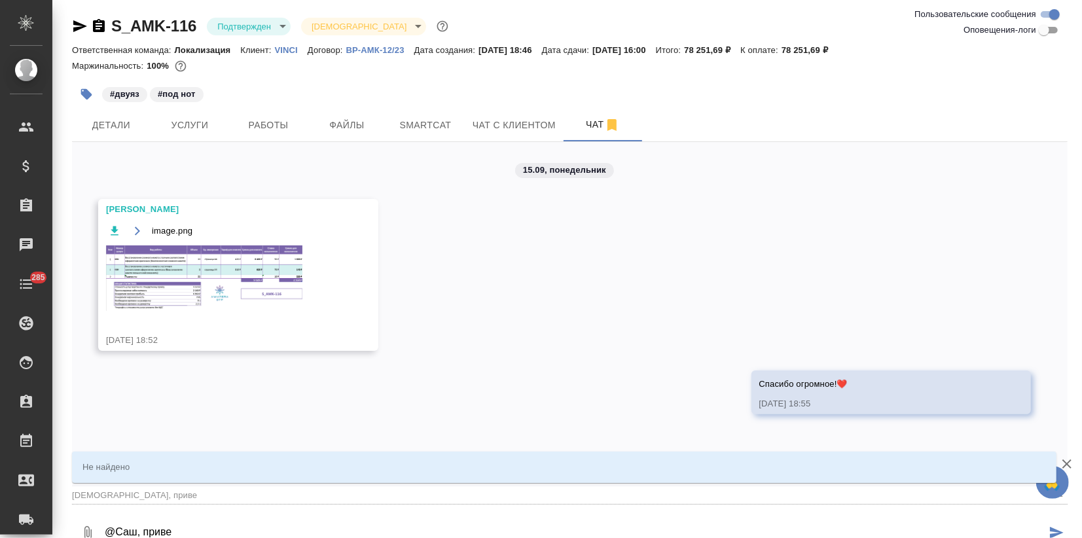
type input "[DEMOGRAPHIC_DATA], привет"
type textarea "@Саш, привет!"
type input "[DEMOGRAPHIC_DATA], привет!"
type textarea "@Саш, привет!"
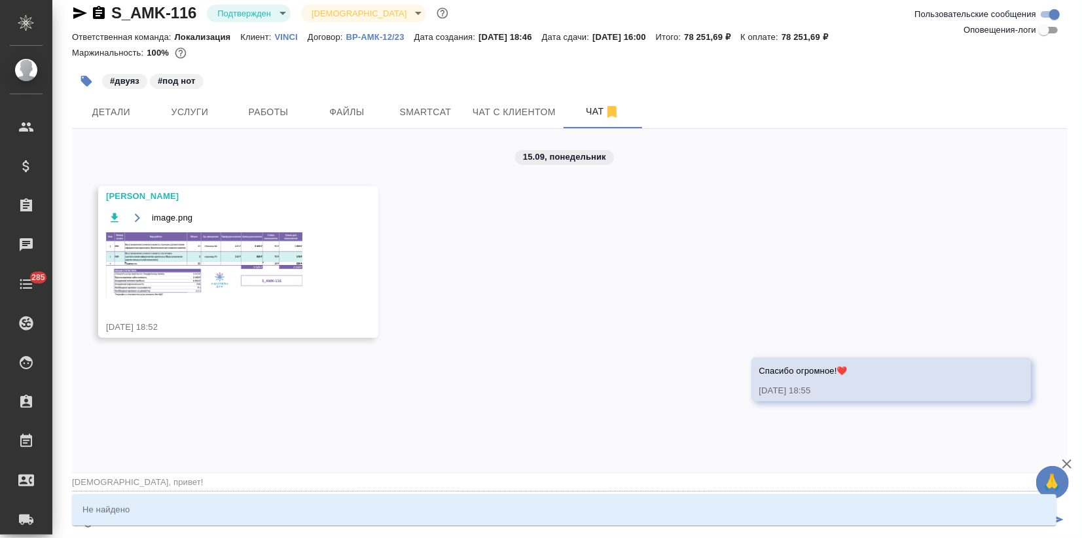
type input "[DEMOGRAPHIC_DATA], привет!"
type textarea "@Саш, привет! К"
type input "[DEMOGRAPHIC_DATA], привет!К"
click at [141, 531] on textarea "@Саш, привет! К" at bounding box center [574, 520] width 943 height 45
type textarea "@Саш, привет!"
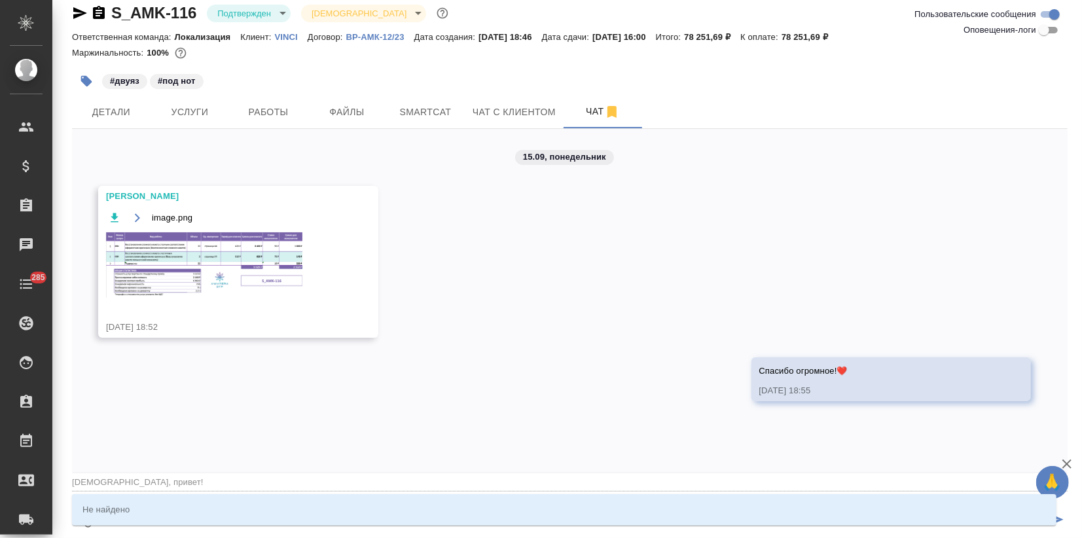
type input "[DEMOGRAPHIC_DATA], привет!"
type textarea "@Саш, привет!"
type input "[DEMOGRAPHIC_DATA], привет!"
type textarea "@Саш, привет"
type input "[DEMOGRAPHIC_DATA], привет"
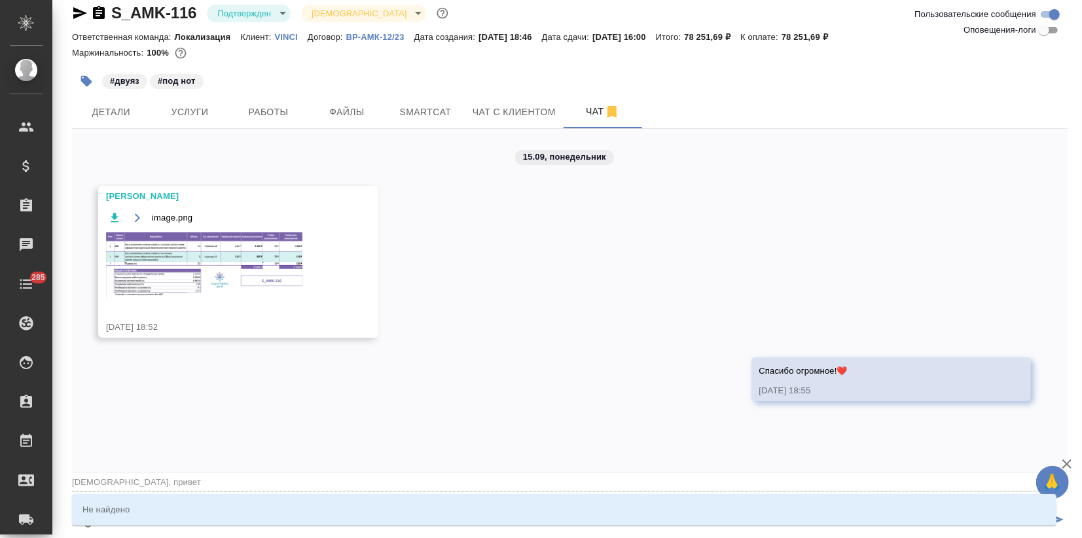
type textarea "@Саш, приве"
type input "[DEMOGRAPHIC_DATA], приве"
type textarea "@Саш, прив"
type input "Саш, прив"
type textarea "@Саш, при"
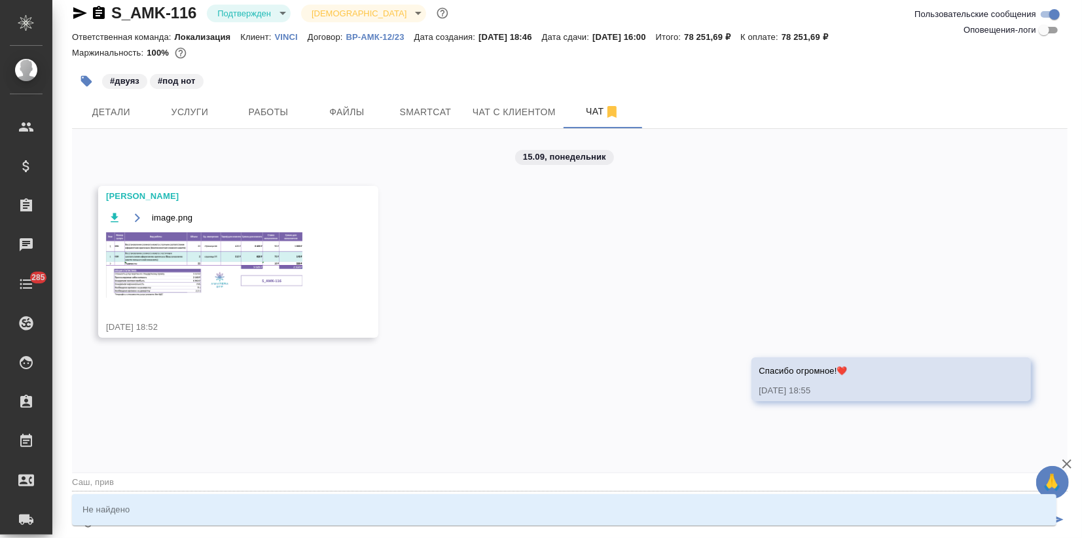
type input "Саш, при"
type textarea "@Саш, пр"
type input "Саш, пр"
type textarea "@Саш, п"
type input "Саш, п"
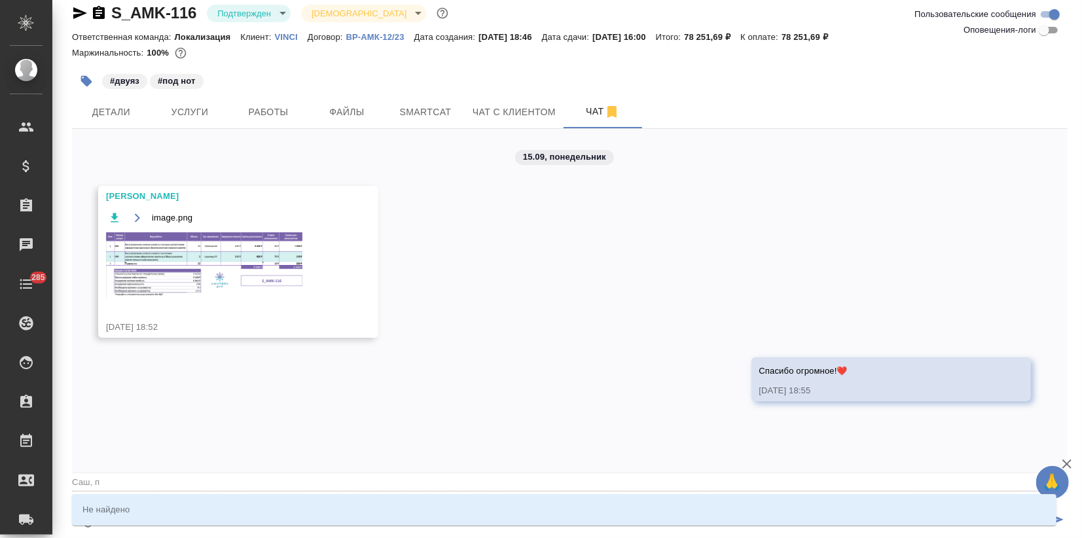
type textarea "@Саш,"
type input "Саш,"
type textarea "@Саш,"
type input "Саш,"
type textarea "@Саш"
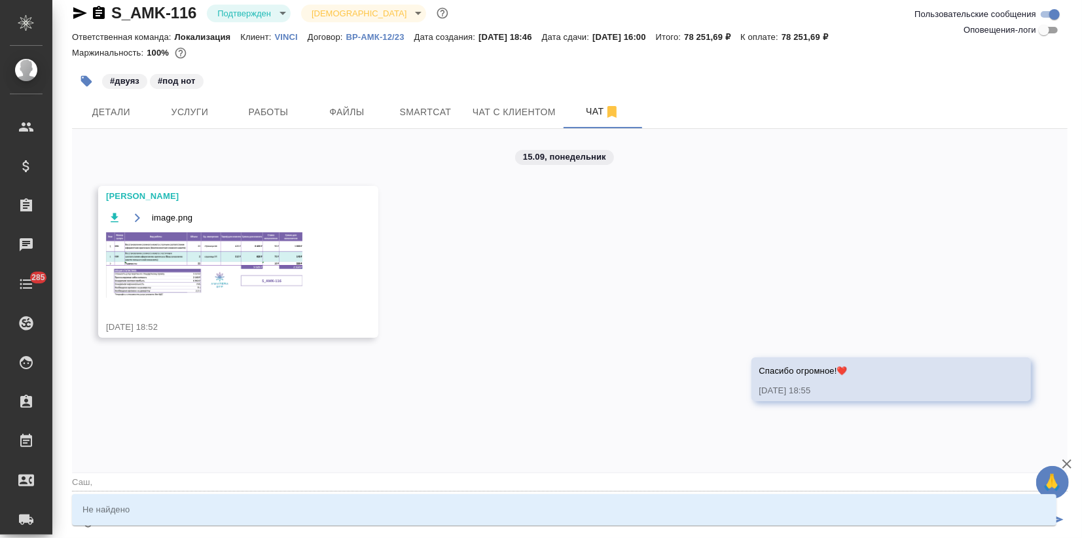
type input "Саш"
type textarea "@Са"
type input "[PERSON_NAME]"
type textarea "@С"
type input "С"
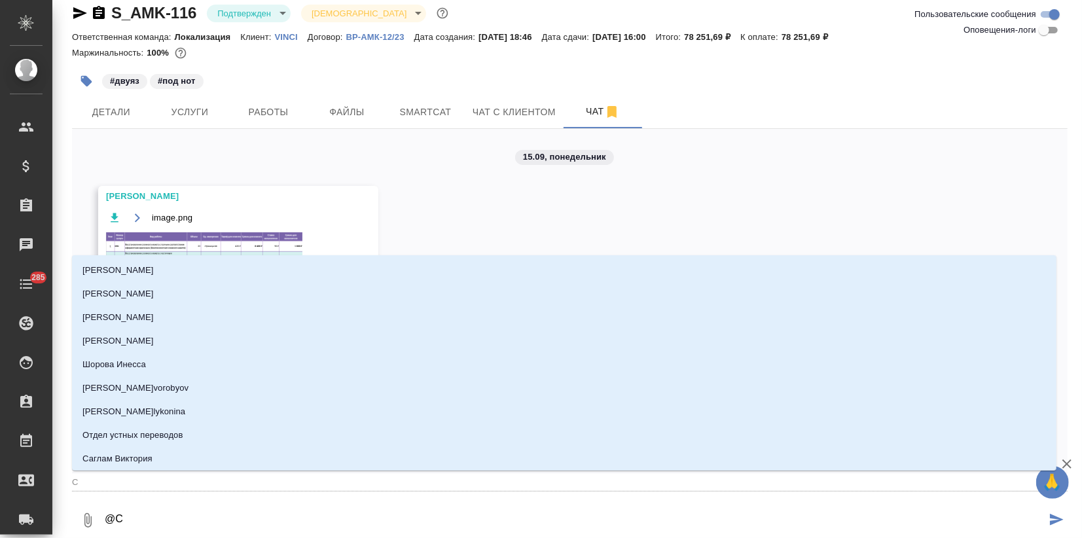
type textarea "@"
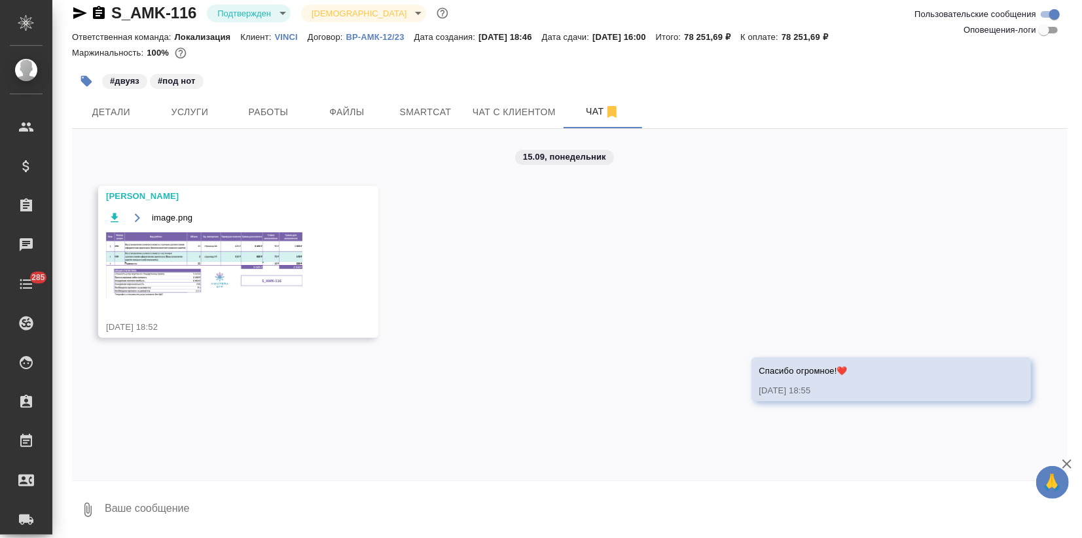
type textarea """
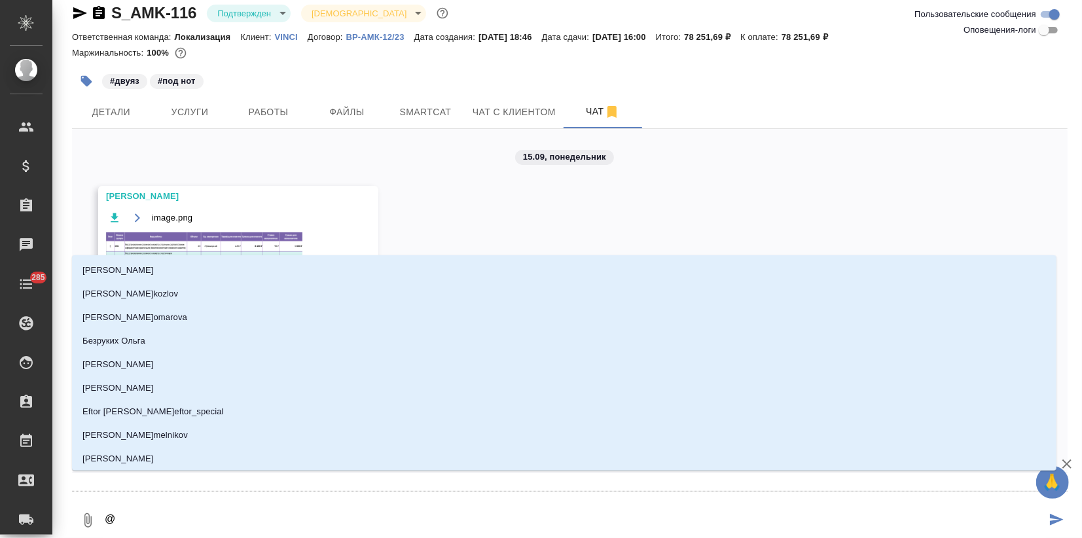
type textarea "@З"
type input "З"
type textarea "@За"
type input "За"
type textarea "@Заб"
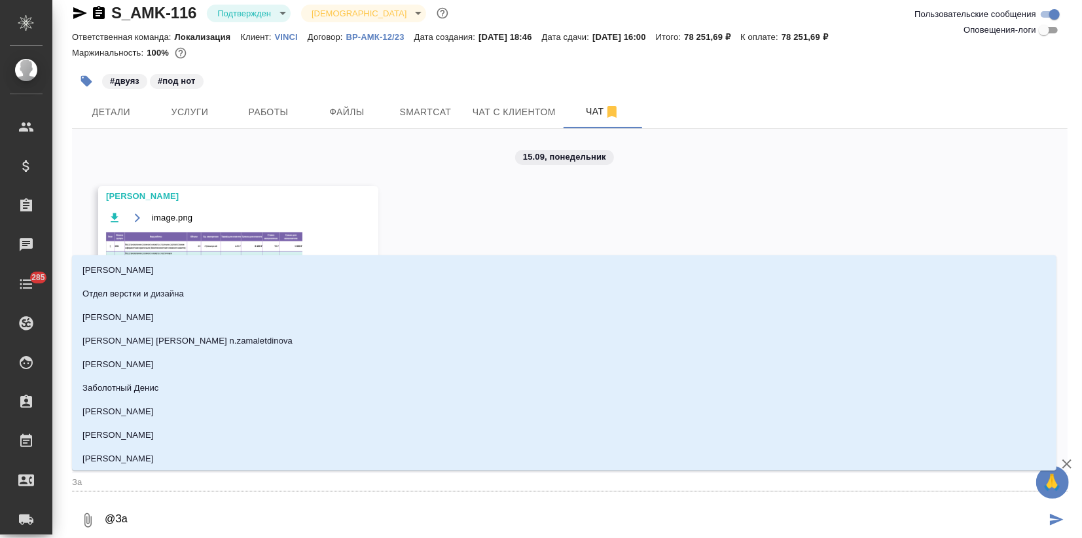
type input "Заб"
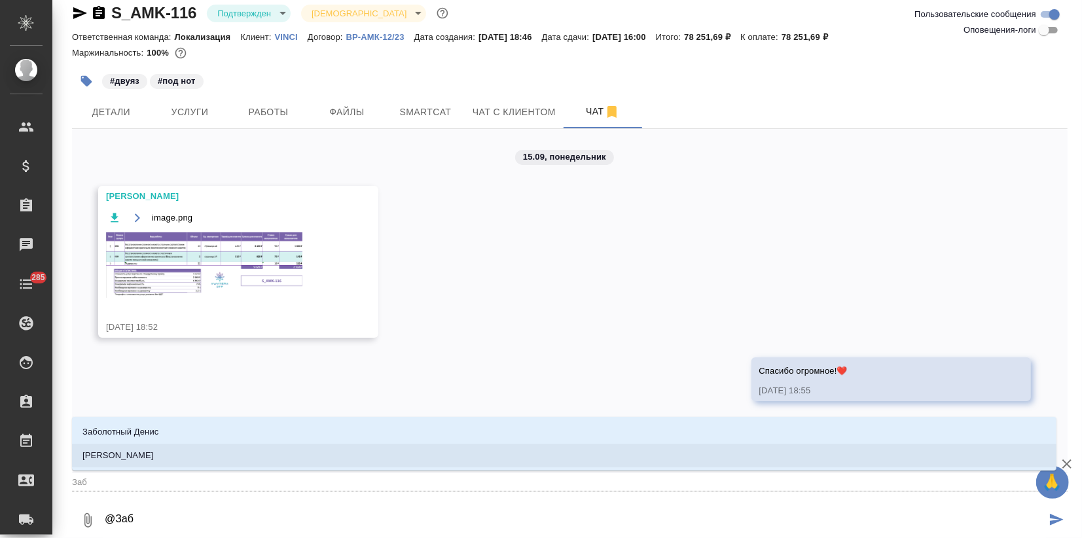
click at [128, 460] on p "[PERSON_NAME]" at bounding box center [118, 455] width 71 height 13
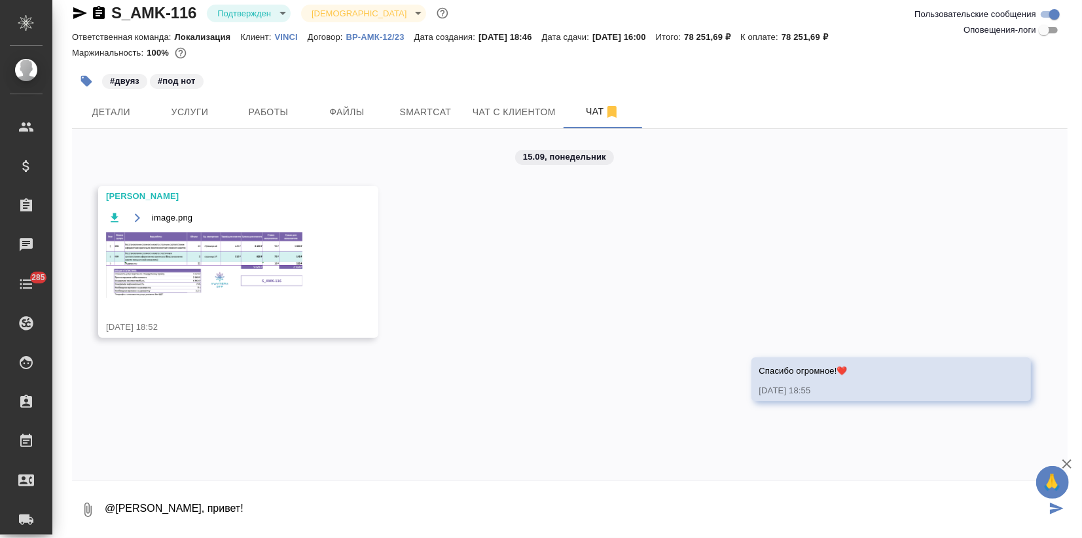
scroll to position [9, 0]
type textarea "@[PERSON_NAME], привет! Клиенту дорого с сохранение, просит двуяз без сохранени…"
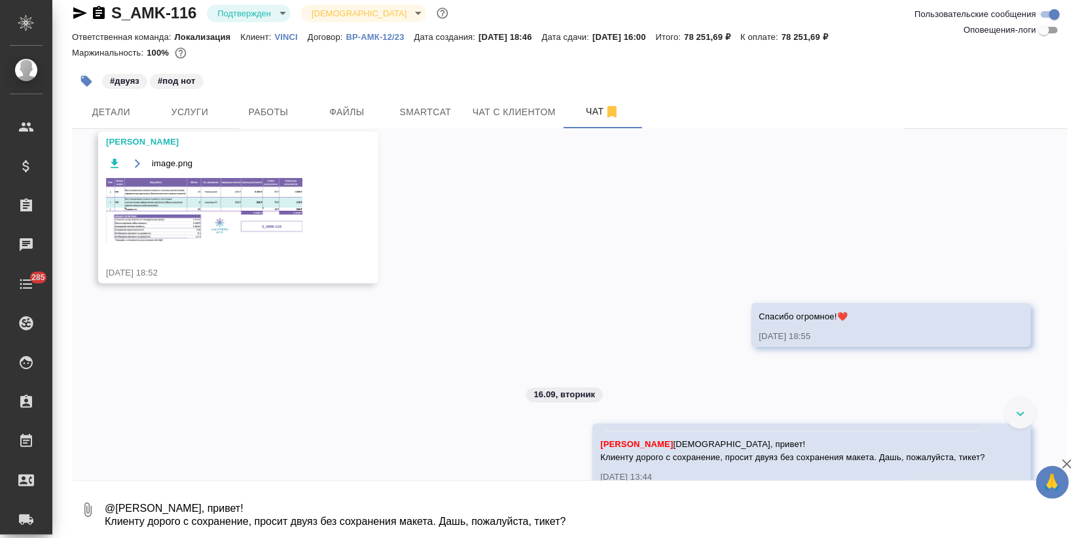
scroll to position [94, 0]
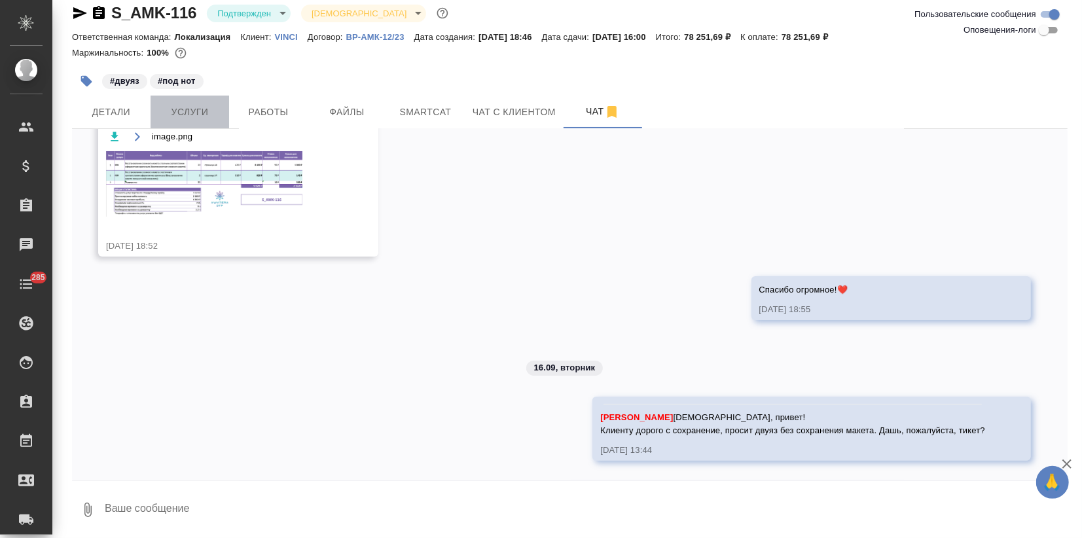
click at [197, 105] on span "Услуги" at bounding box center [189, 112] width 63 height 16
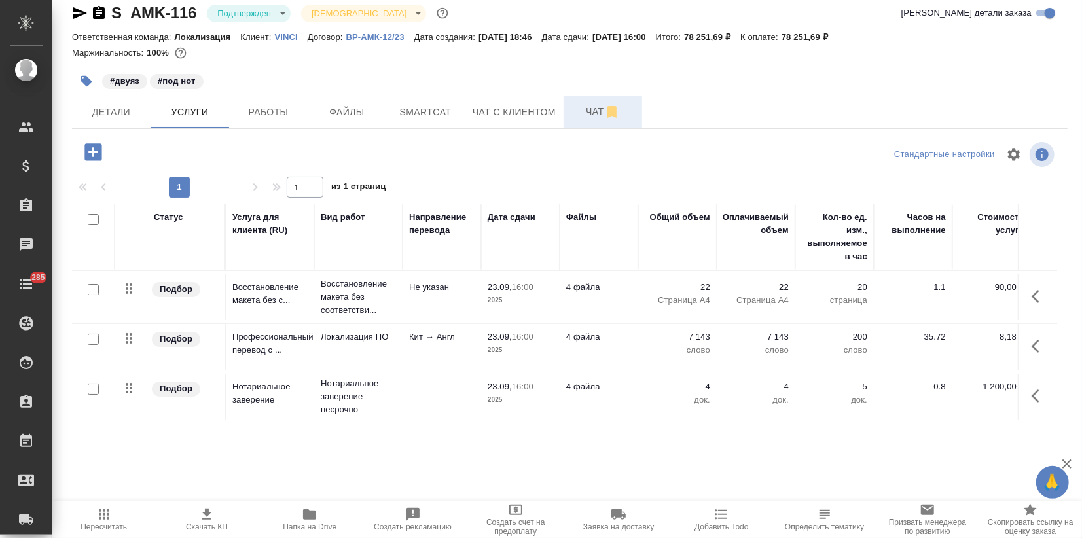
click at [595, 112] on span "Чат" at bounding box center [603, 111] width 63 height 16
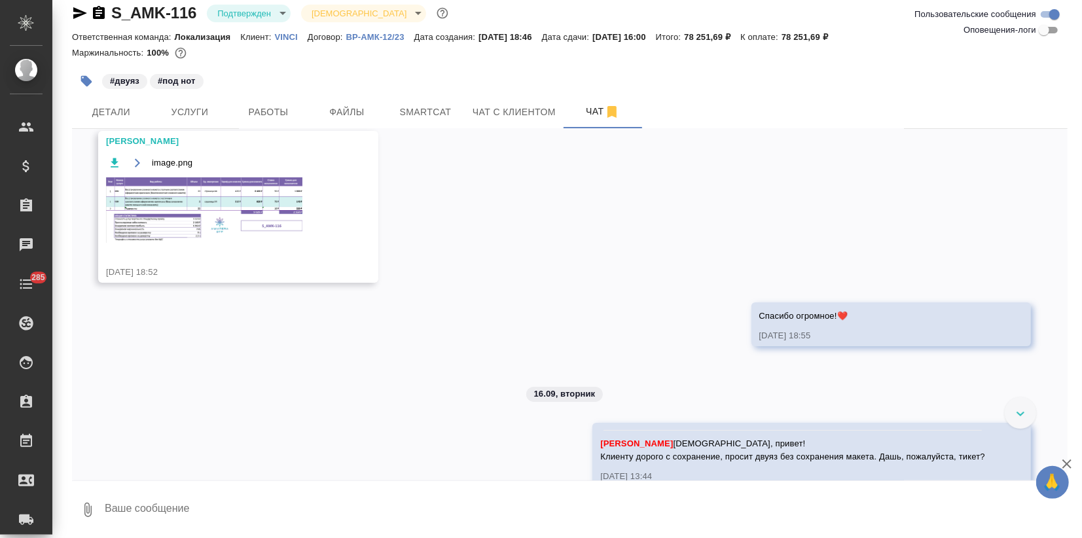
scroll to position [94, 0]
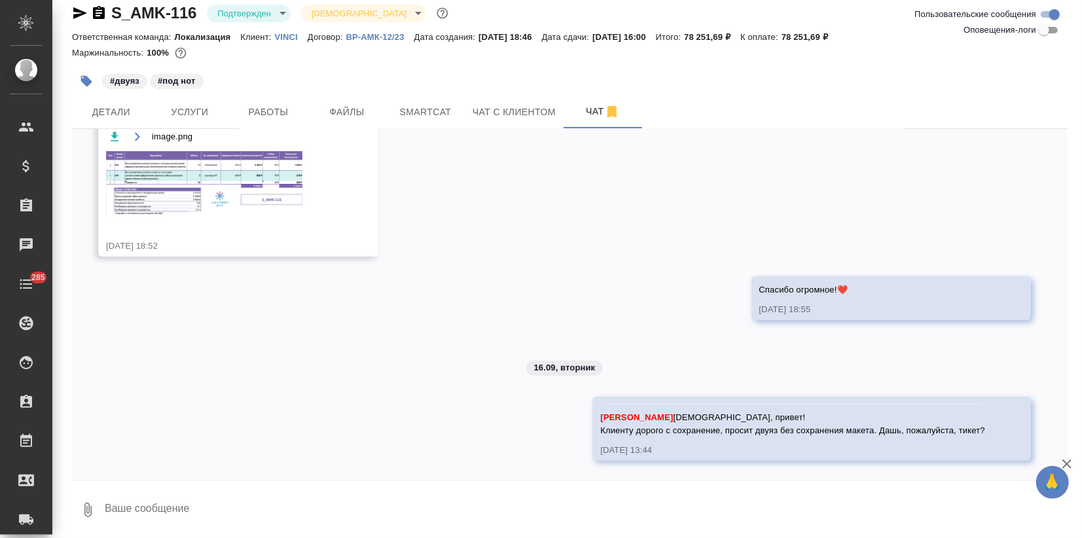
click at [1069, 462] on icon "button" at bounding box center [1067, 464] width 9 height 9
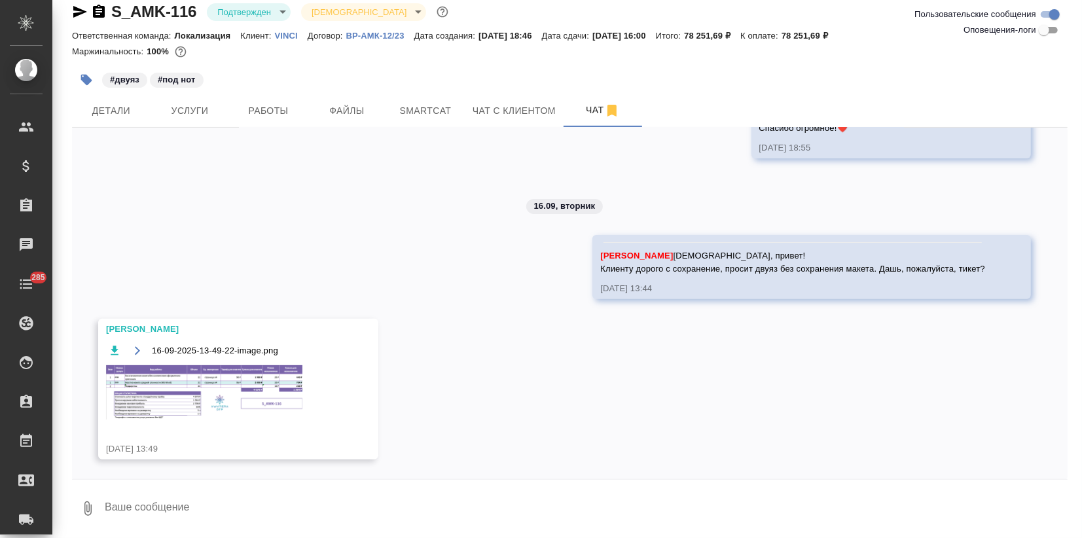
scroll to position [255, 0]
click at [182, 372] on img at bounding box center [204, 392] width 196 height 54
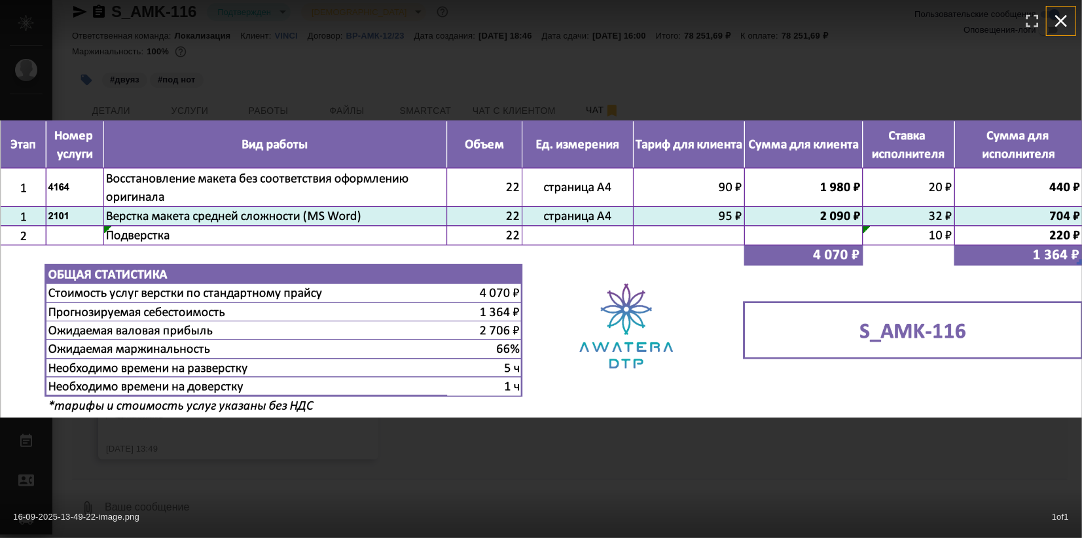
click at [1060, 18] on icon "button" at bounding box center [1061, 20] width 21 height 21
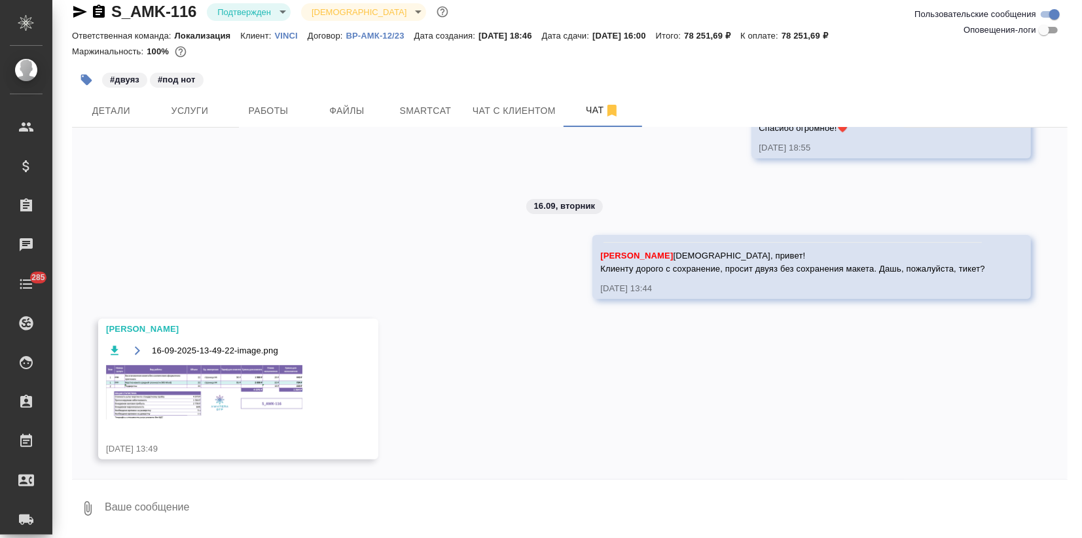
click at [197, 504] on textarea at bounding box center [585, 509] width 965 height 45
type textarea "Спасибо большое!🌼"
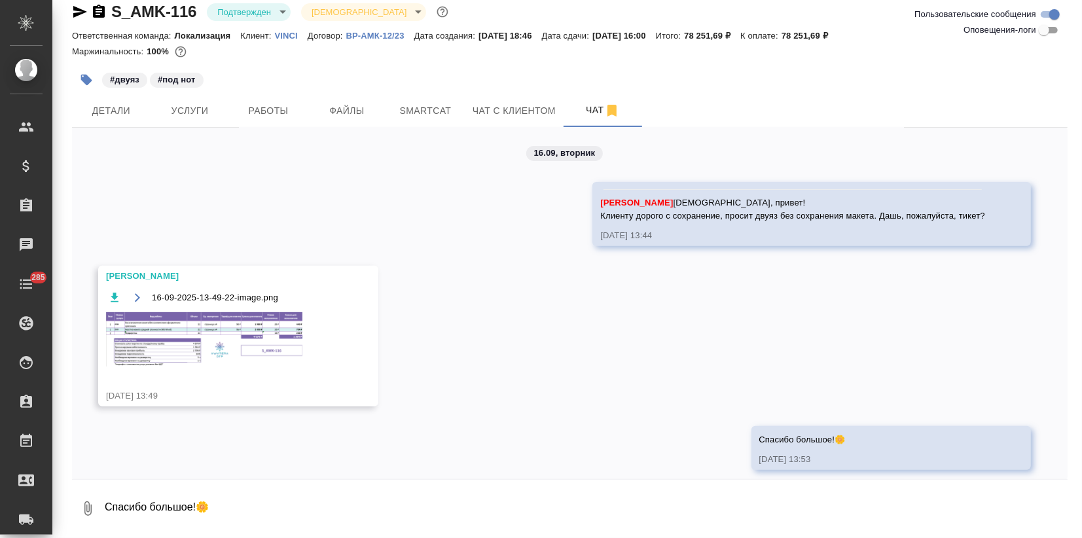
scroll to position [318, 0]
